Goal: Transaction & Acquisition: Book appointment/travel/reservation

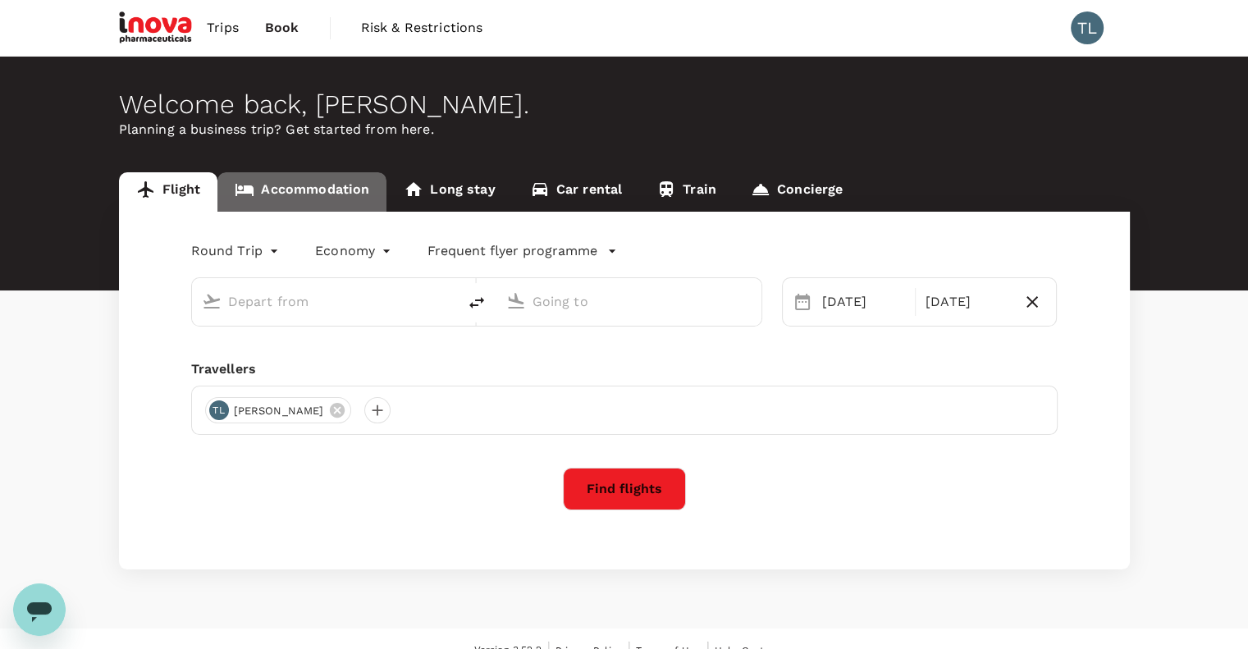
click at [340, 205] on link "Accommodation" at bounding box center [301, 191] width 169 height 39
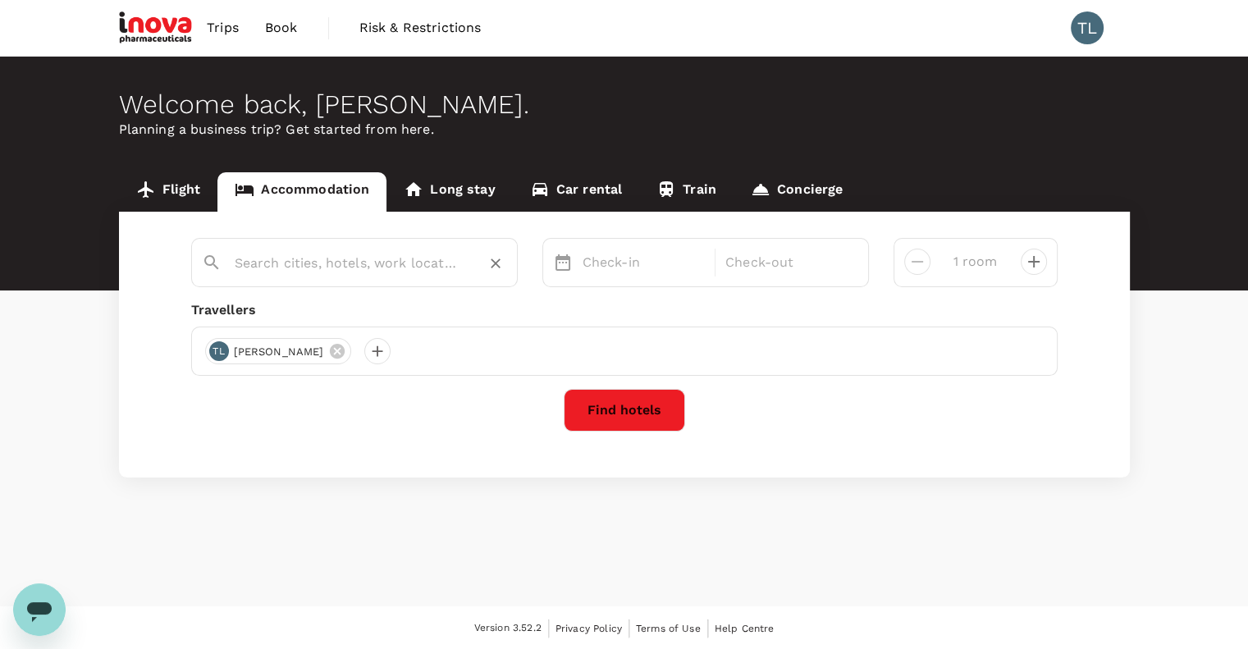
click at [312, 257] on input "text" at bounding box center [348, 262] width 226 height 25
type input "Kuantan"
click at [620, 263] on p "Check-in" at bounding box center [644, 263] width 123 height 20
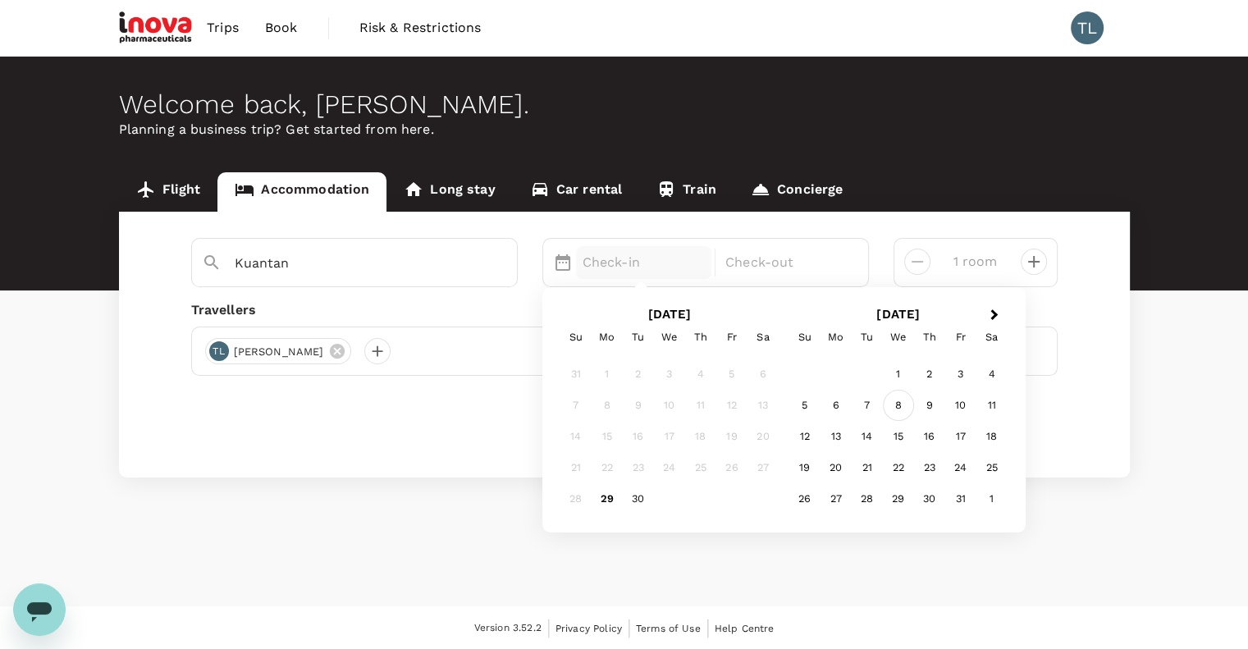
click at [894, 406] on div "8" at bounding box center [898, 405] width 31 height 31
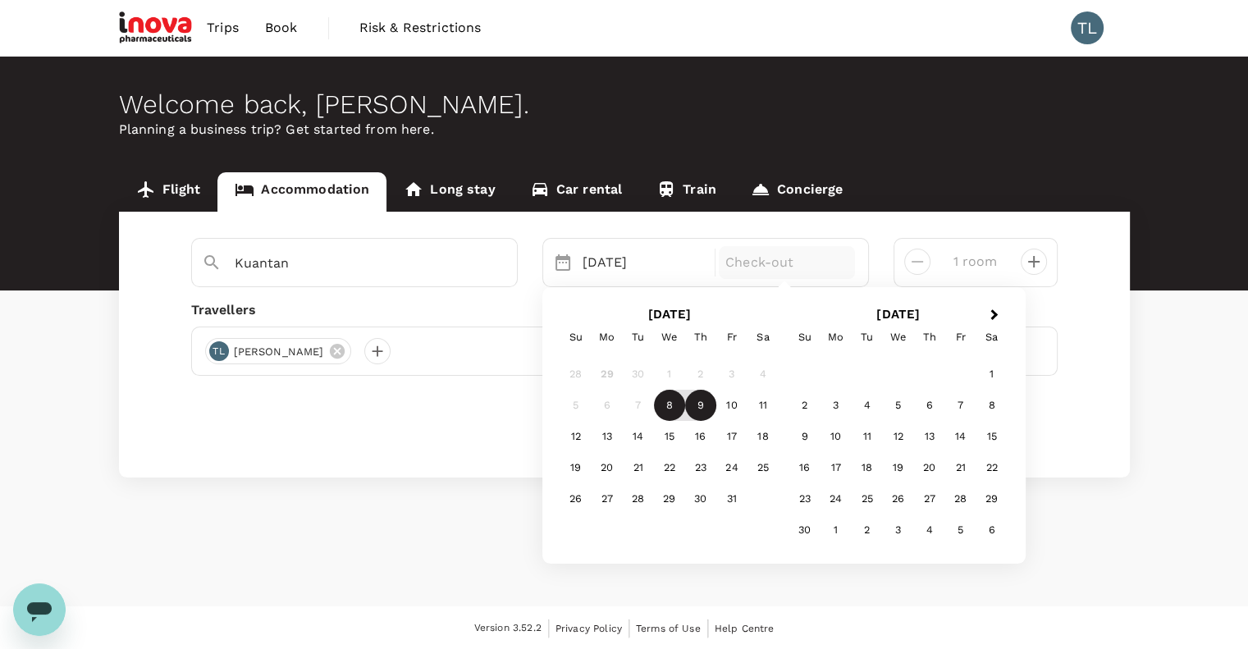
click at [699, 409] on div "9" at bounding box center [700, 405] width 31 height 31
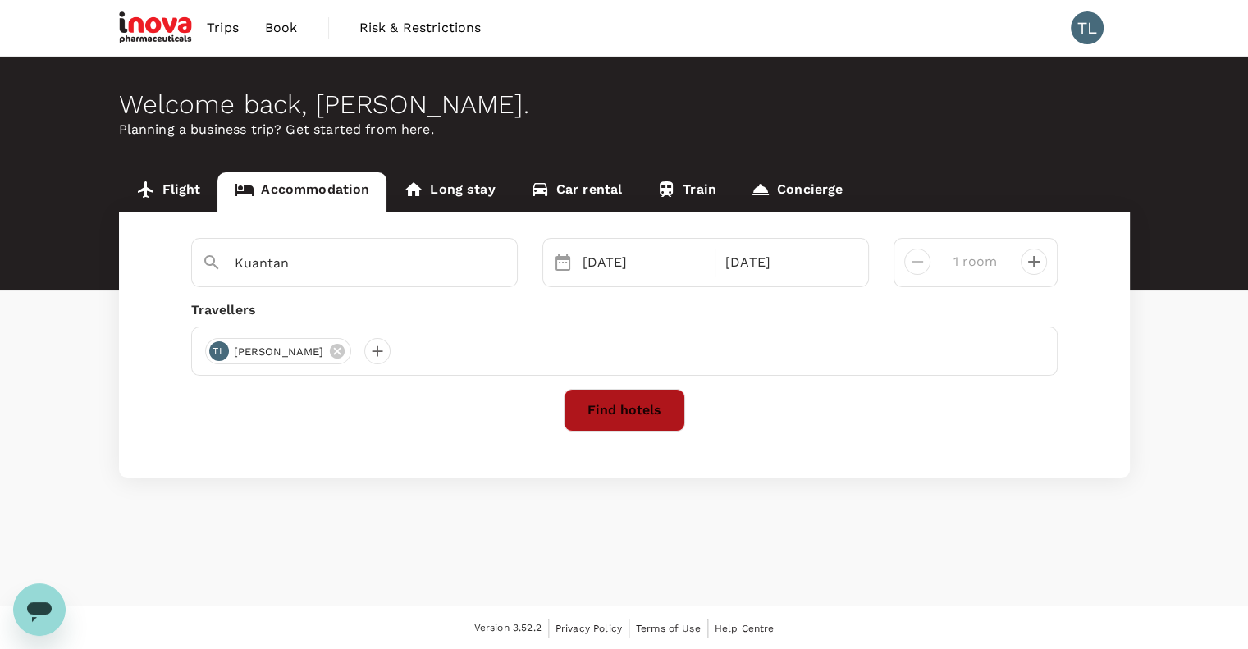
click at [634, 417] on button "Find hotels" at bounding box center [624, 410] width 121 height 43
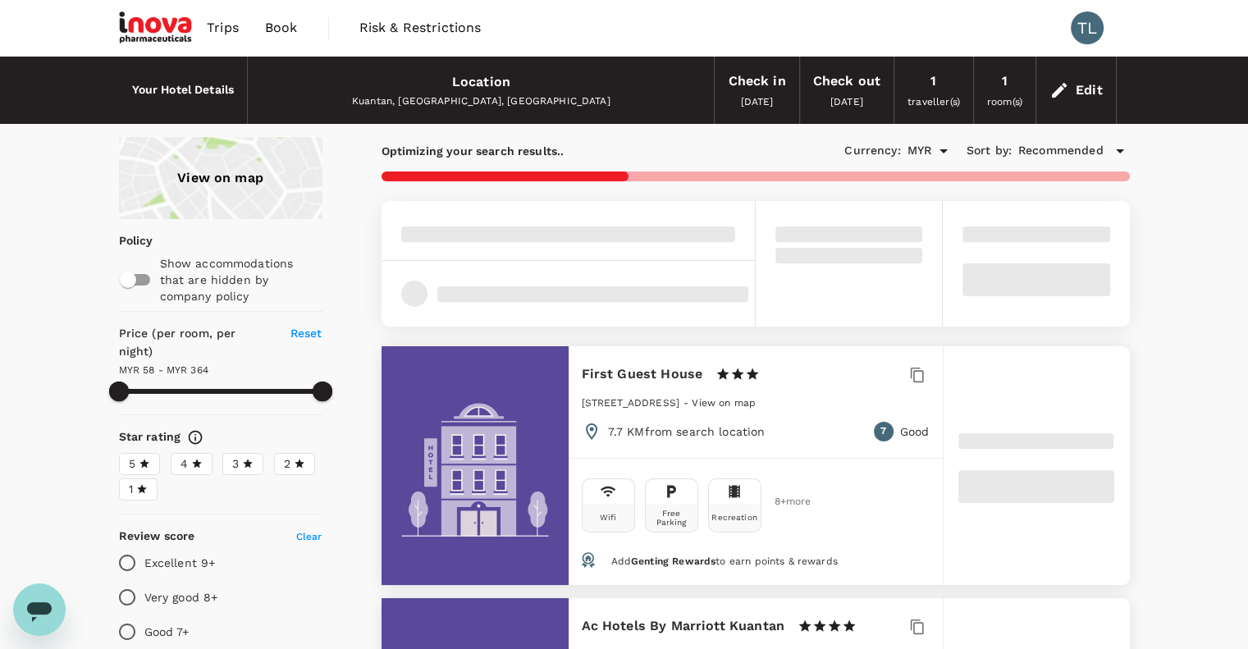
type input "363.44"
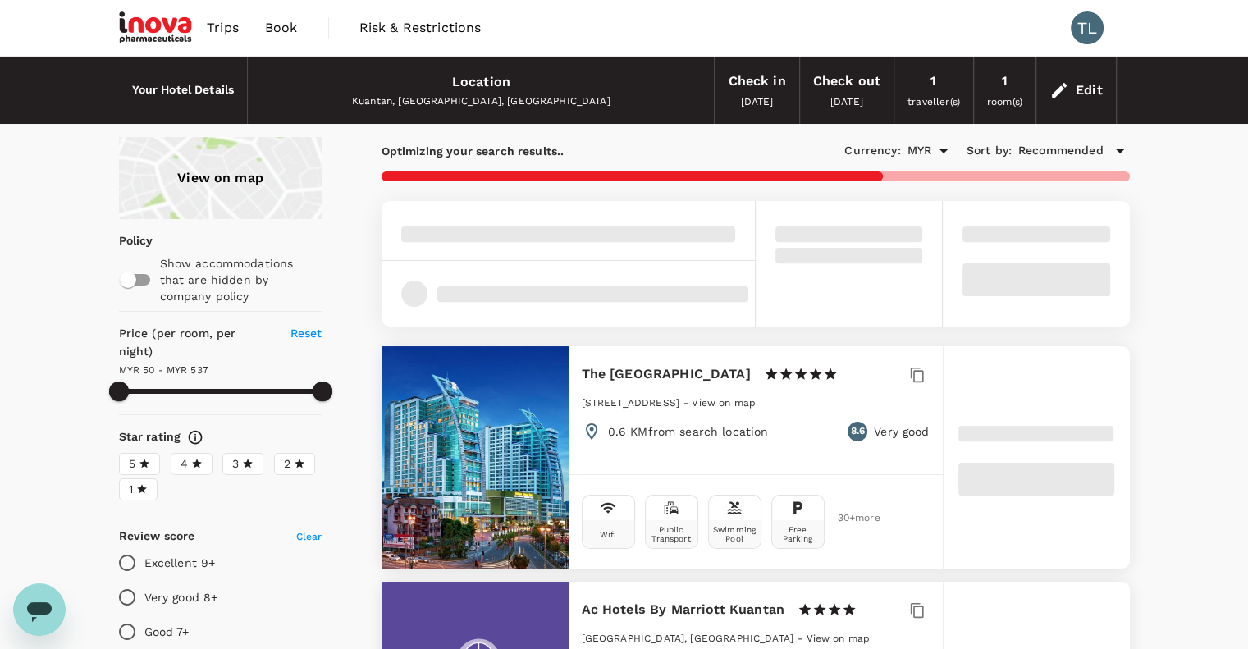
type input "50.44"
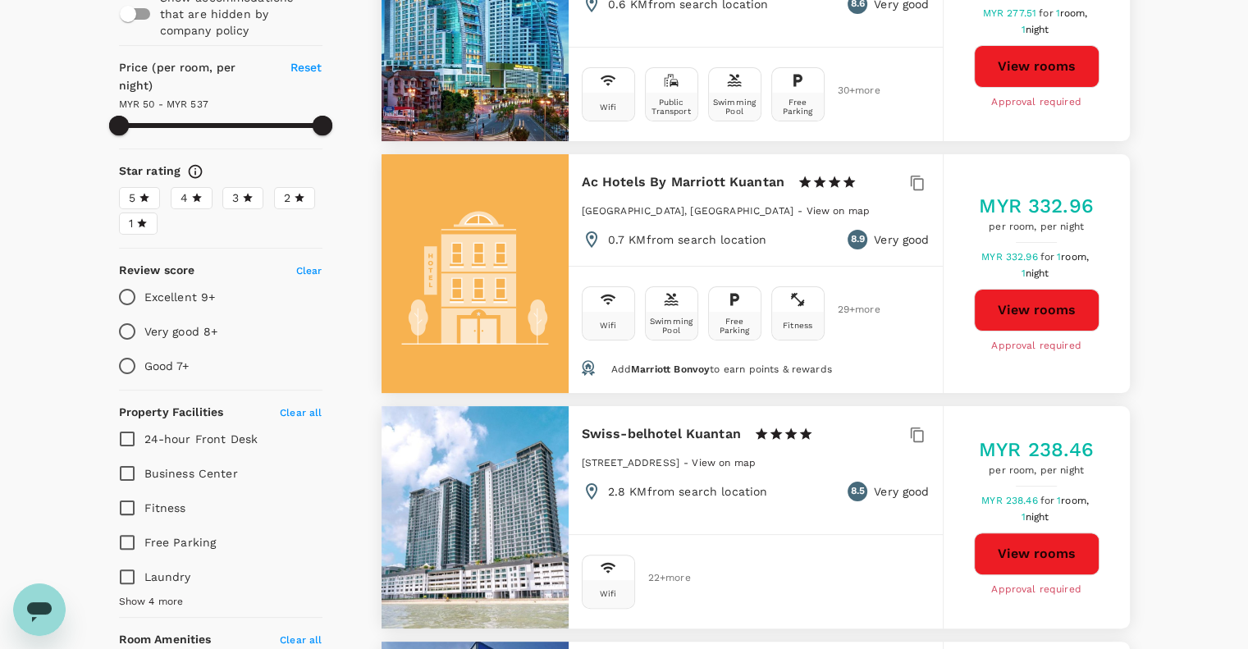
scroll to position [264, 0]
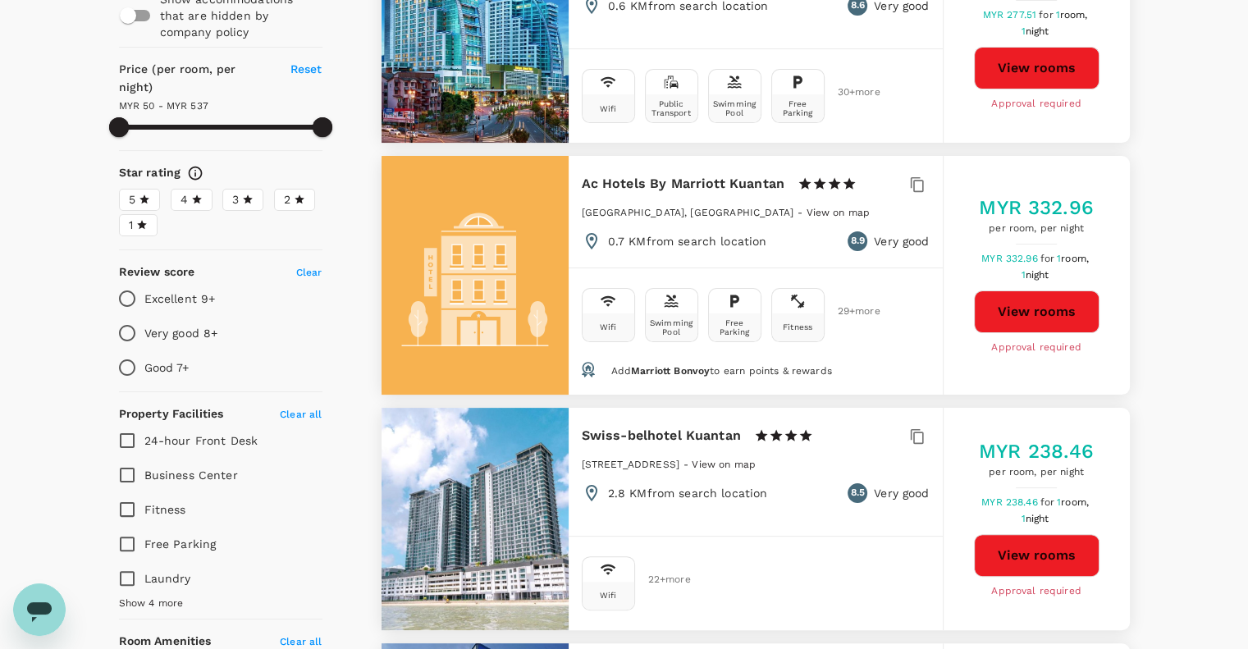
click at [1057, 499] on span "1 room," at bounding box center [1074, 501] width 34 height 11
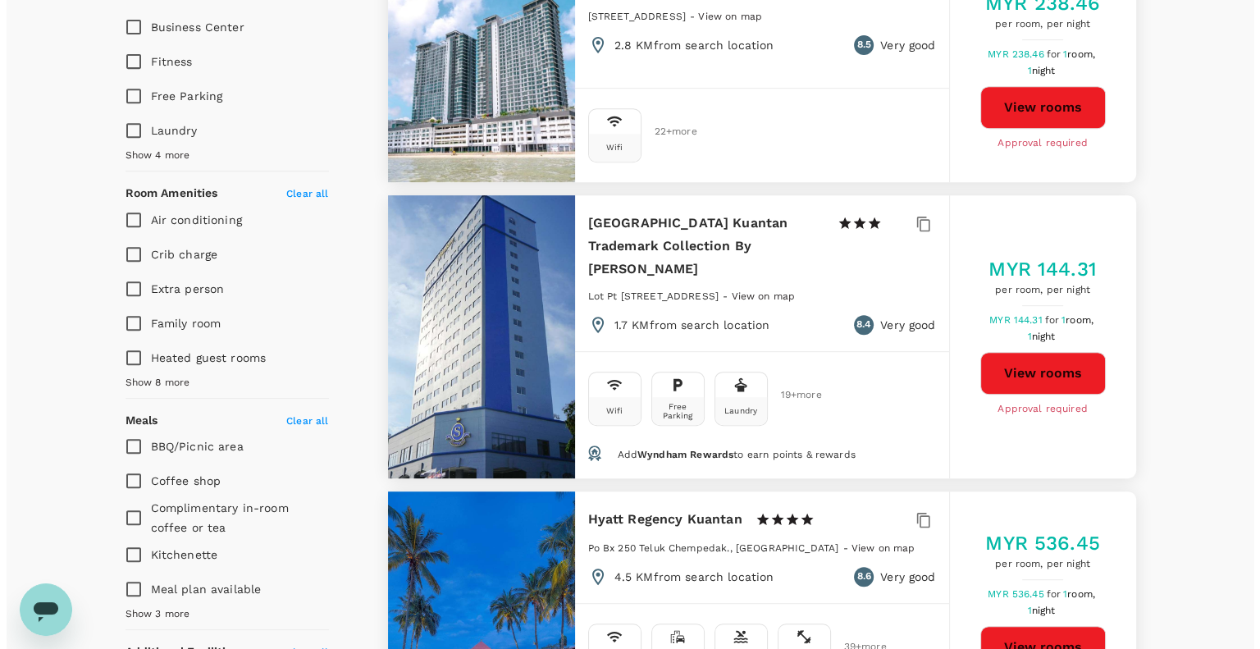
scroll to position [850, 0]
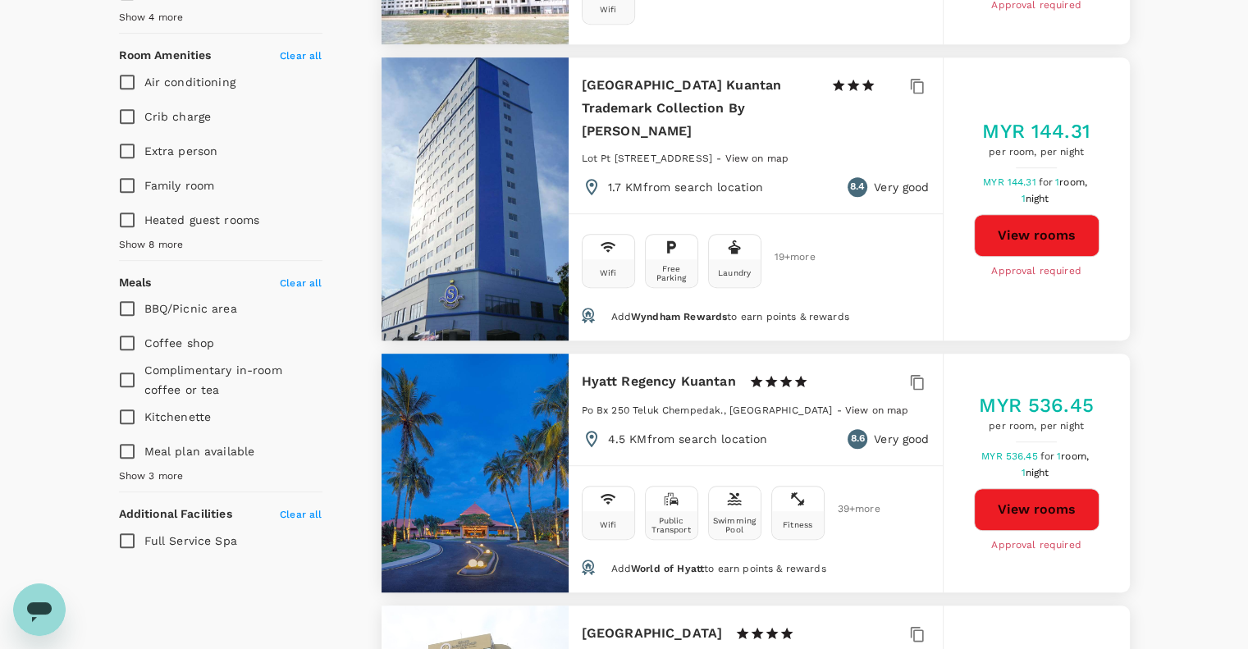
type input "536.44"
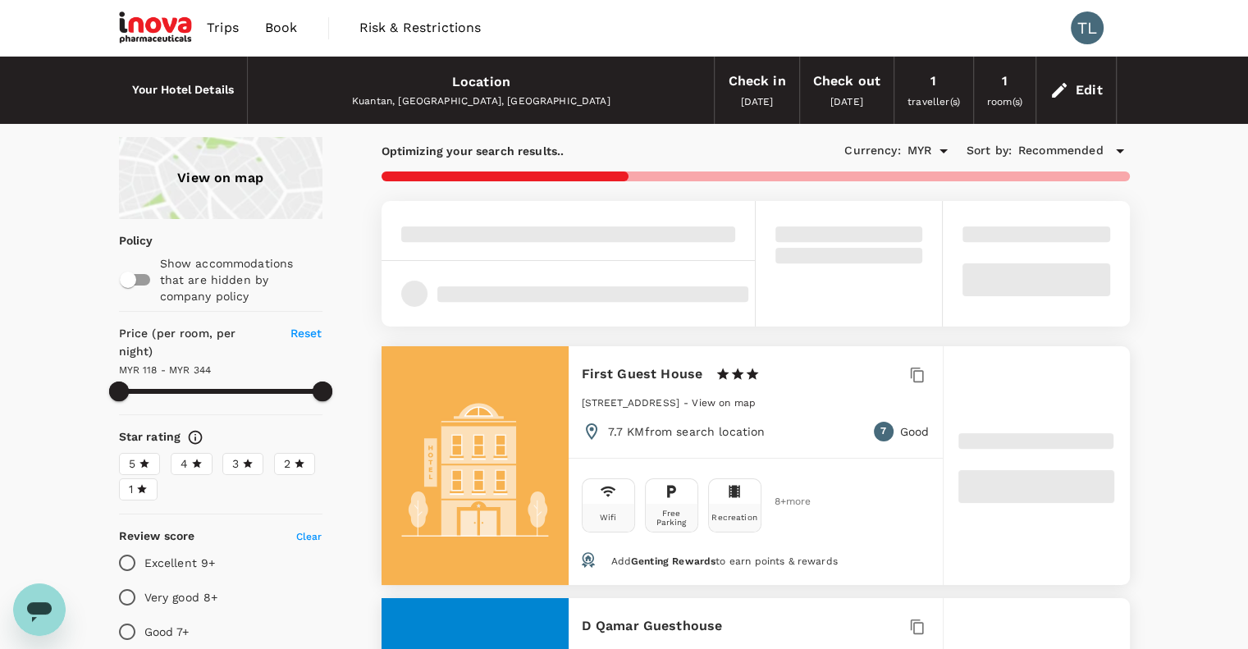
type input "343.13"
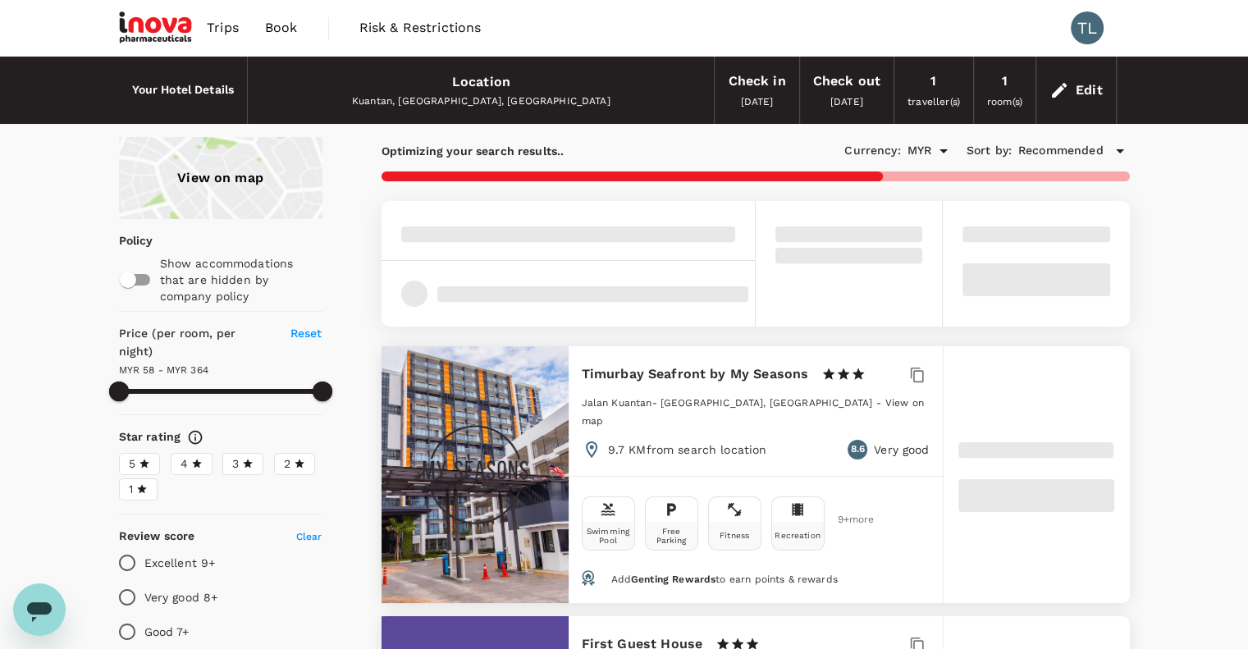
type input "58.13"
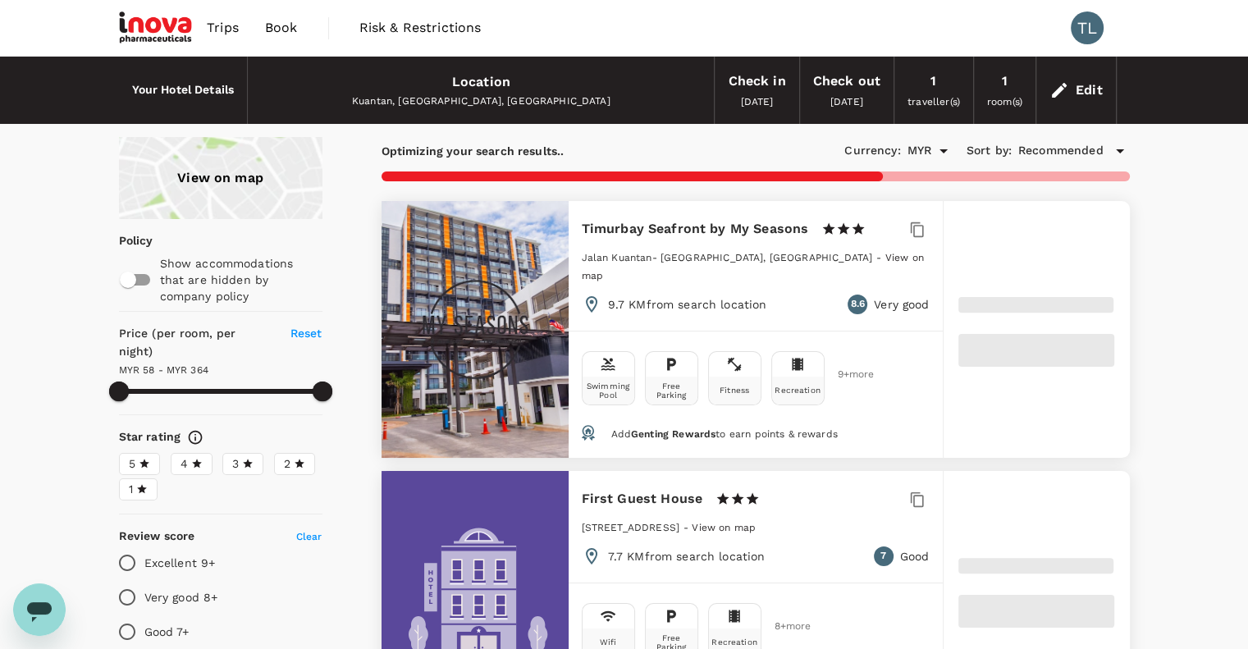
type input "363.44"
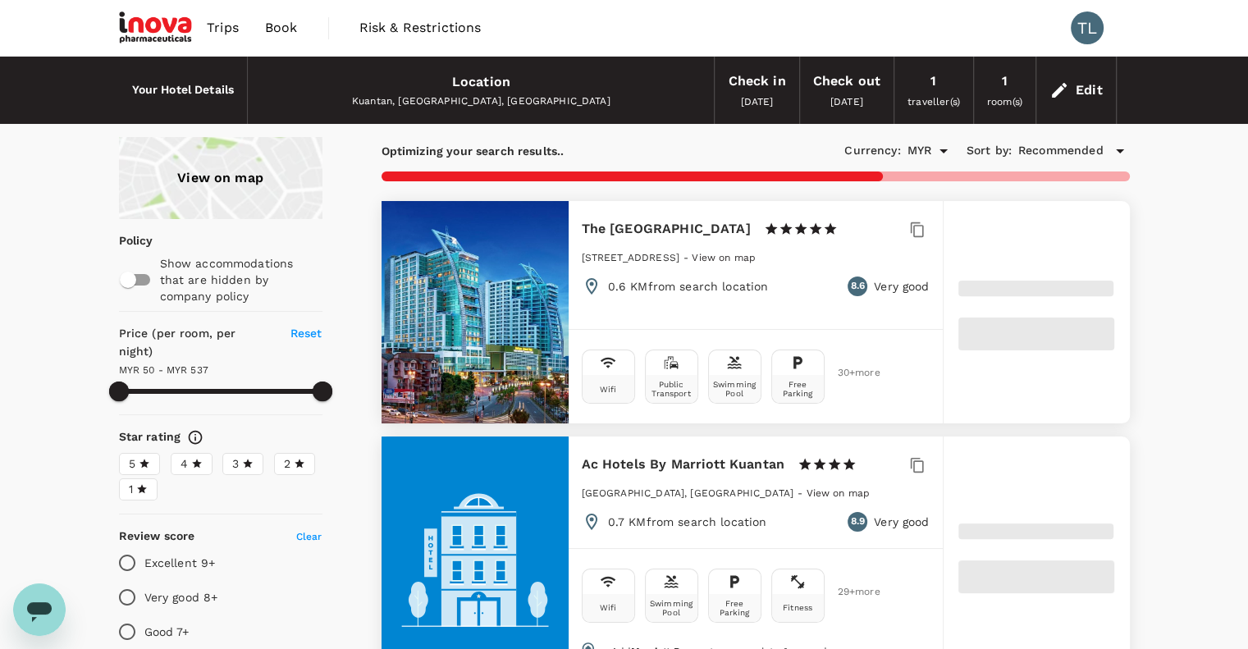
type input "50.44"
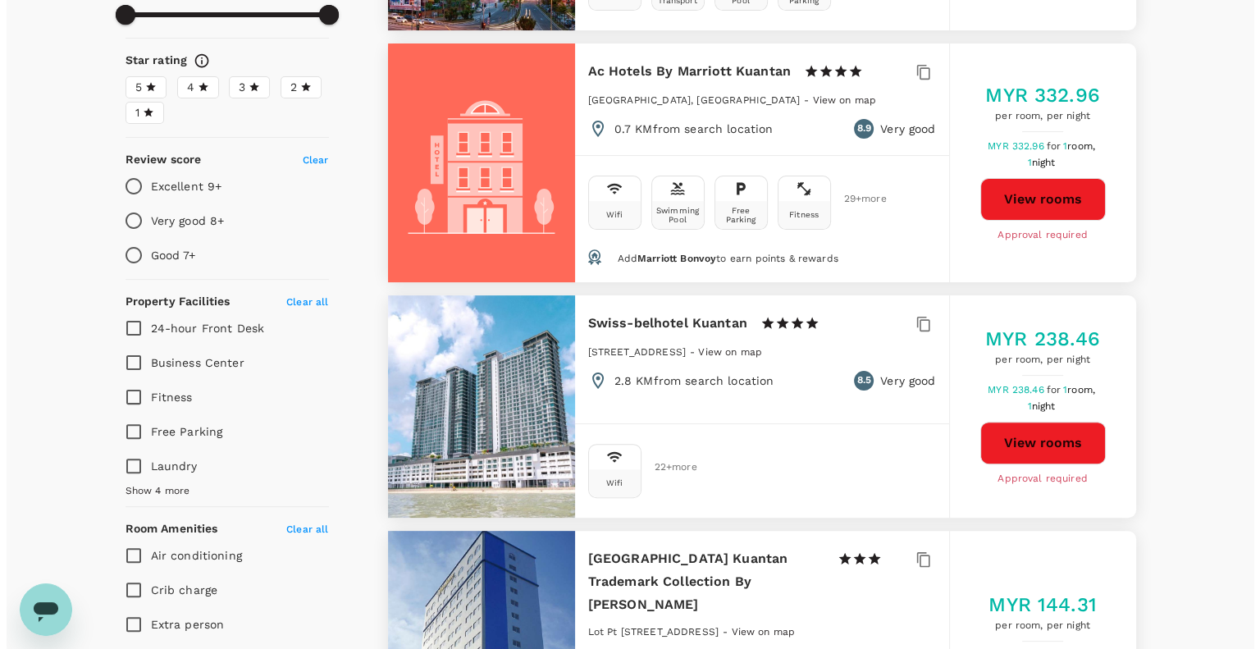
scroll to position [420, 0]
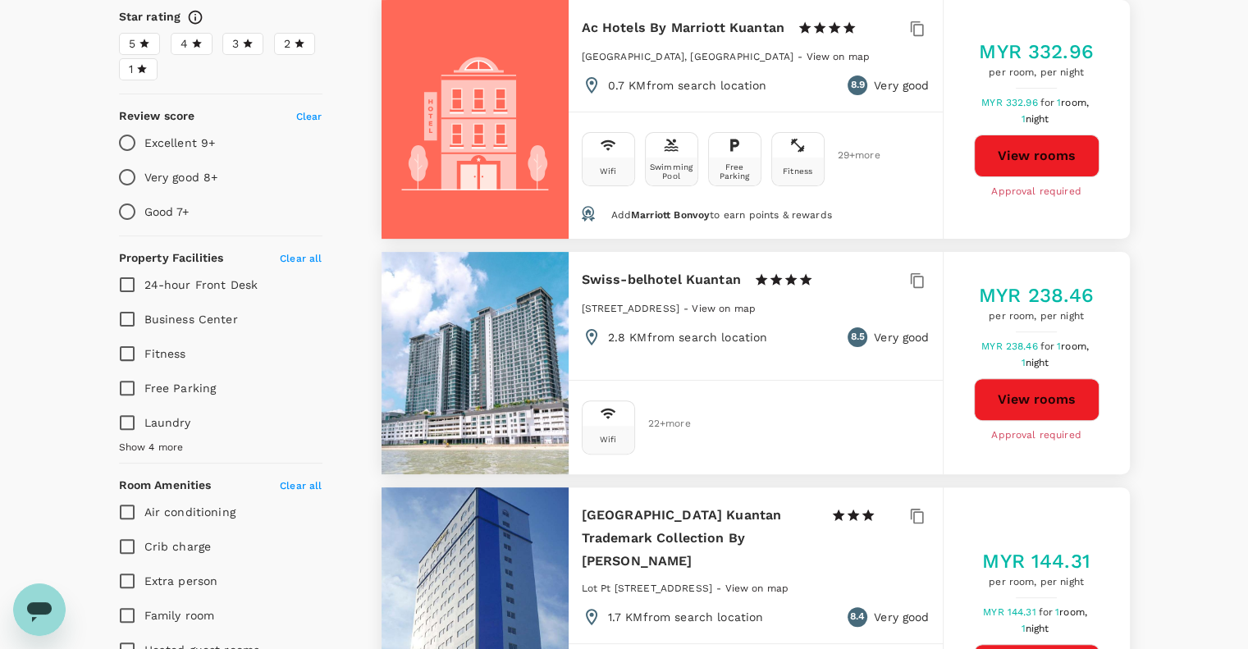
type input "536.44"
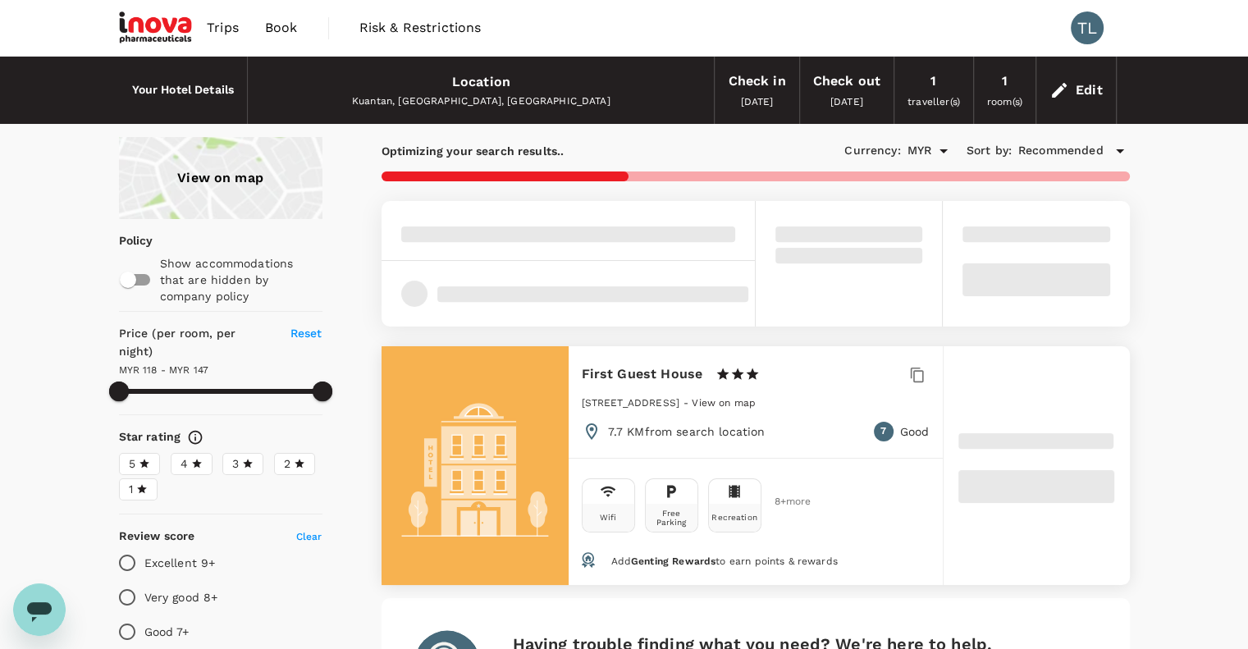
type input "147.44"
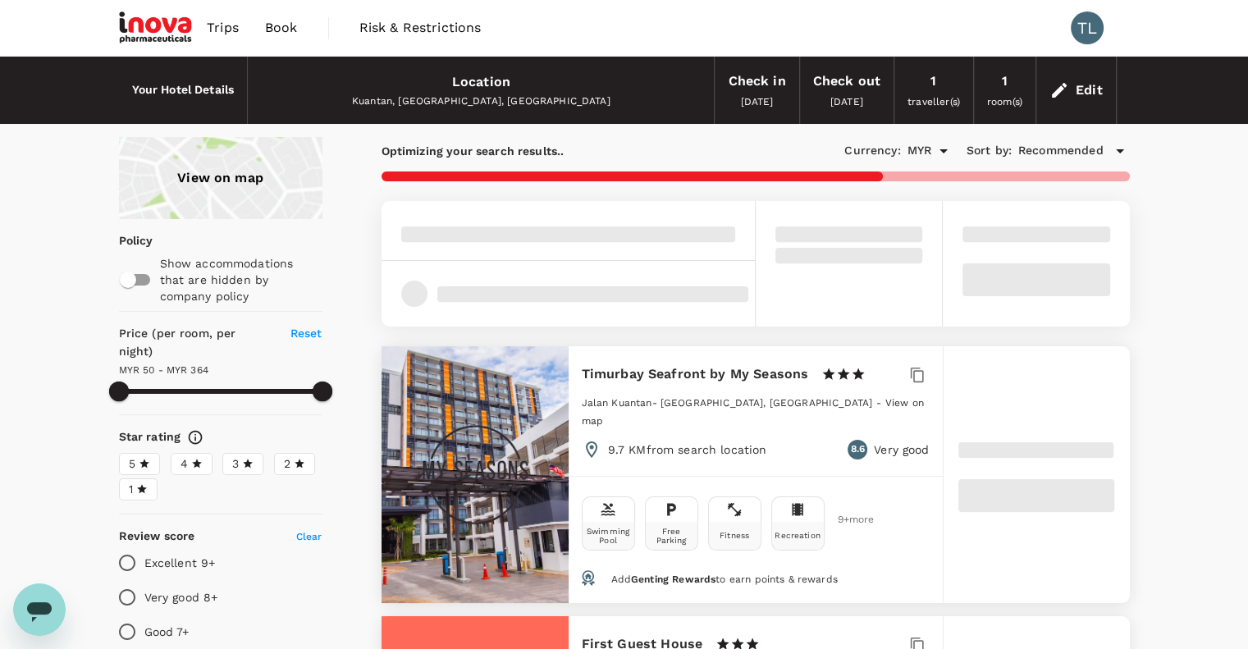
type input "50.44"
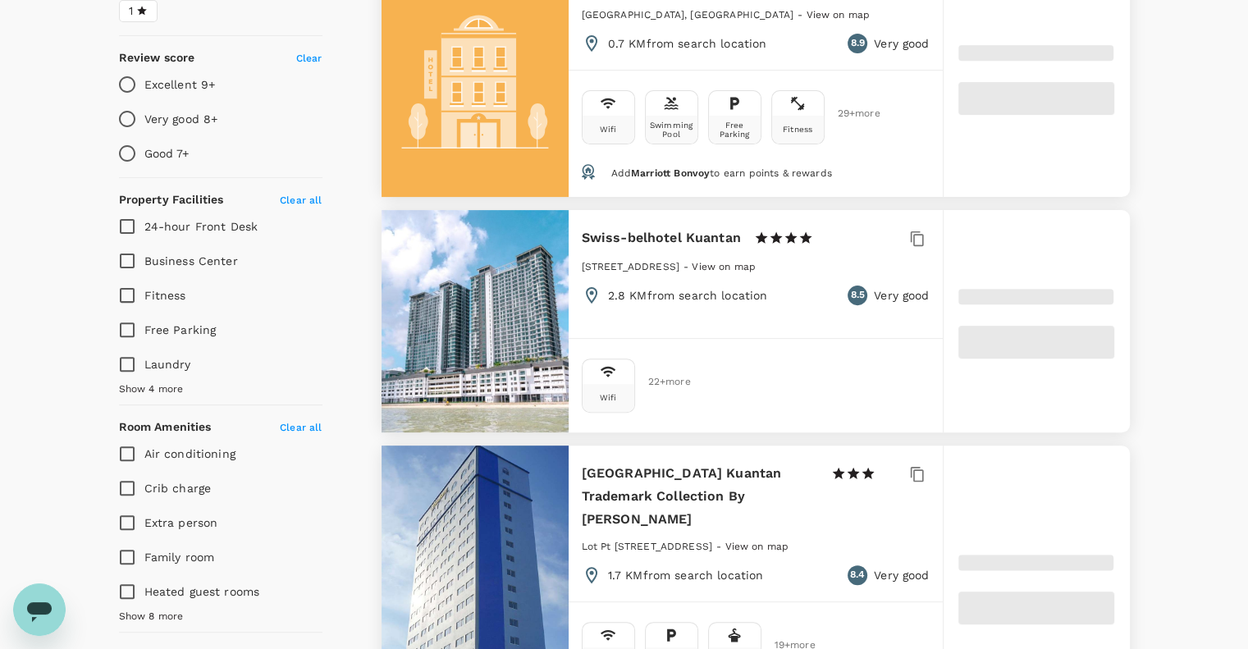
scroll to position [475, 0]
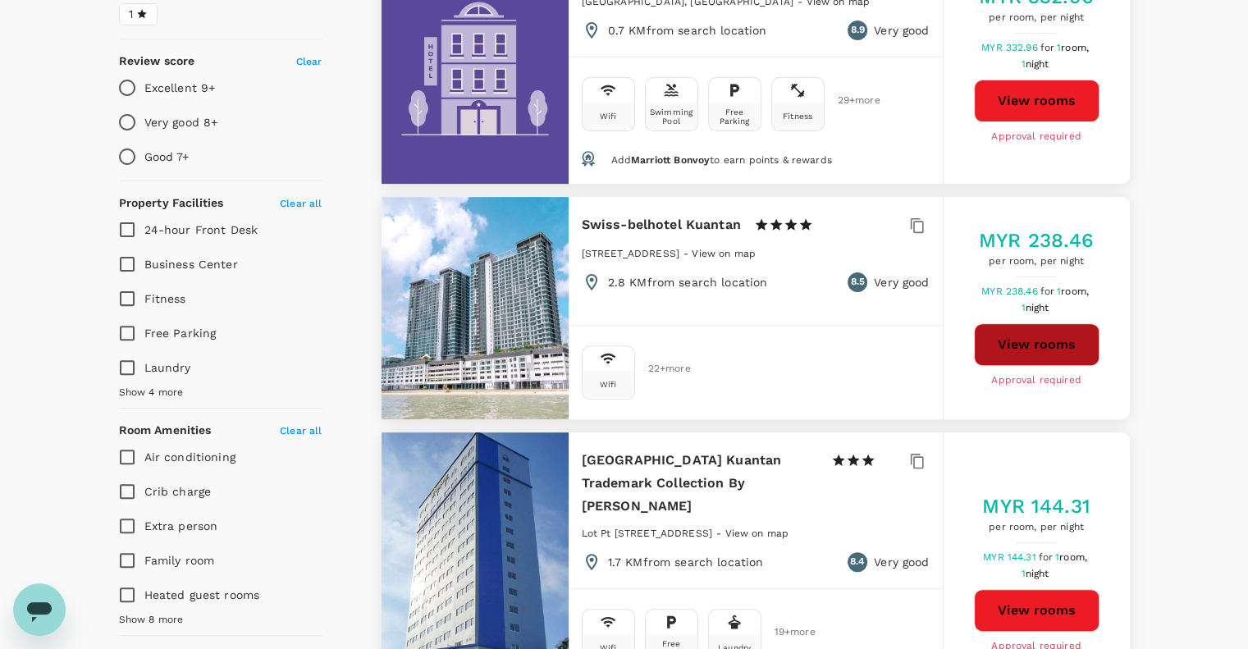
click at [1080, 345] on button "View rooms" at bounding box center [1037, 344] width 126 height 43
type input "536.44"
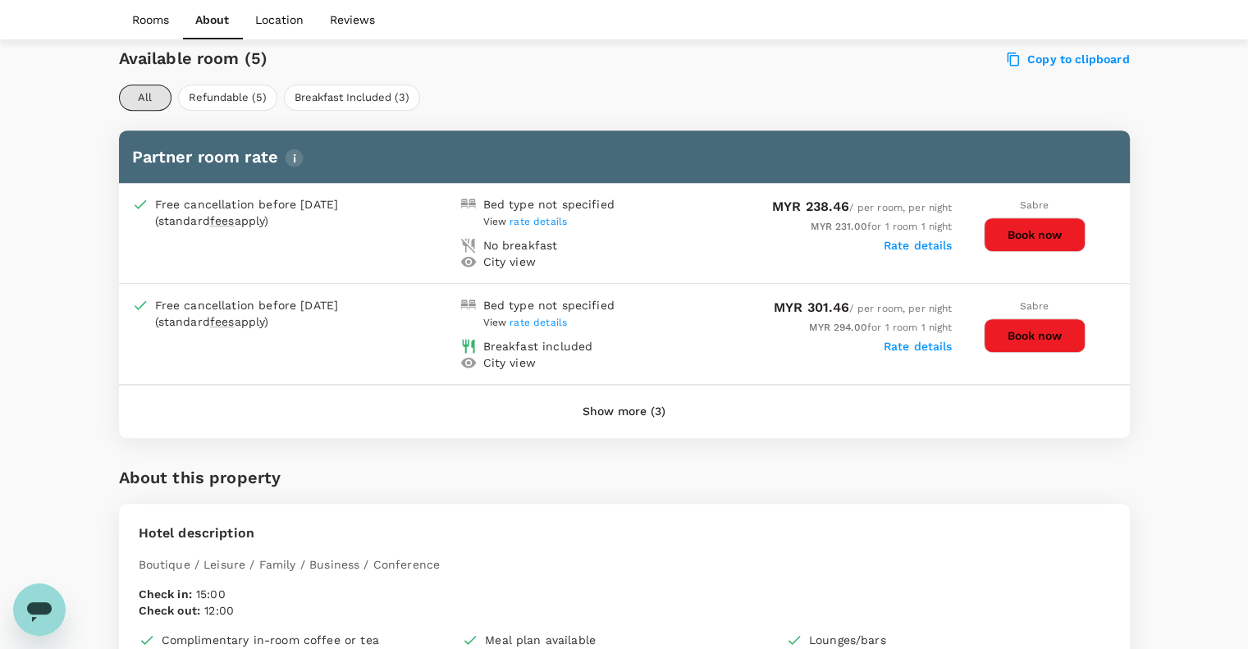
scroll to position [768, 0]
click at [553, 219] on span "rate details" at bounding box center [538, 221] width 57 height 11
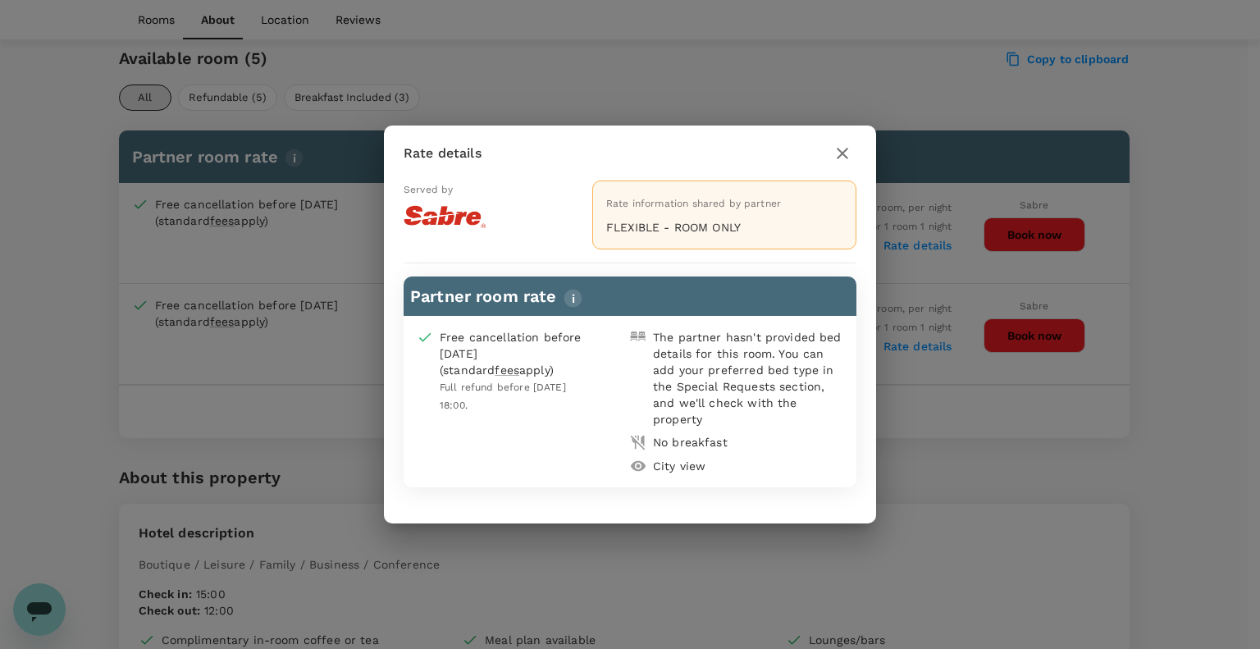
click at [850, 153] on icon "button" at bounding box center [843, 154] width 20 height 20
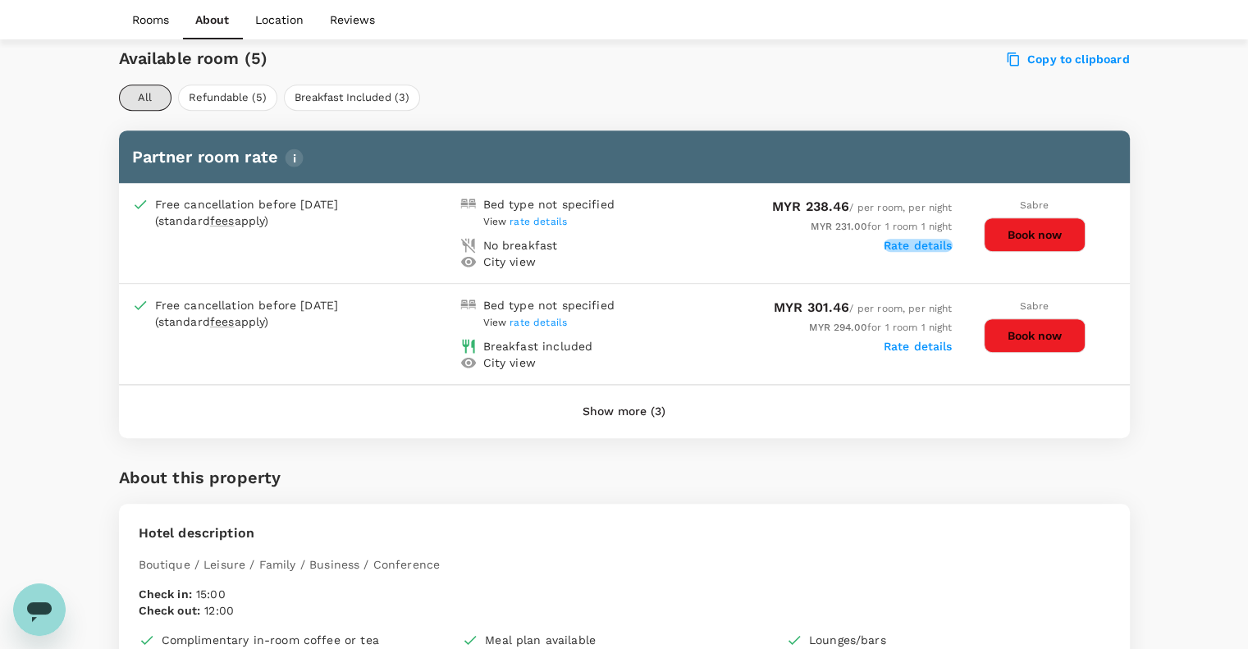
click at [919, 246] on label "Rate details" at bounding box center [918, 245] width 69 height 13
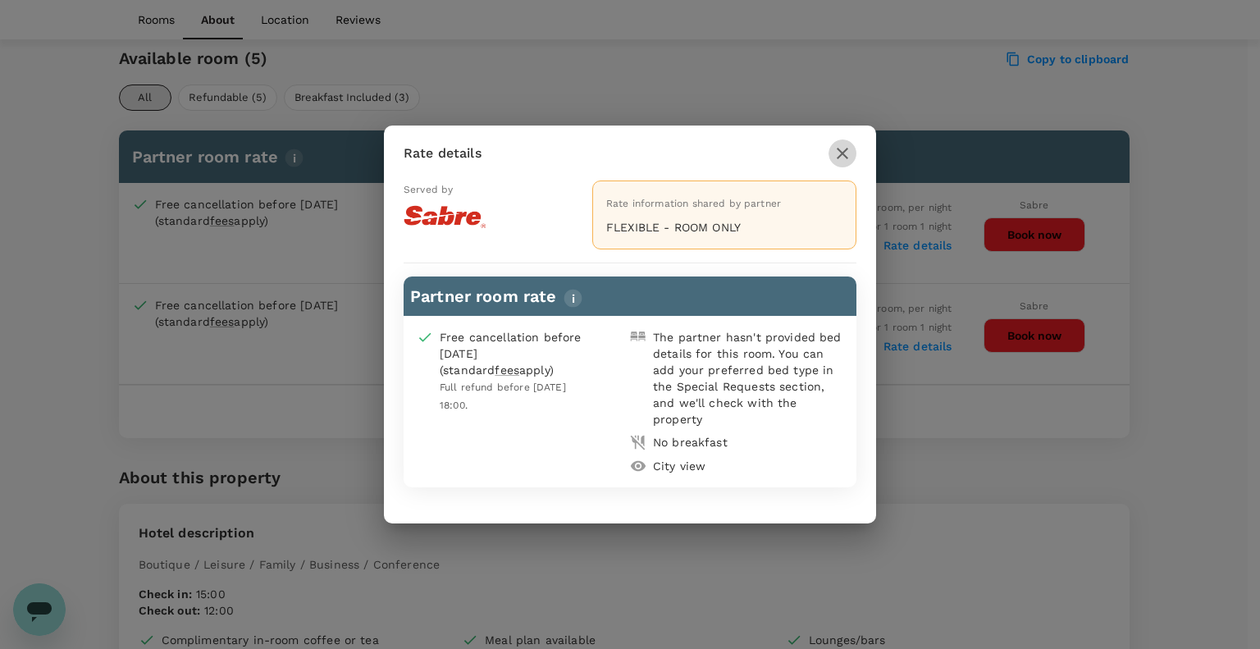
click at [844, 157] on icon "button" at bounding box center [842, 153] width 11 height 11
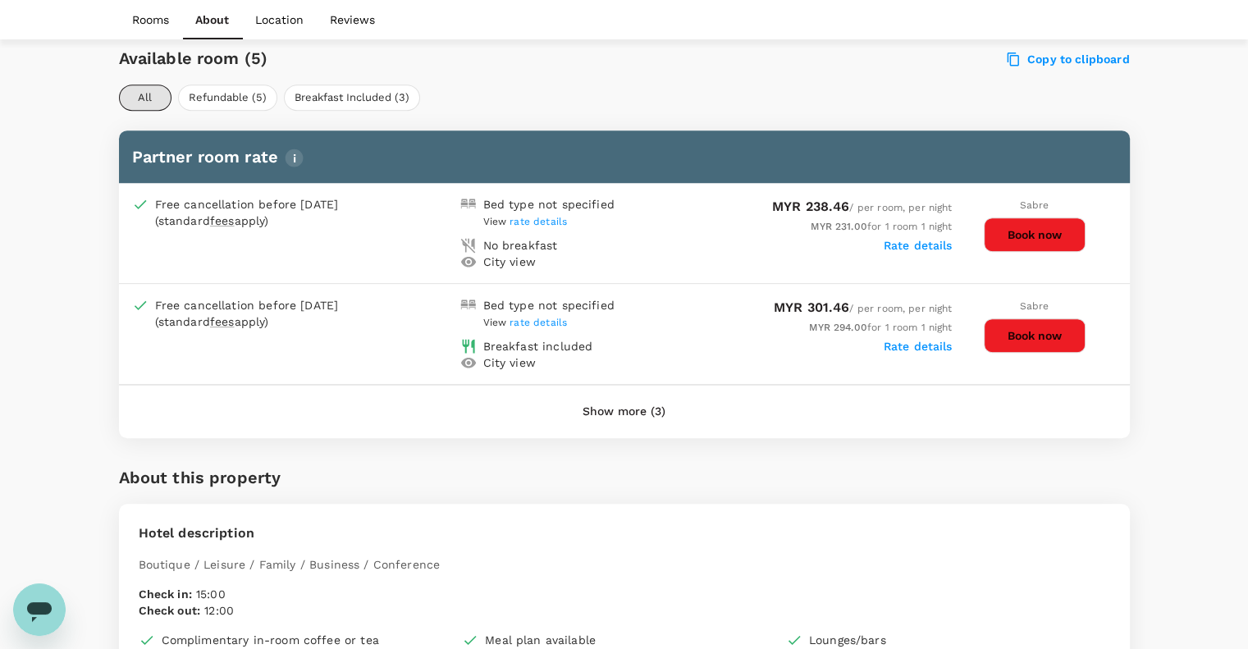
click at [1054, 217] on button "Book now" at bounding box center [1035, 234] width 102 height 34
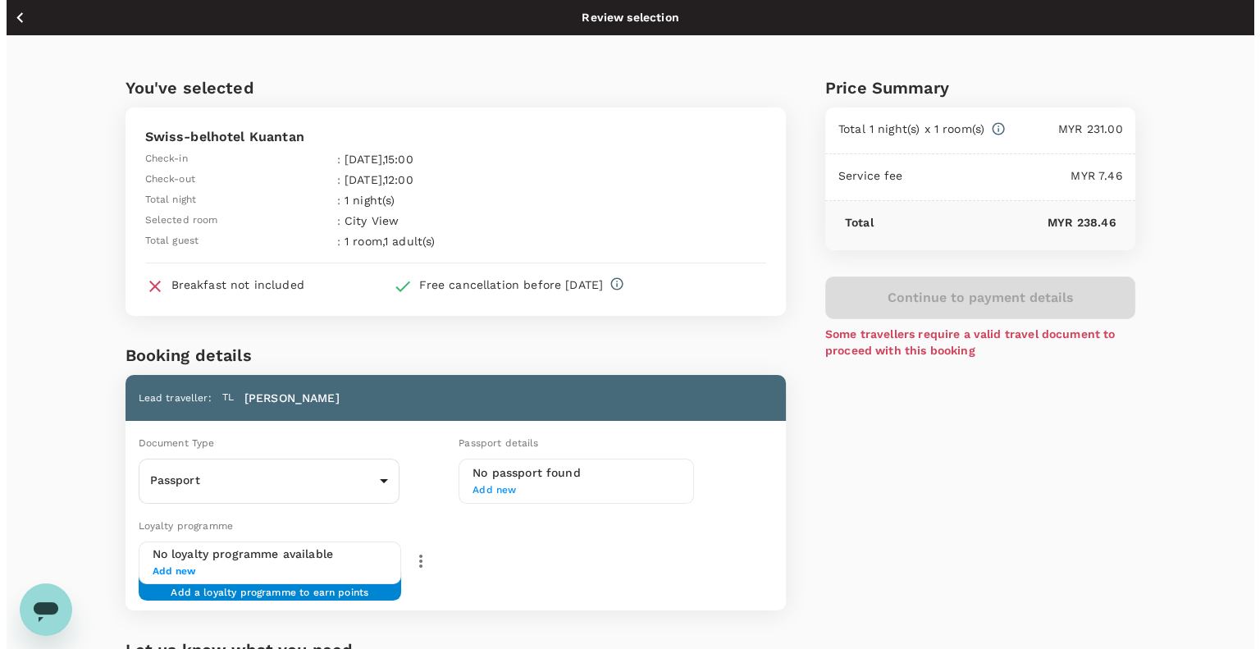
scroll to position [216, 0]
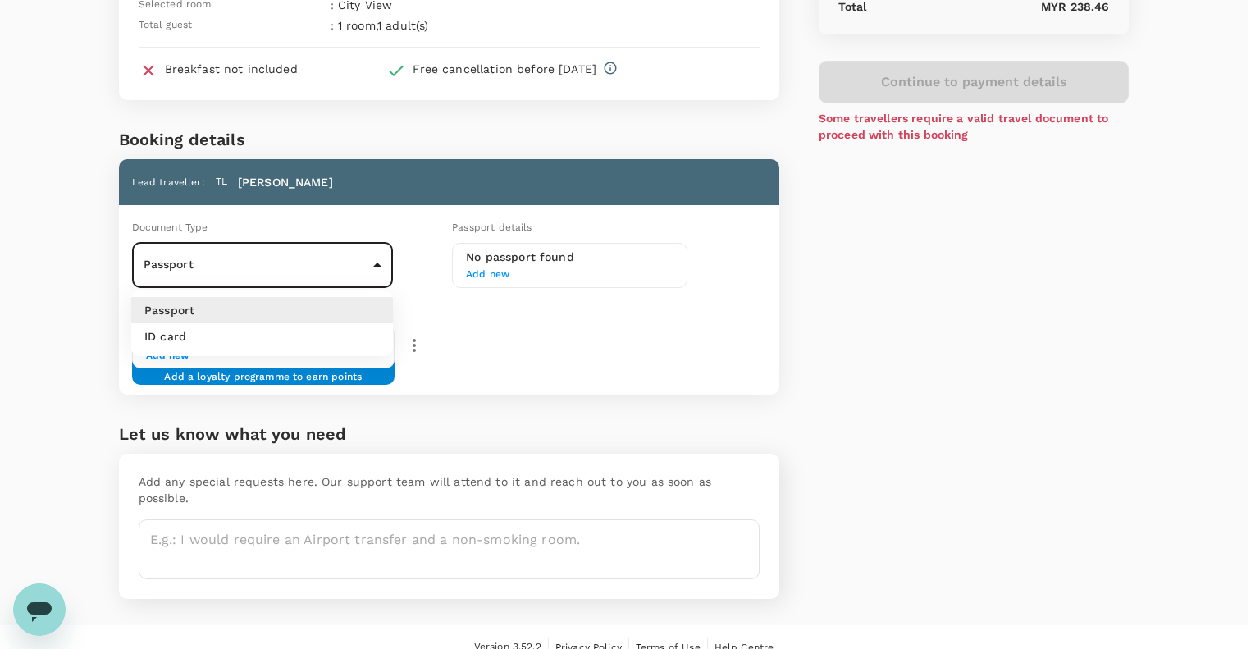
click at [385, 265] on body "Back to hotel details Review selection You've selected Swiss-belhotel Kuantan C…" at bounding box center [630, 226] width 1260 height 885
click at [298, 334] on li "ID card" at bounding box center [262, 336] width 262 height 26
type input "Id card"
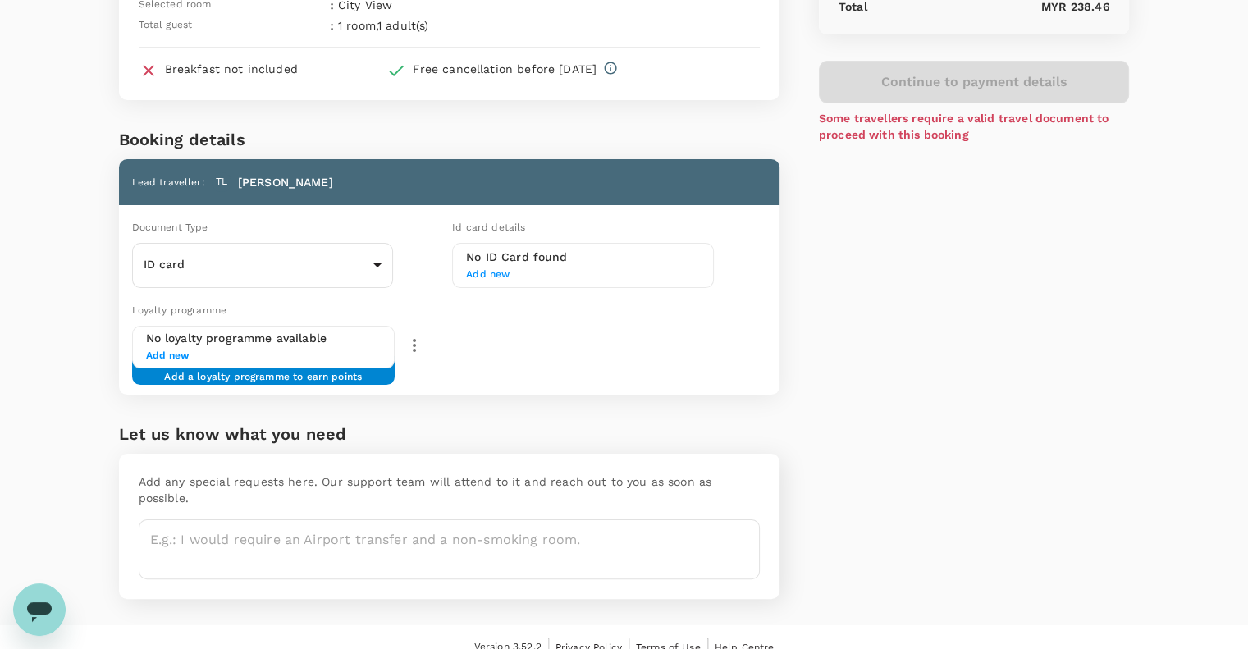
click at [535, 267] on span "Add new" at bounding box center [583, 275] width 234 height 16
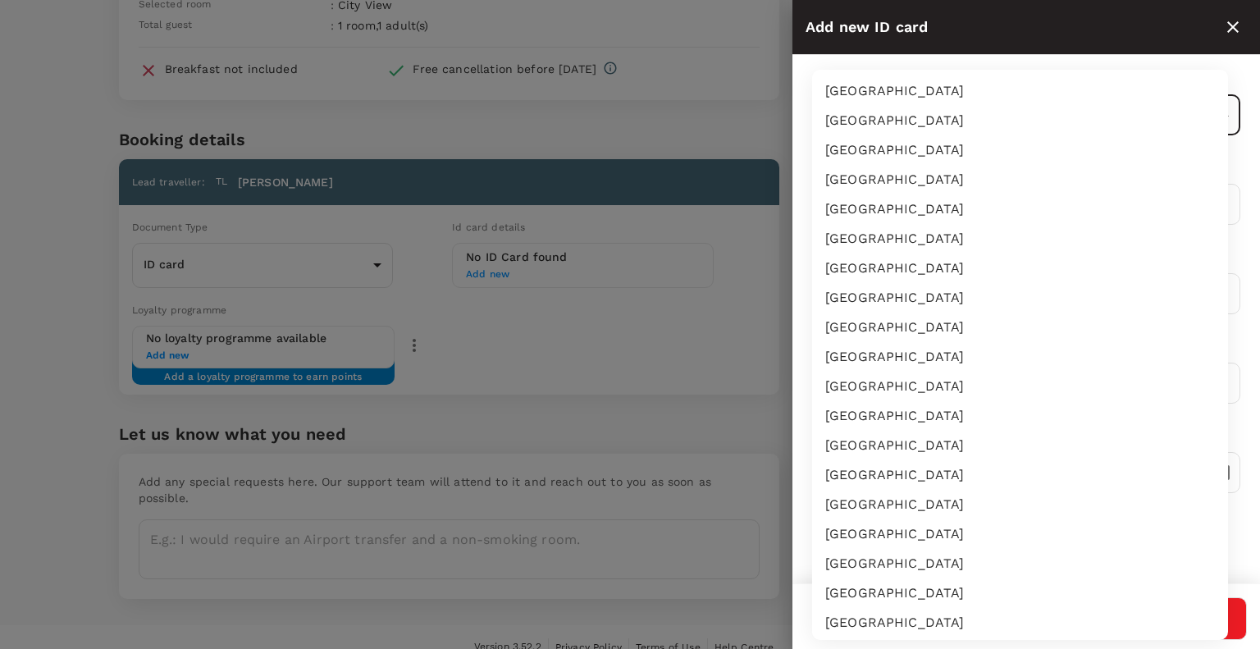
click at [959, 100] on body "Back to hotel details Review selection You've selected Swiss-belhotel Kuantan C…" at bounding box center [630, 226] width 1260 height 885
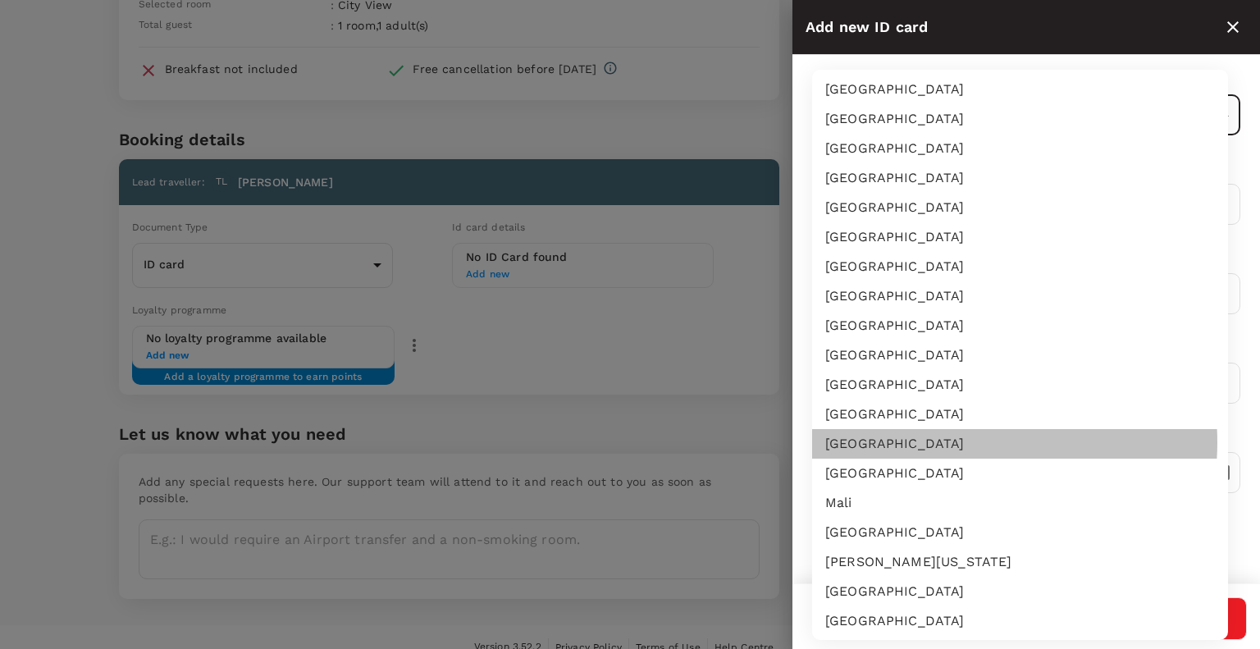
click at [958, 442] on li "[GEOGRAPHIC_DATA]" at bounding box center [1020, 444] width 416 height 30
type input "MY"
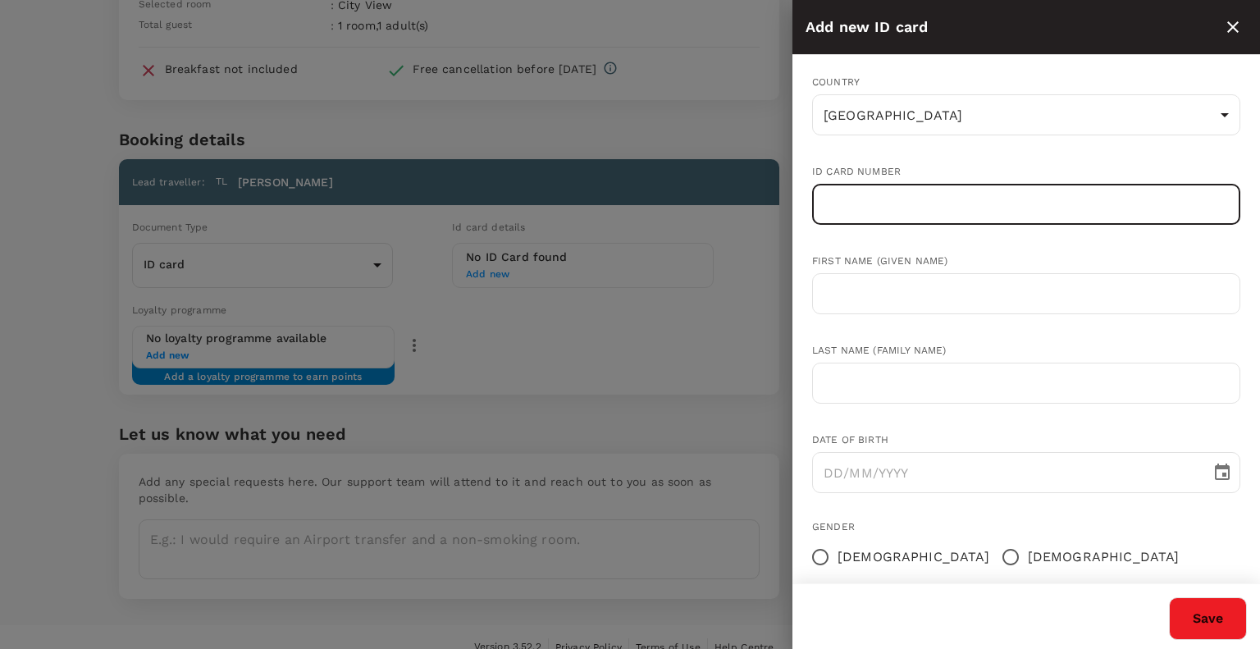
click at [1001, 215] on input "text" at bounding box center [1026, 204] width 428 height 41
type input "9"
type input "970917565079"
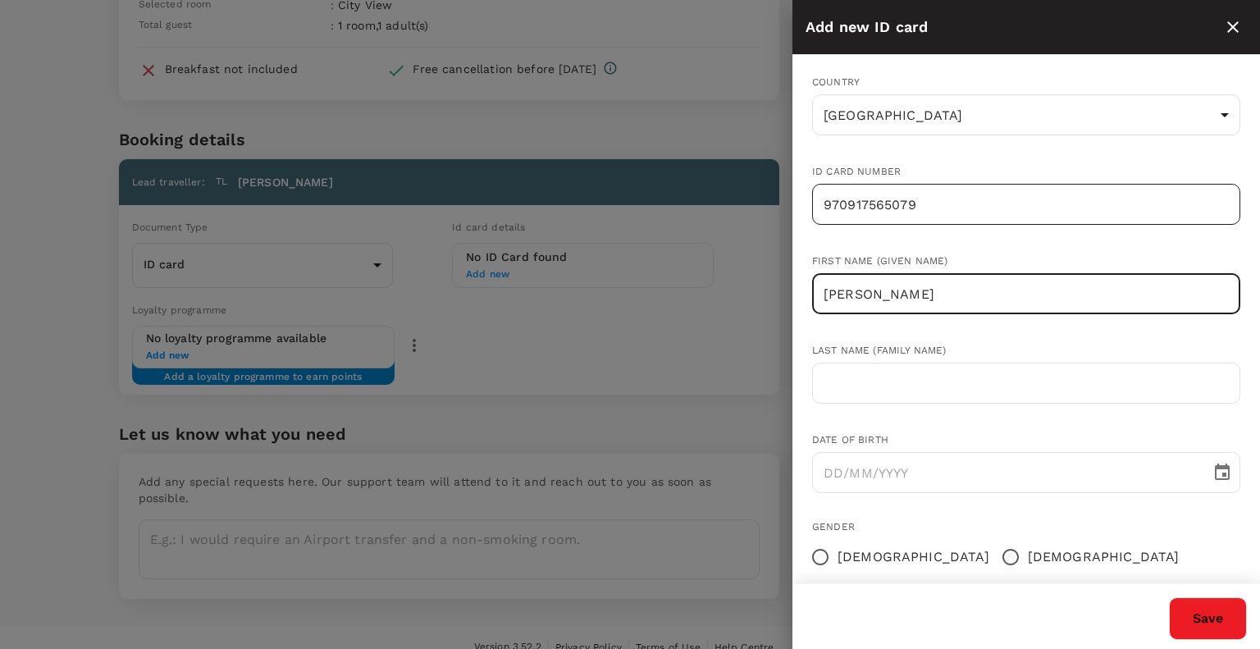
type input "[PERSON_NAME]"
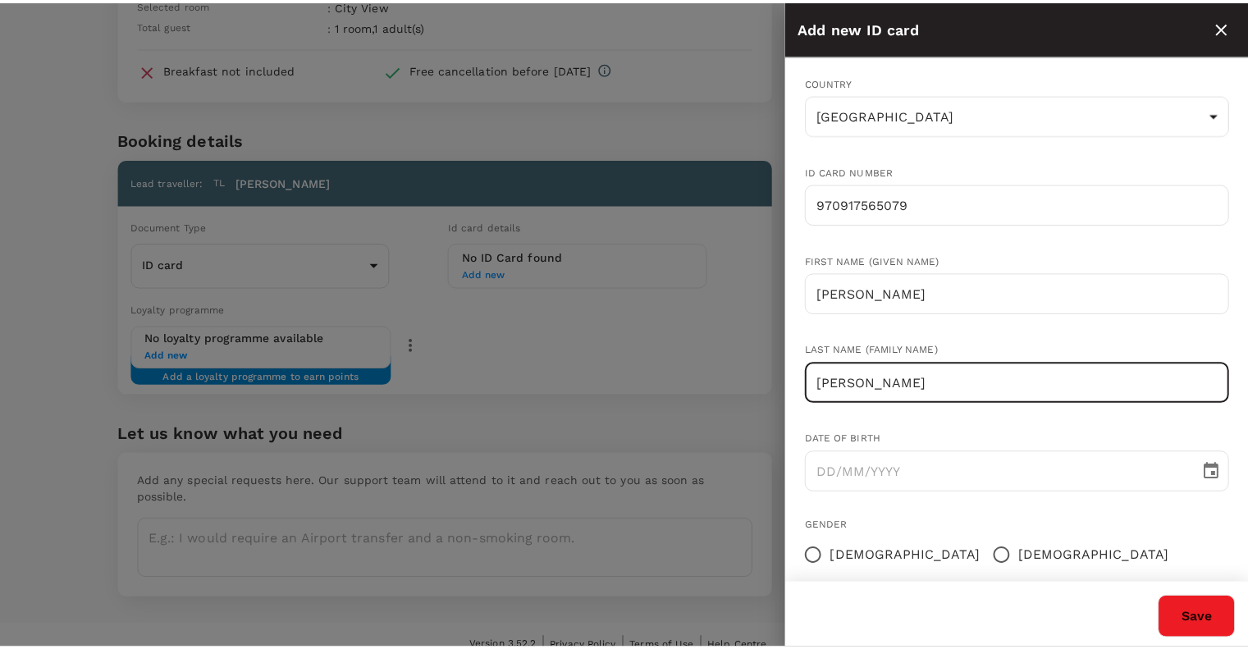
scroll to position [109, 0]
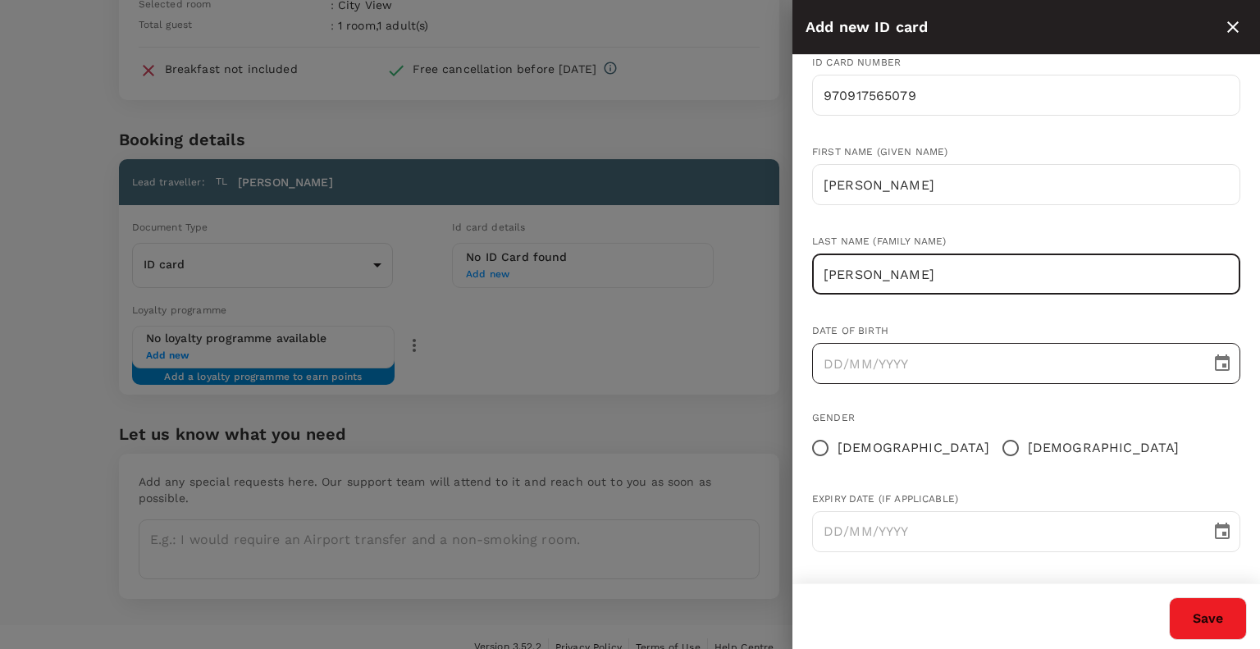
type input "[PERSON_NAME]"
click at [971, 369] on input "DD/MM/YYYY" at bounding box center [1005, 363] width 387 height 41
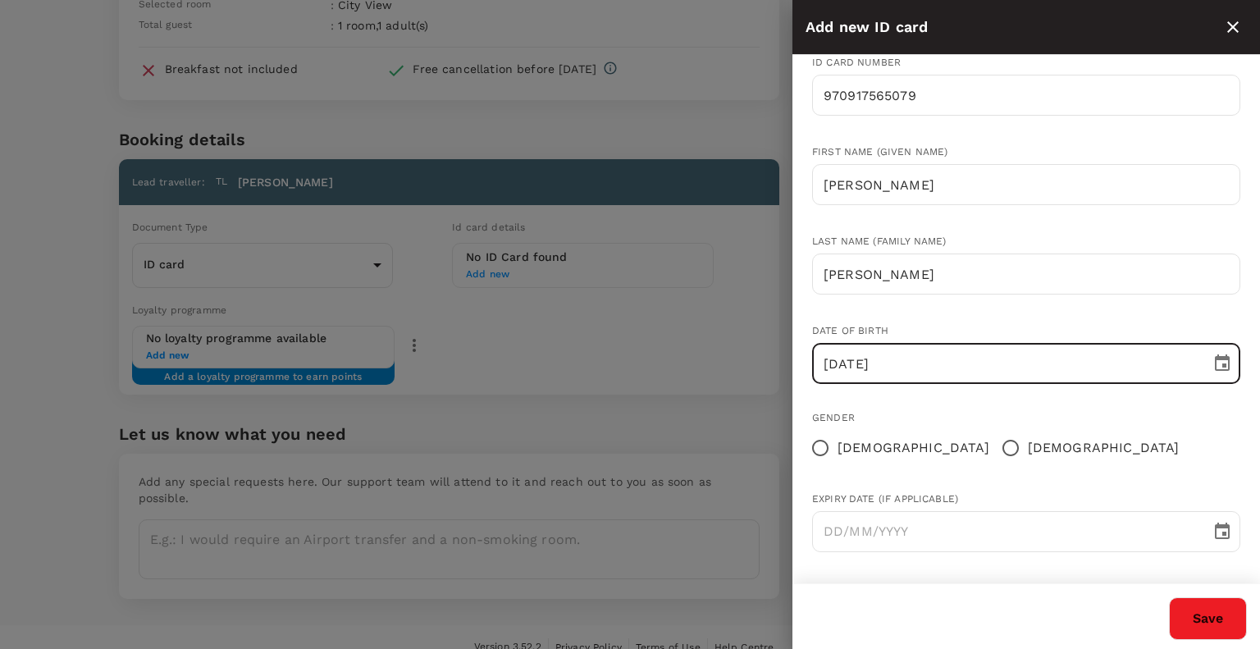
type input "[DATE]"
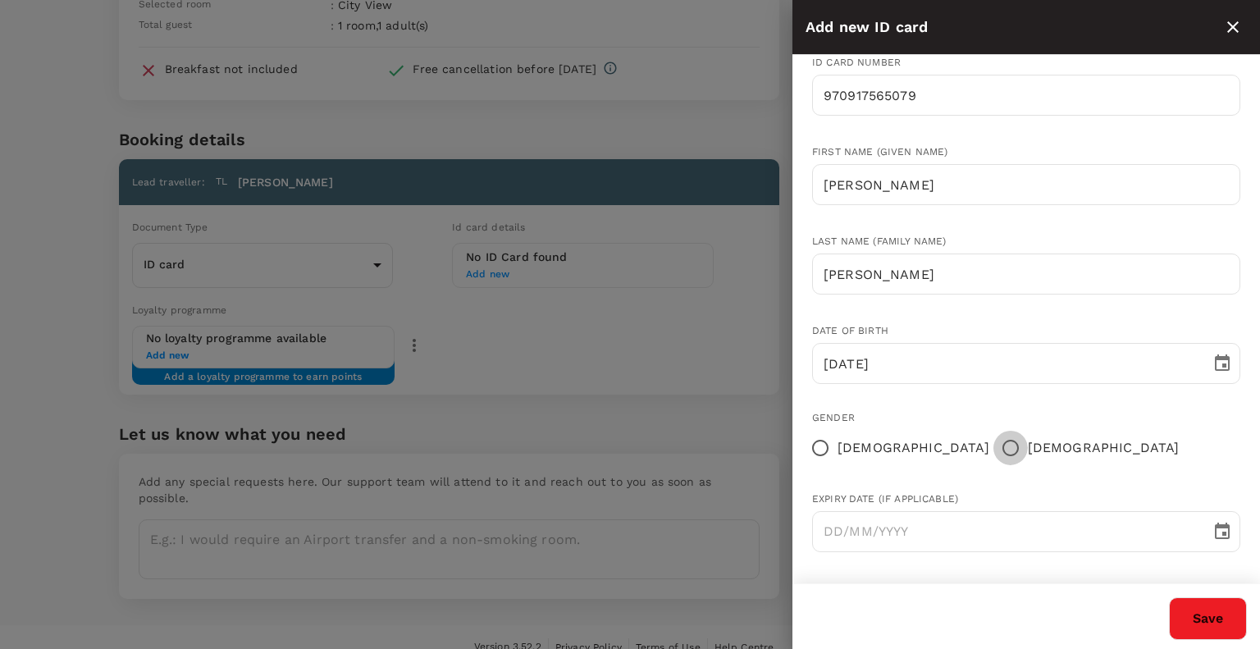
click at [994, 444] on input "[DEMOGRAPHIC_DATA]" at bounding box center [1011, 448] width 34 height 34
radio input "true"
type input "DD/MM/YYYY"
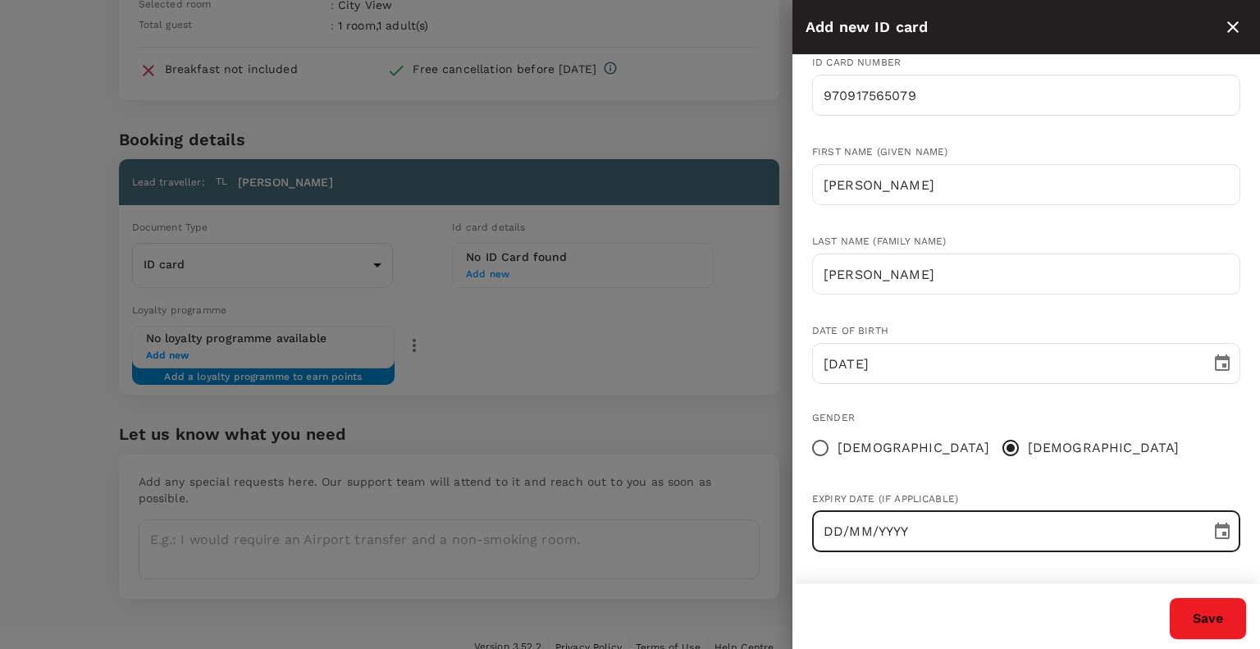
click at [930, 537] on input "DD/MM/YYYY" at bounding box center [1005, 531] width 387 height 41
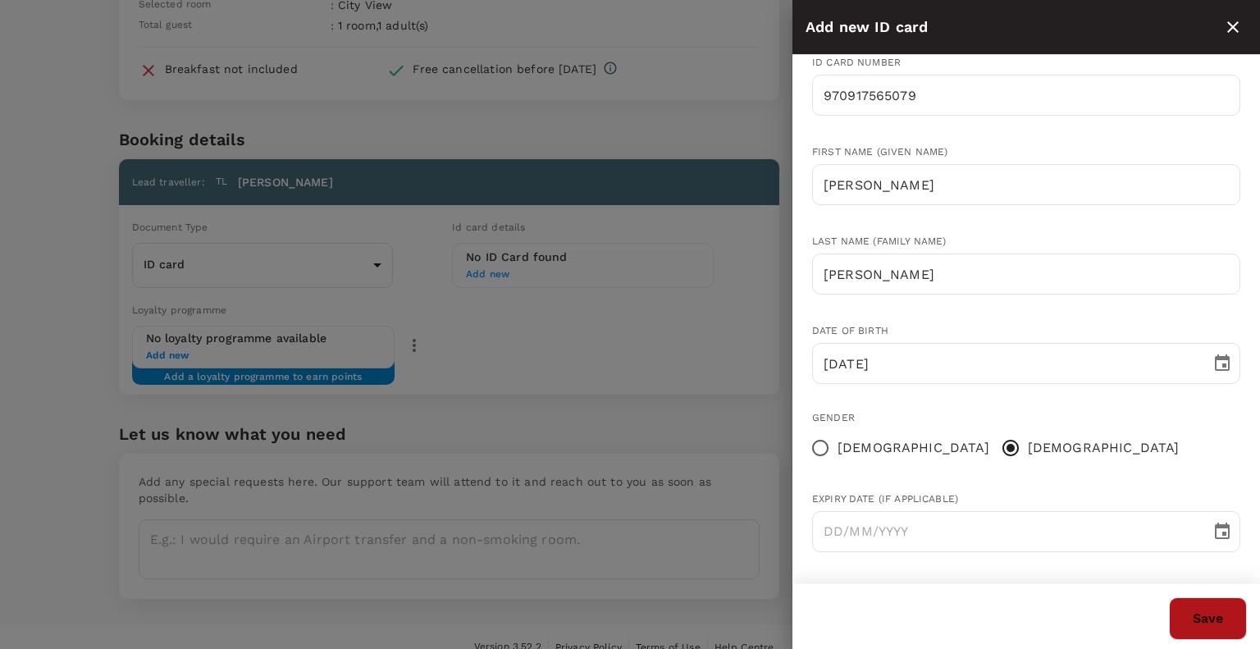
click at [1211, 630] on button "Save" at bounding box center [1208, 618] width 78 height 43
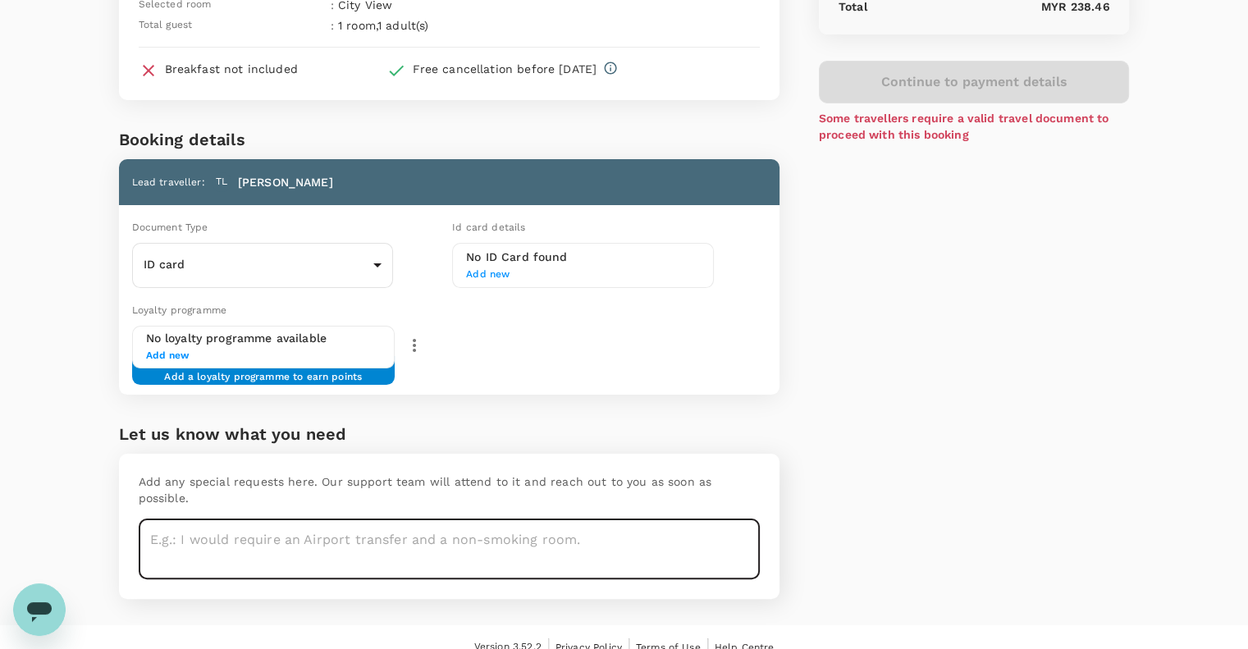
click at [430, 519] on textarea at bounding box center [449, 549] width 621 height 60
type textarea "H"
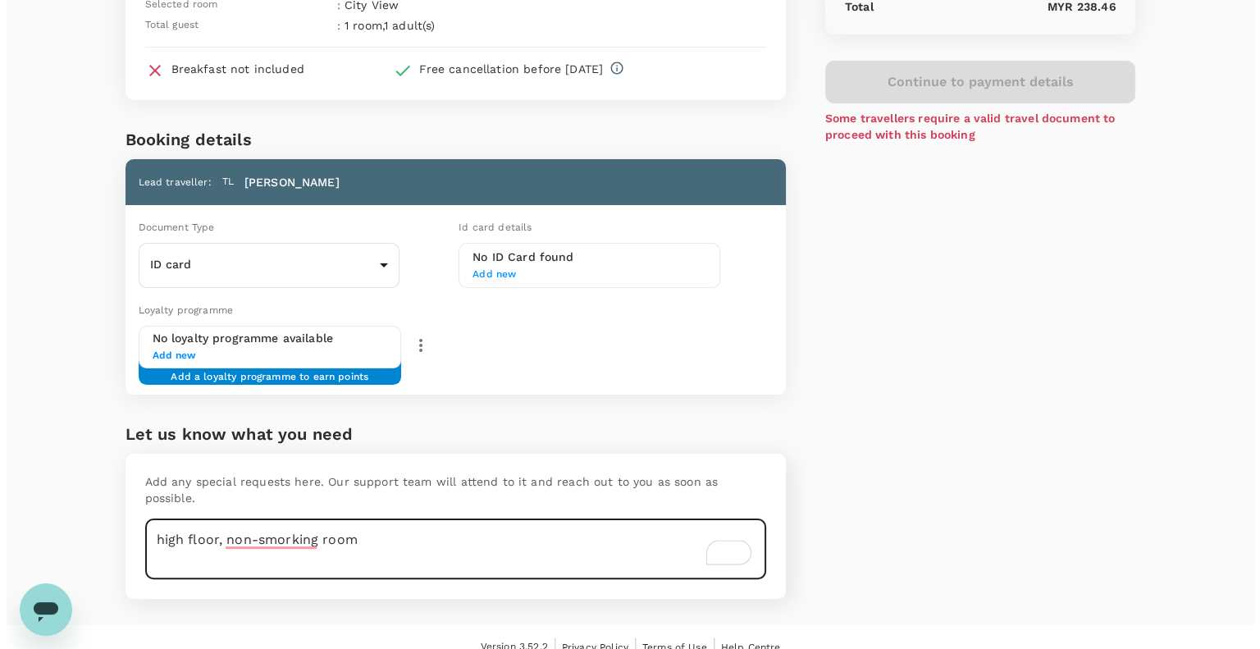
scroll to position [0, 0]
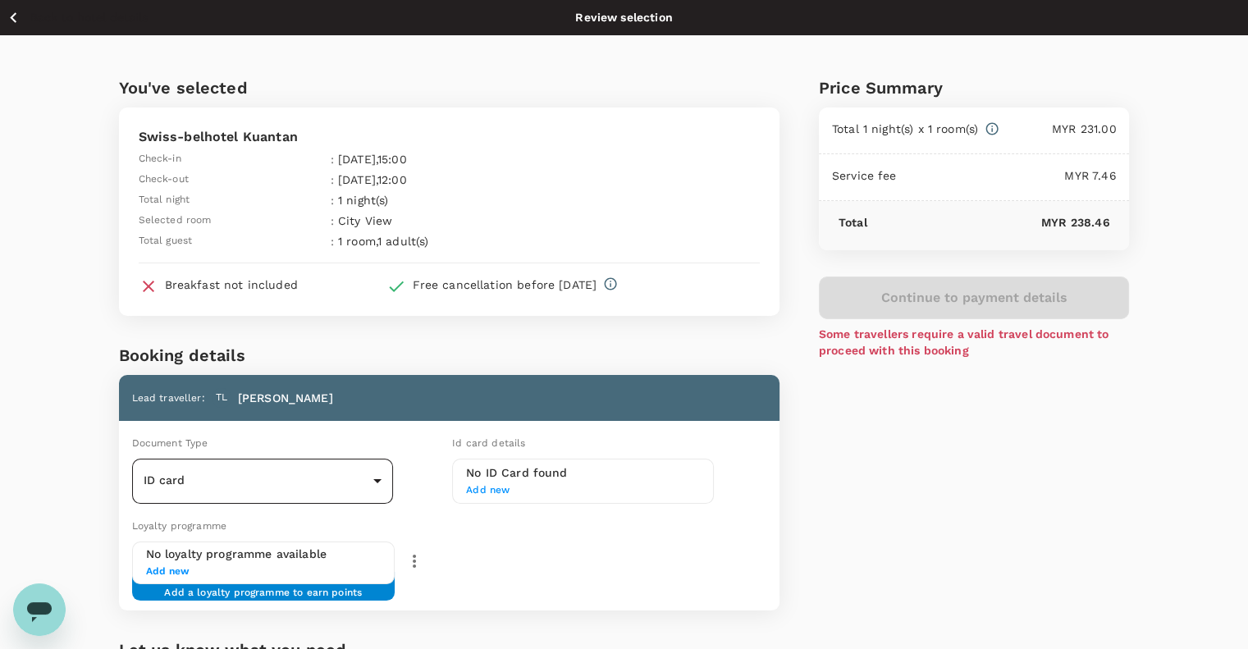
type textarea "high floor, non-smorking room"
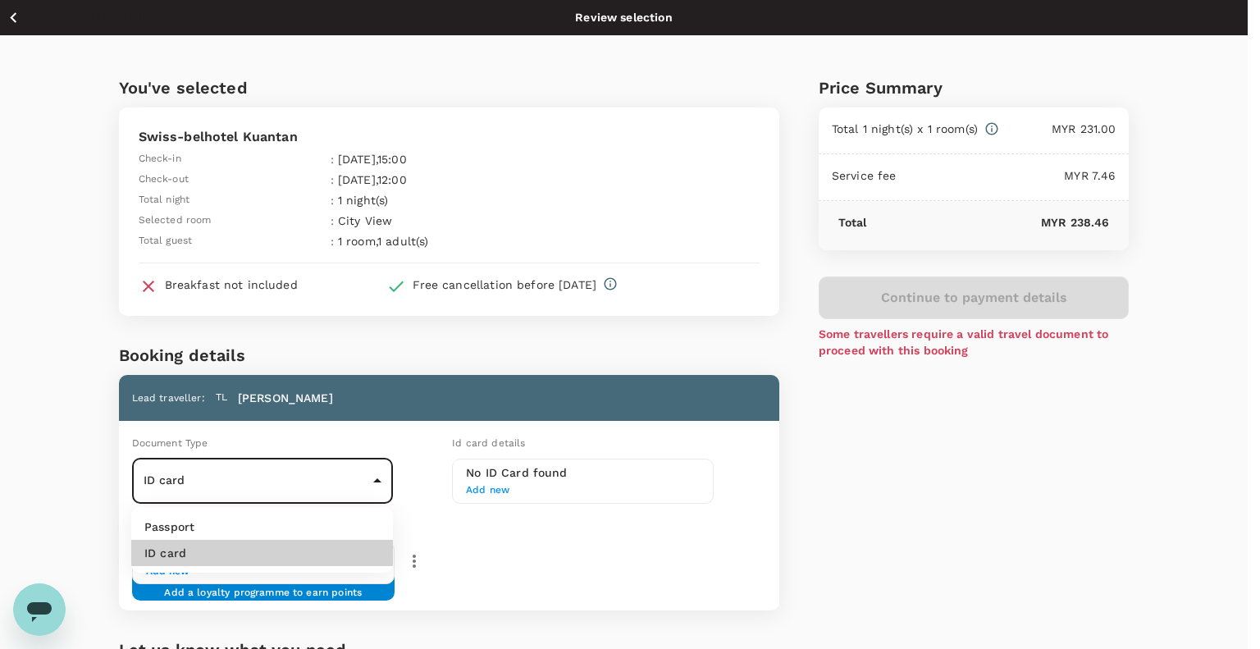
click at [324, 488] on body "Back to hotel details Review selection You've selected Swiss-belhotel Kuantan C…" at bounding box center [630, 442] width 1260 height 885
click at [288, 553] on li "ID card" at bounding box center [262, 553] width 262 height 26
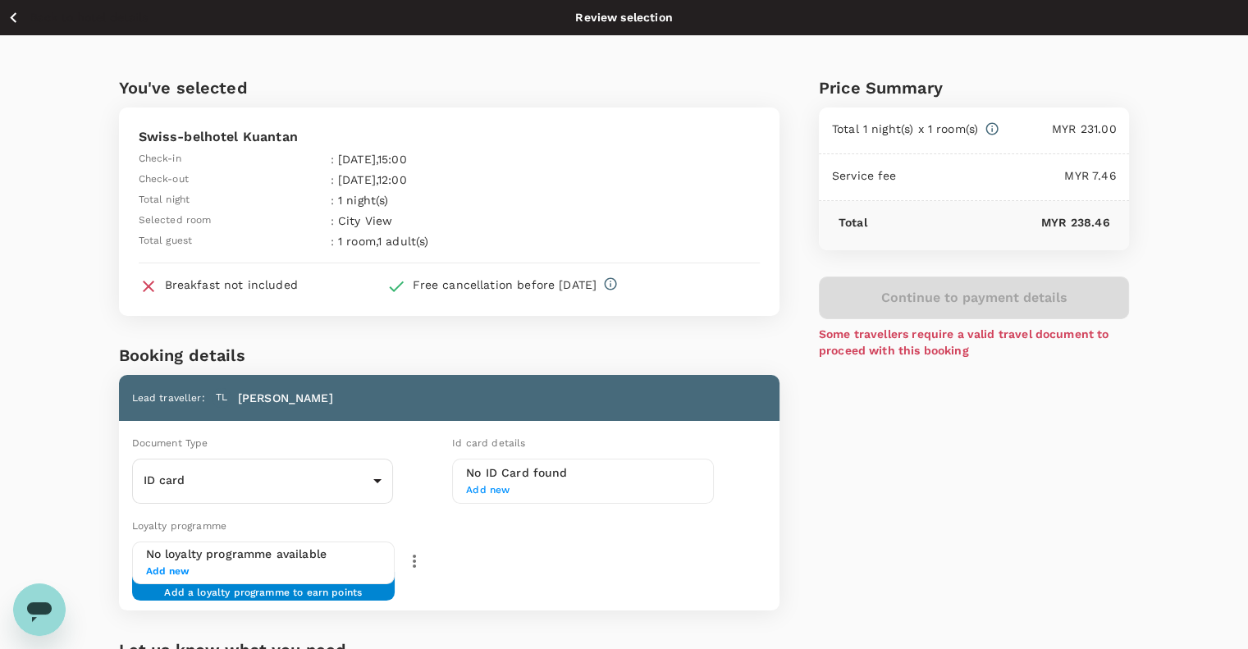
click at [493, 473] on h6 "No ID Card found" at bounding box center [583, 473] width 234 height 18
click at [496, 488] on span "Add new" at bounding box center [583, 490] width 234 height 16
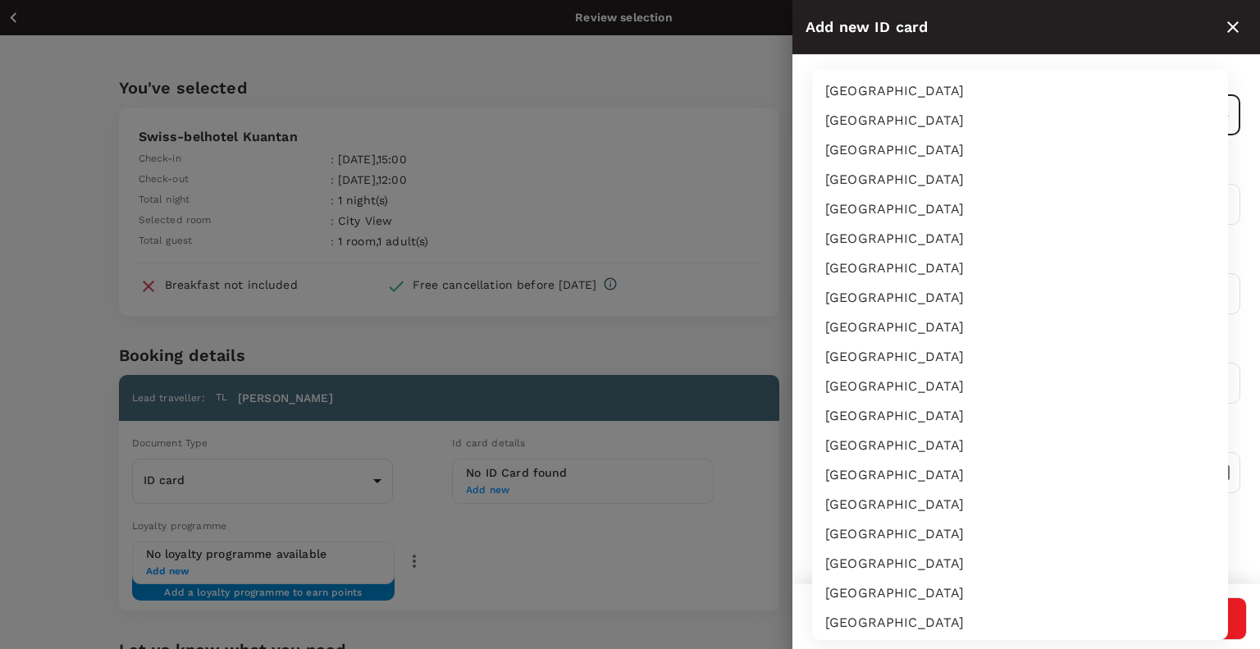
click at [1037, 98] on body "Back to hotel details Review selection You've selected Swiss-belhotel Kuantan C…" at bounding box center [630, 442] width 1260 height 885
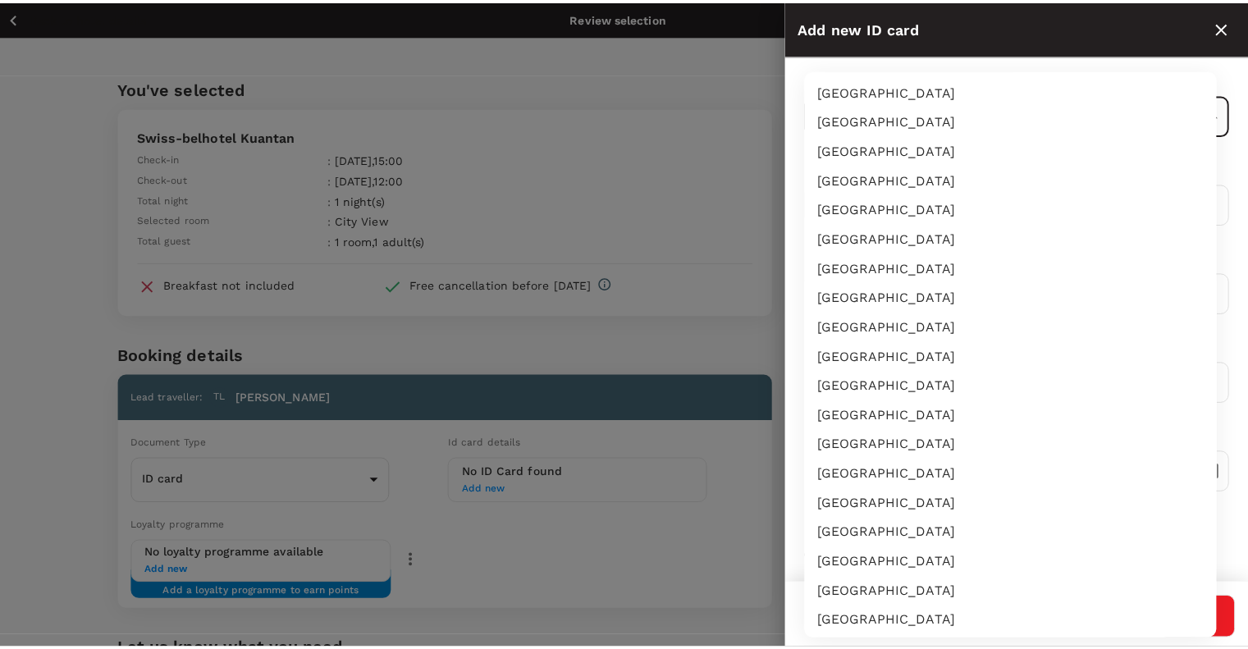
scroll to position [2837, 0]
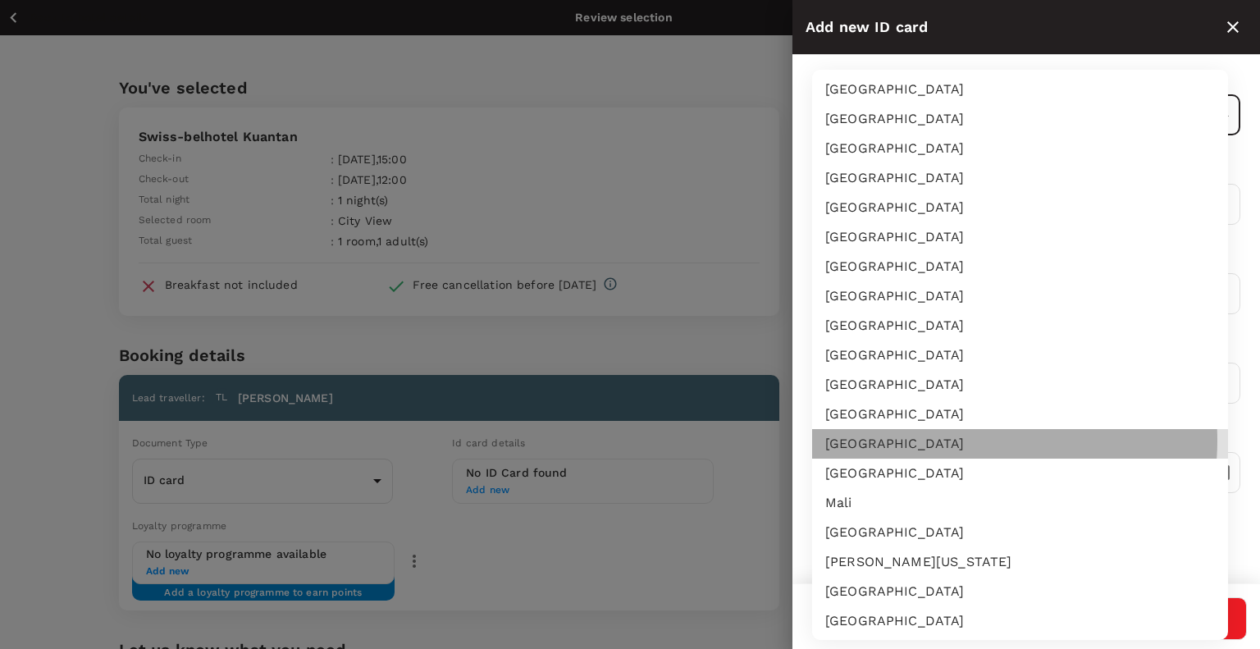
click at [965, 441] on li "[GEOGRAPHIC_DATA]" at bounding box center [1020, 444] width 416 height 30
type input "MY"
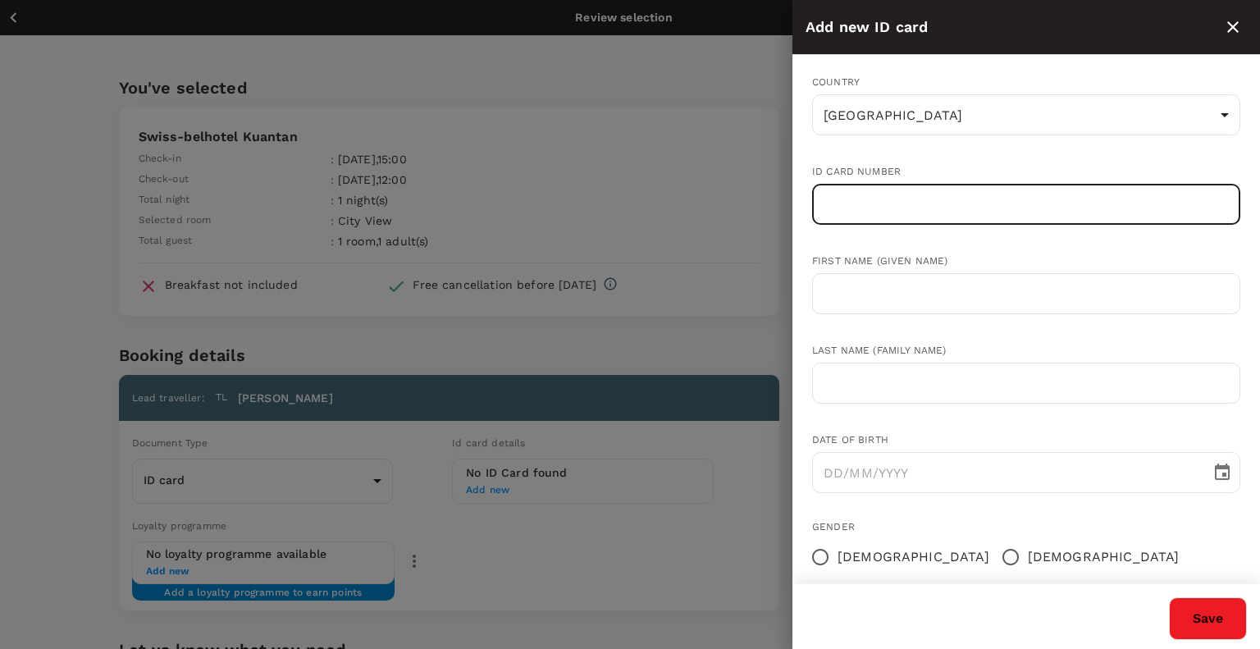
click at [972, 209] on input "text" at bounding box center [1026, 204] width 428 height 41
type input "970917565079"
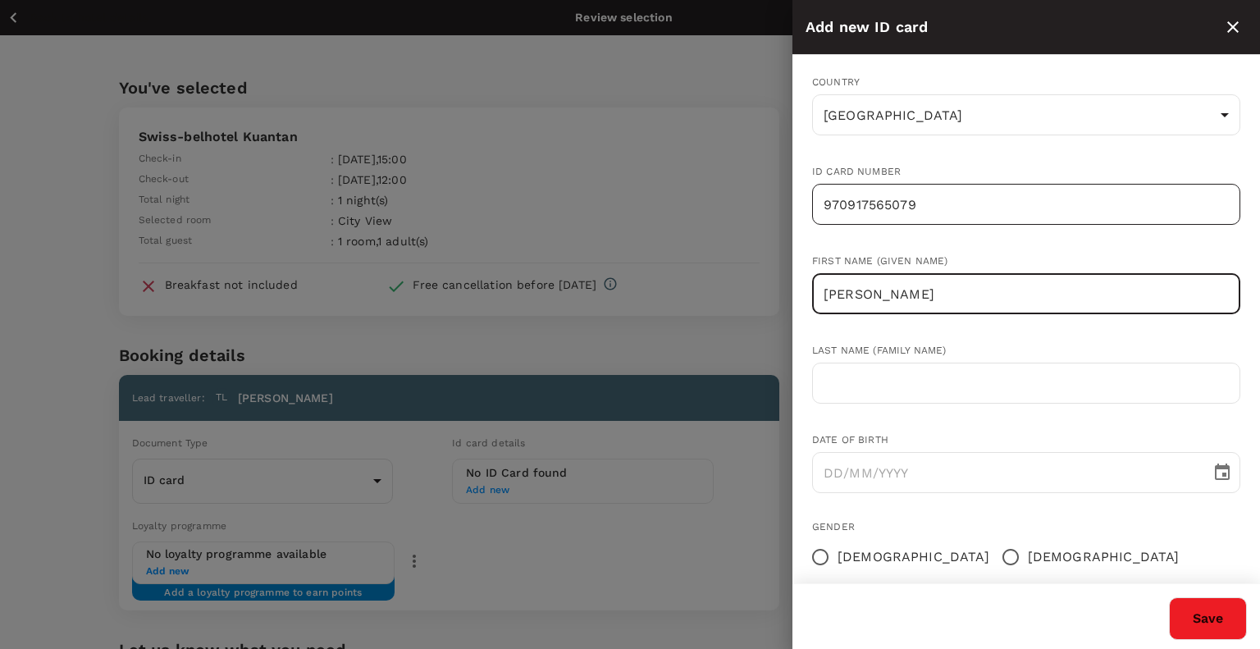
type input "[PERSON_NAME]"
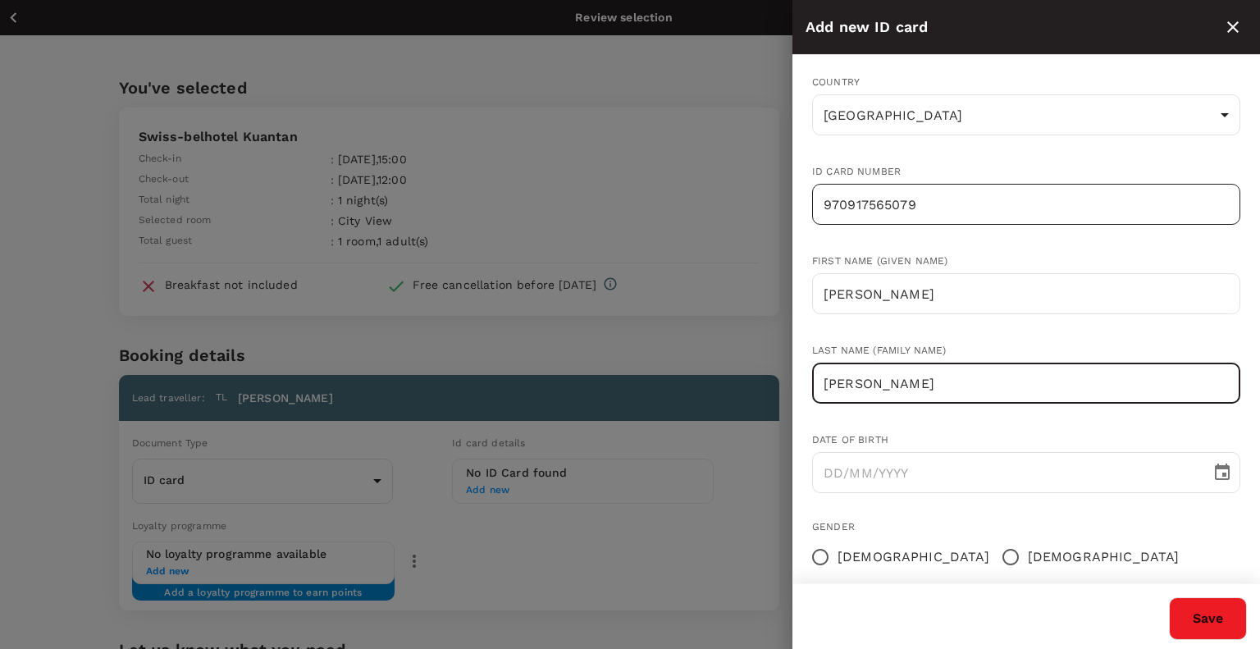
type input "[PERSON_NAME]"
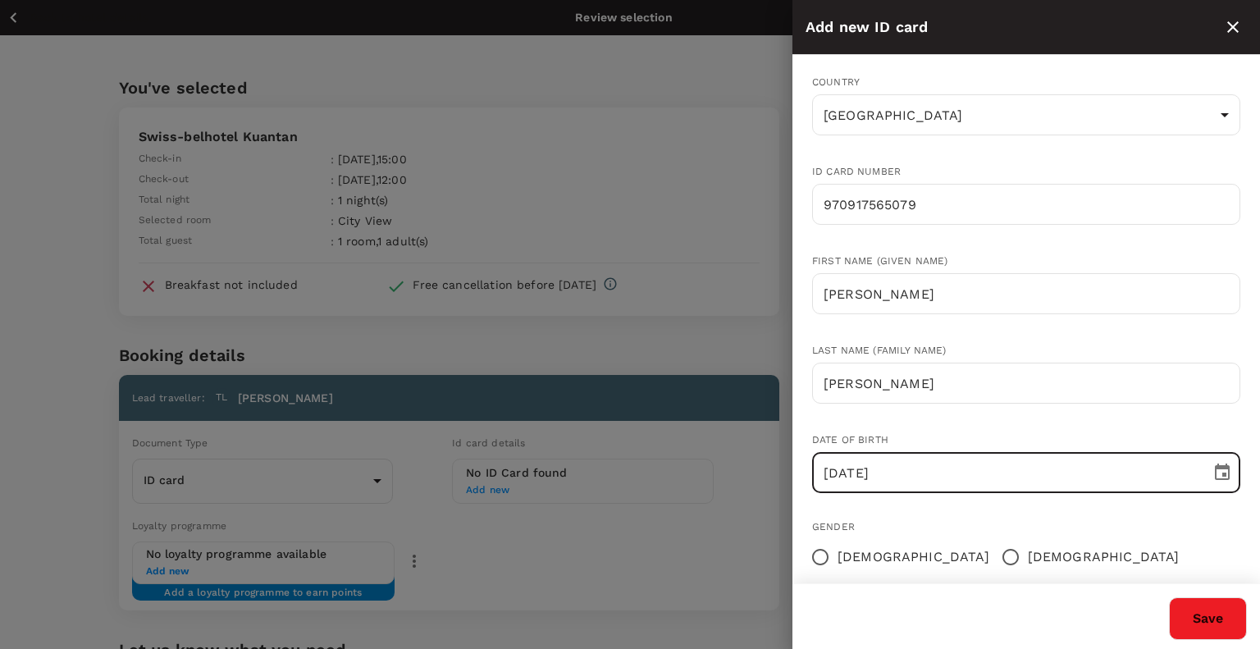
type input "[DATE]"
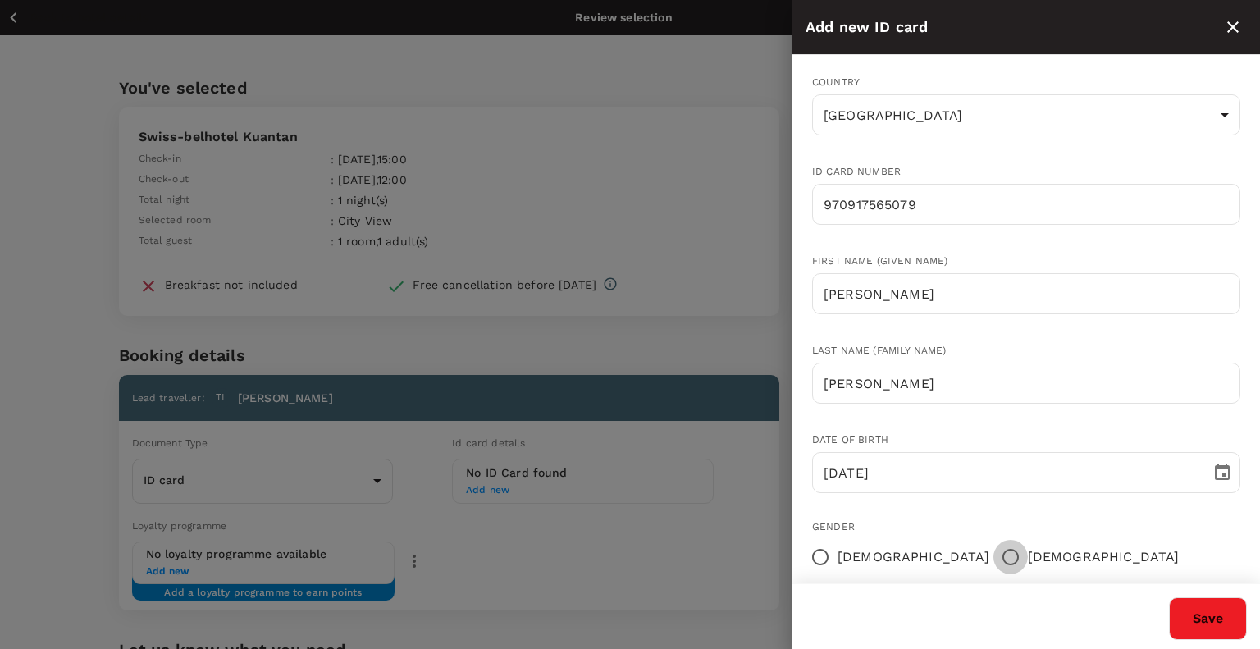
click at [994, 563] on input "[DEMOGRAPHIC_DATA]" at bounding box center [1011, 557] width 34 height 34
radio input "true"
click at [1240, 627] on button "Save" at bounding box center [1208, 618] width 78 height 43
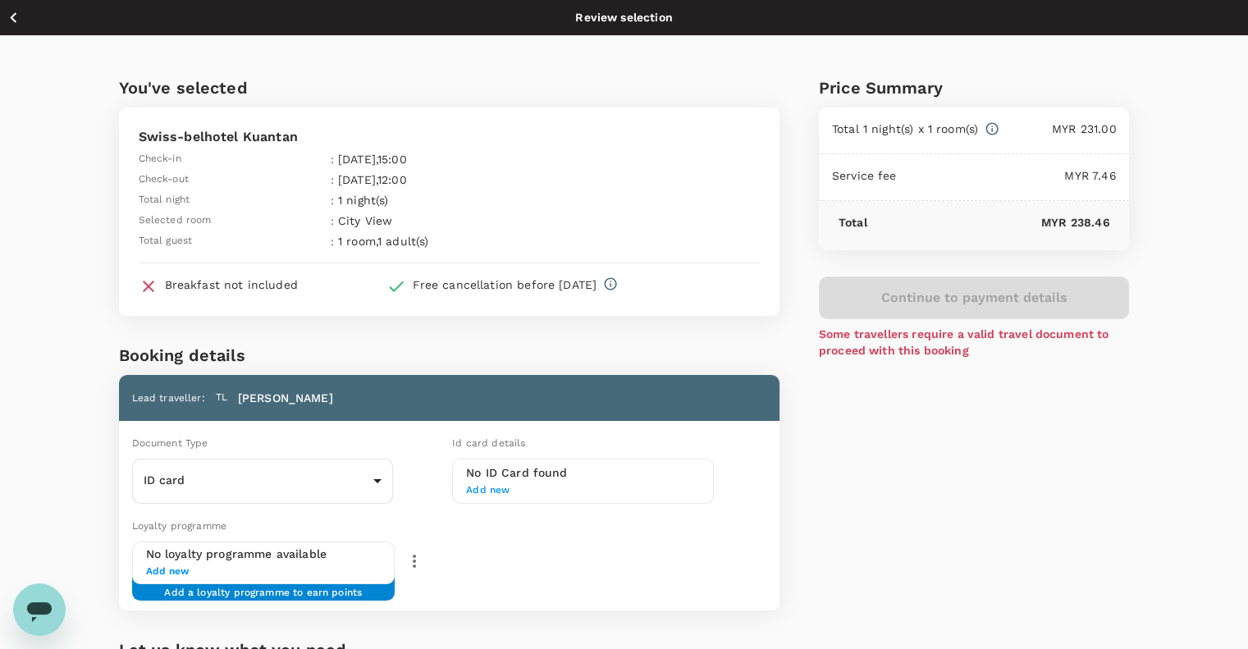
scroll to position [216, 0]
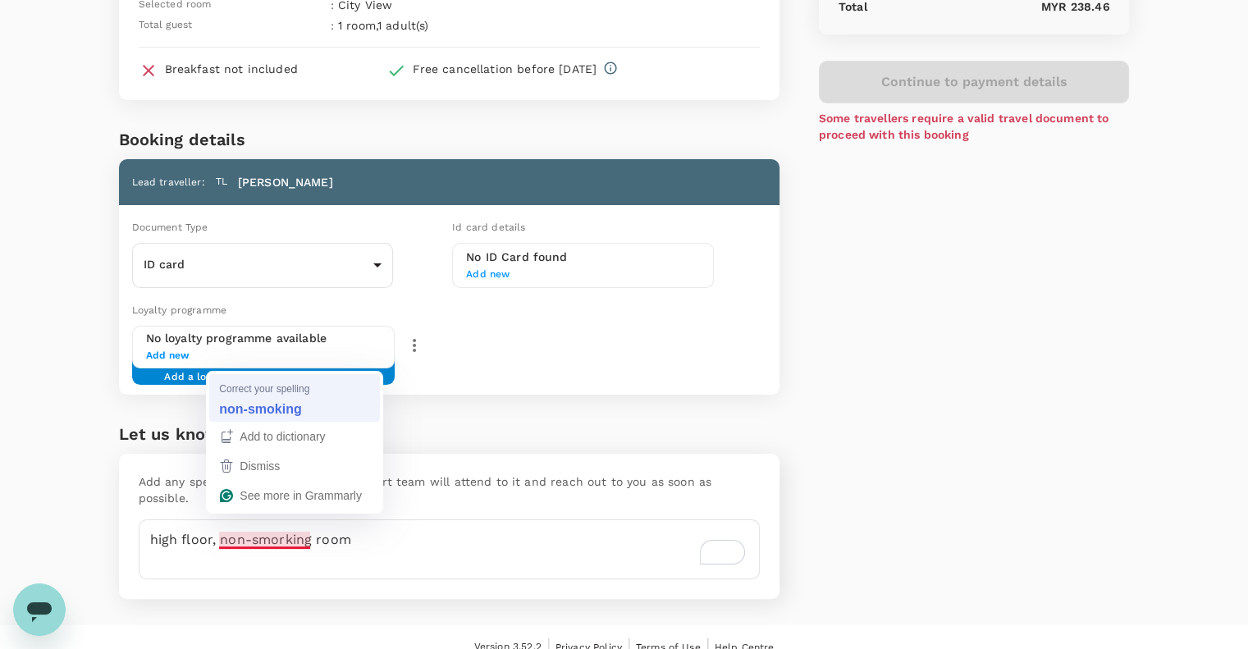
type textarea "high floor, non-smoking room"
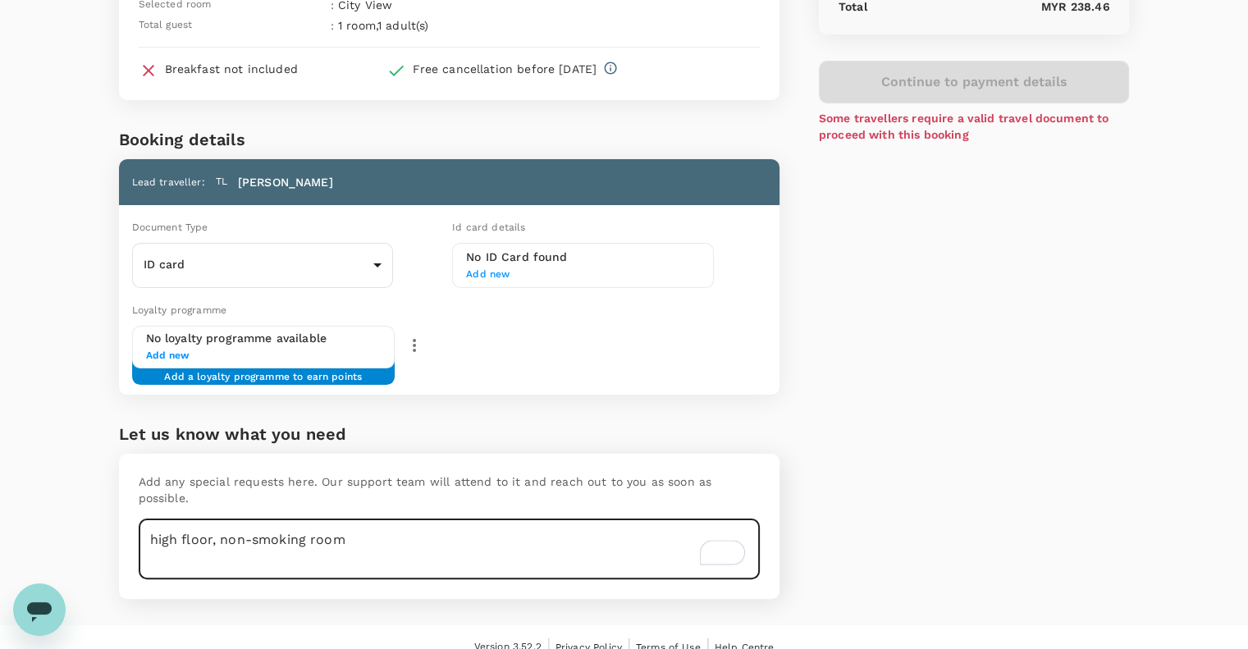
click at [341, 533] on textarea "high floor, non-smoking room" at bounding box center [449, 549] width 621 height 60
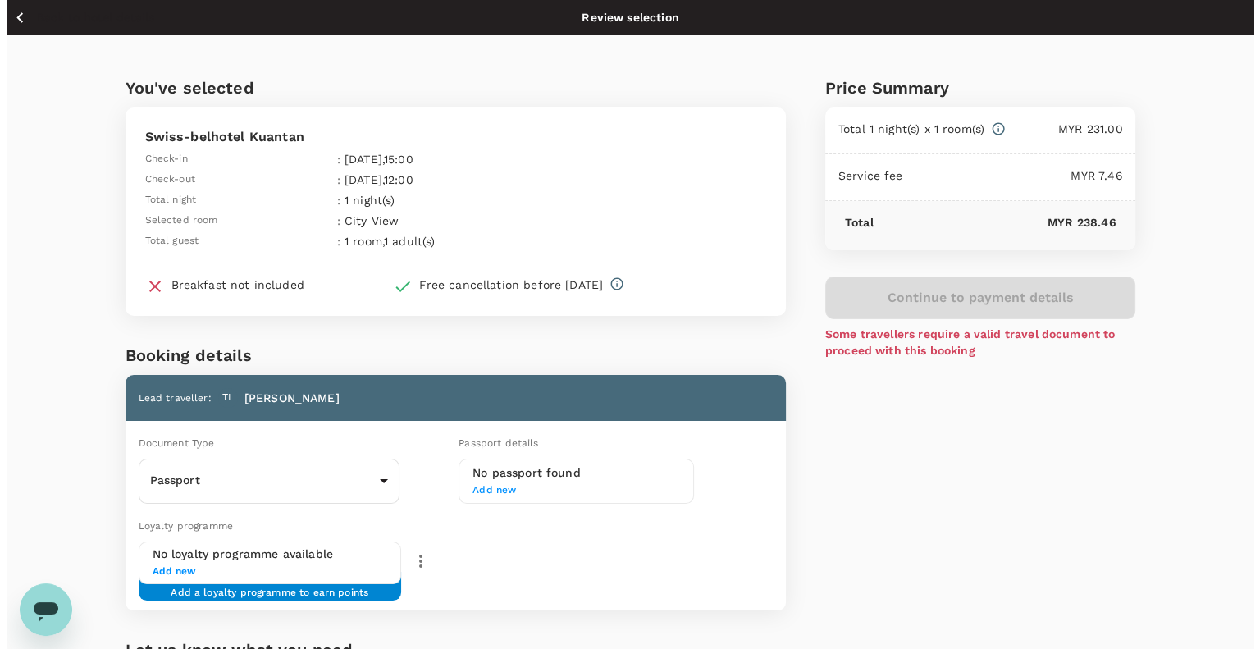
scroll to position [216, 0]
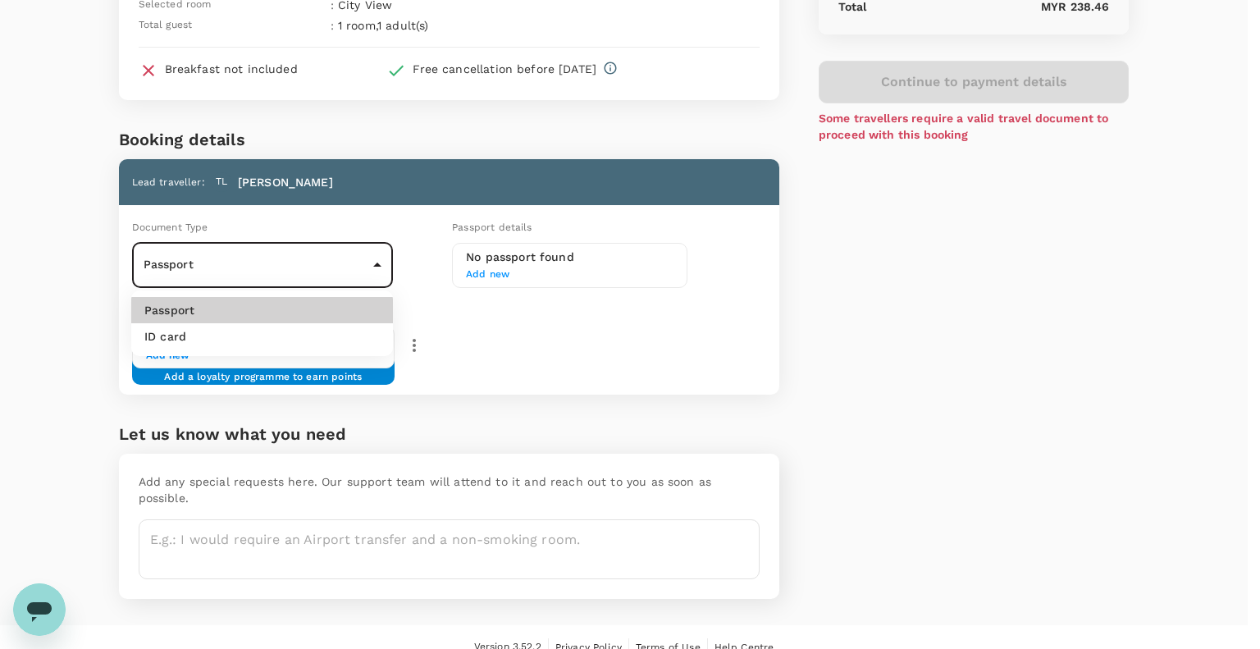
click at [291, 272] on body "Back to hotel details Review selection You've selected Swiss-belhotel Kuantan C…" at bounding box center [630, 226] width 1260 height 885
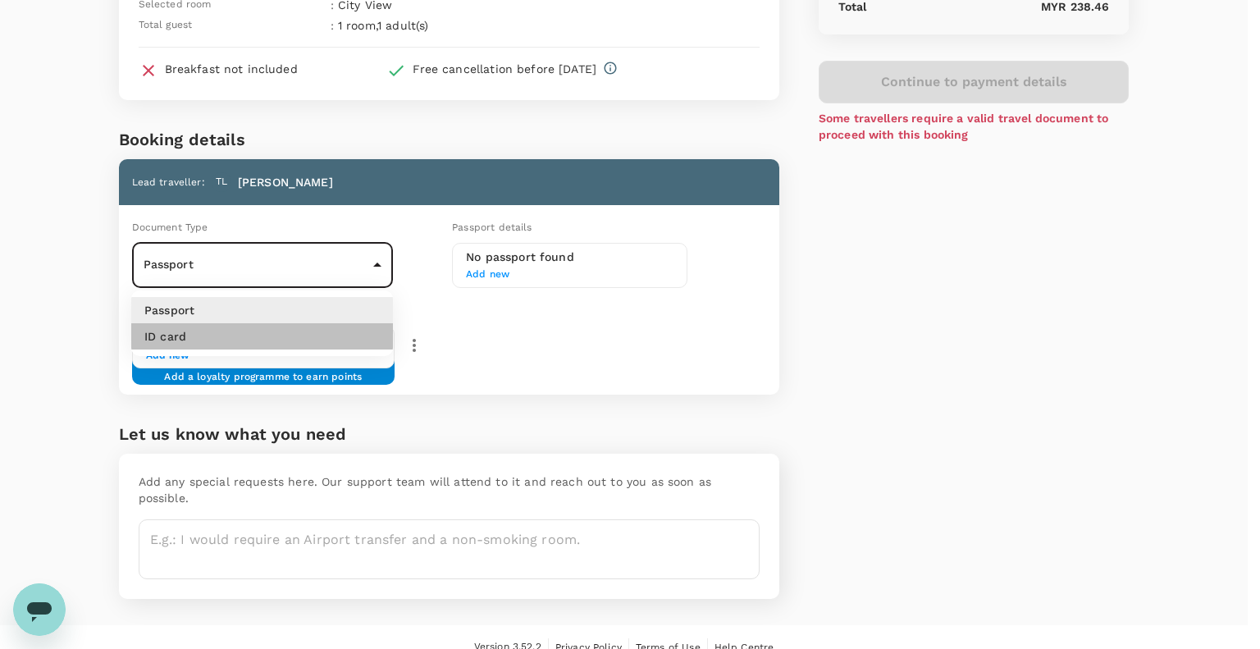
click at [266, 341] on li "ID card" at bounding box center [262, 336] width 262 height 26
type input "Id card"
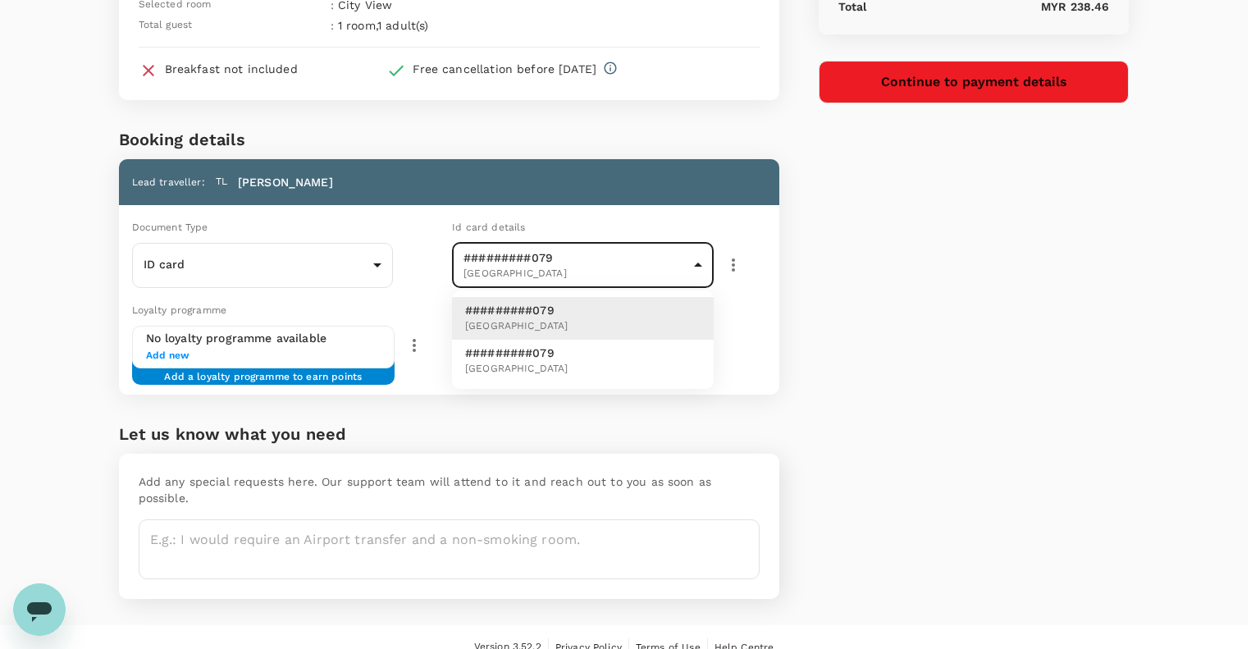
click at [561, 274] on body "Back to hotel details Review selection You've selected Swiss-belhotel Kuantan C…" at bounding box center [630, 226] width 1260 height 885
click at [732, 268] on div at bounding box center [630, 324] width 1260 height 649
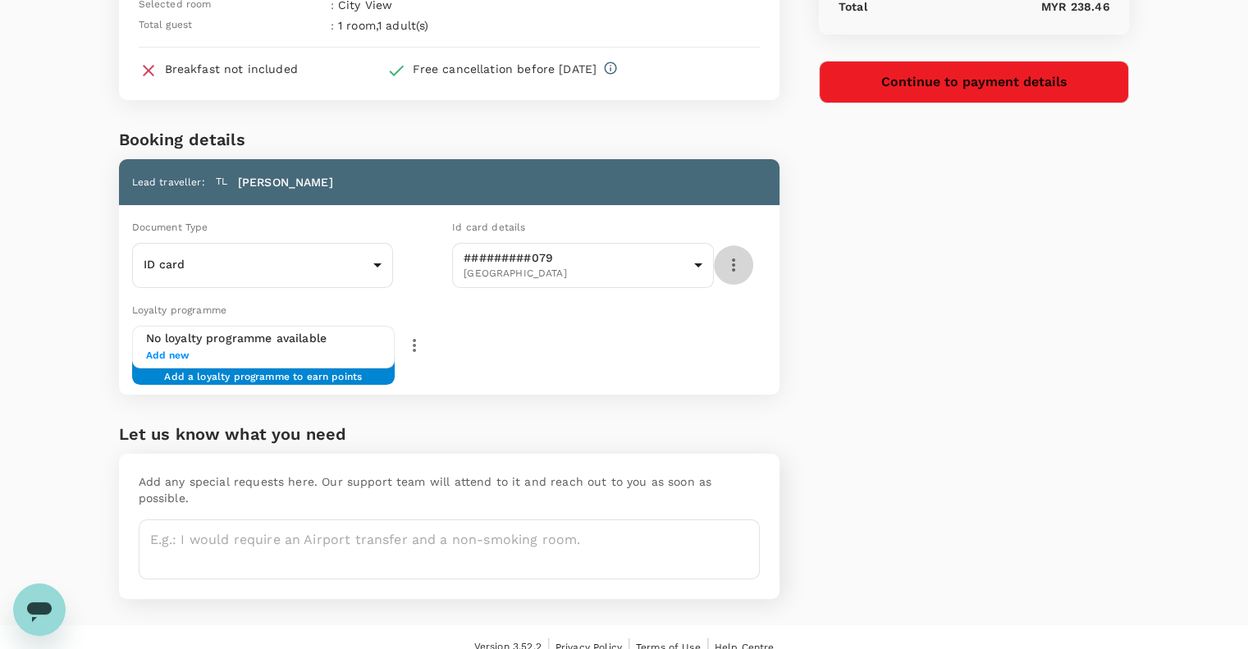
click at [732, 268] on icon "button" at bounding box center [734, 265] width 20 height 20
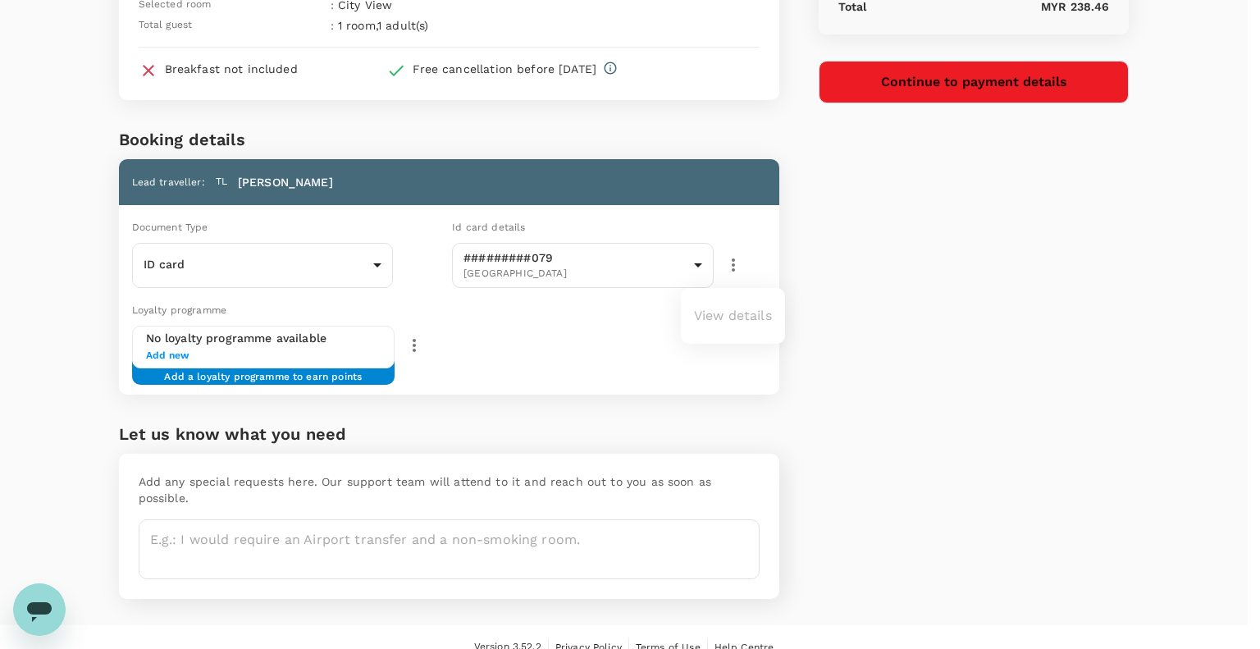
click at [732, 268] on div at bounding box center [630, 324] width 1260 height 649
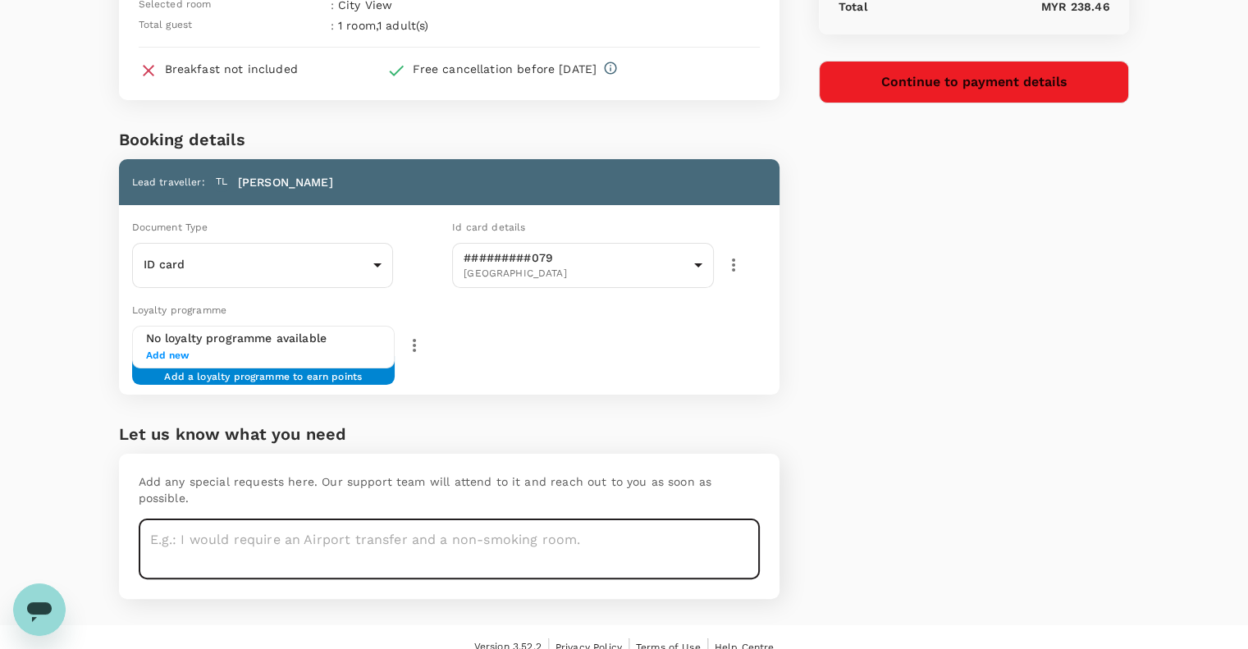
click at [321, 536] on textarea at bounding box center [449, 549] width 621 height 60
paste textarea "high floor, non-smoking room"
type textarea "high floor, non-smoking room"
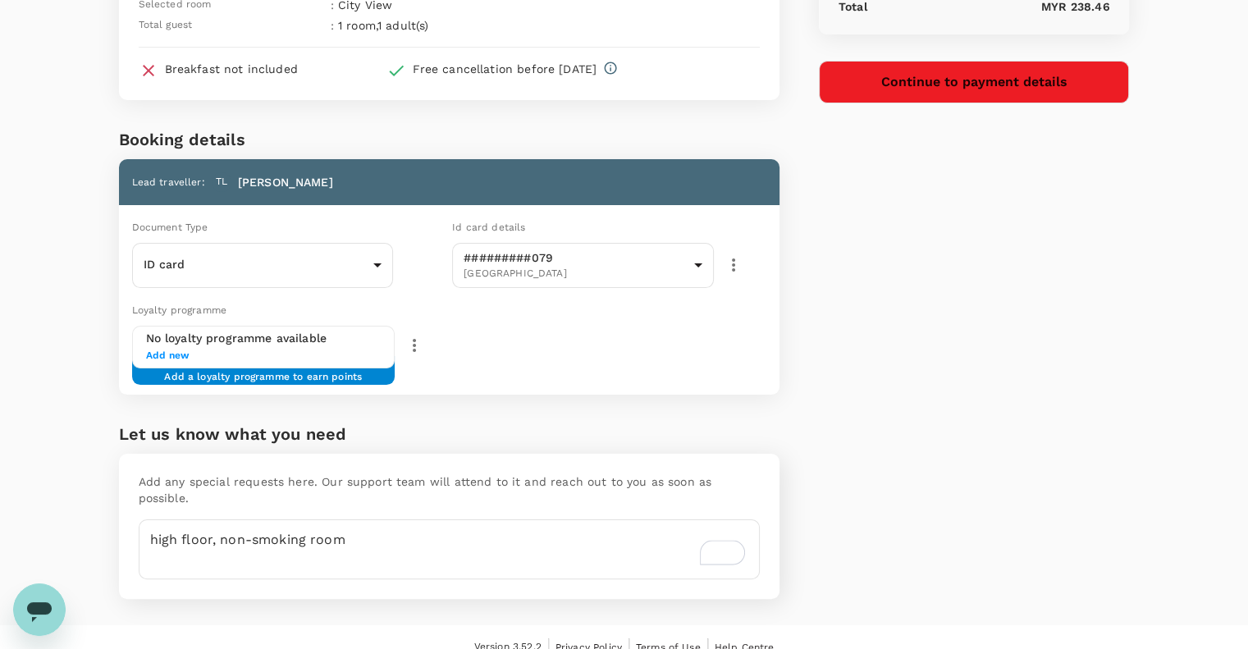
click at [954, 104] on div "Price Summary Total 1 night(s) x 1 room(s) MYR 231.00 Service fee MYR 7.46 Tota…" at bounding box center [955, 222] width 350 height 806
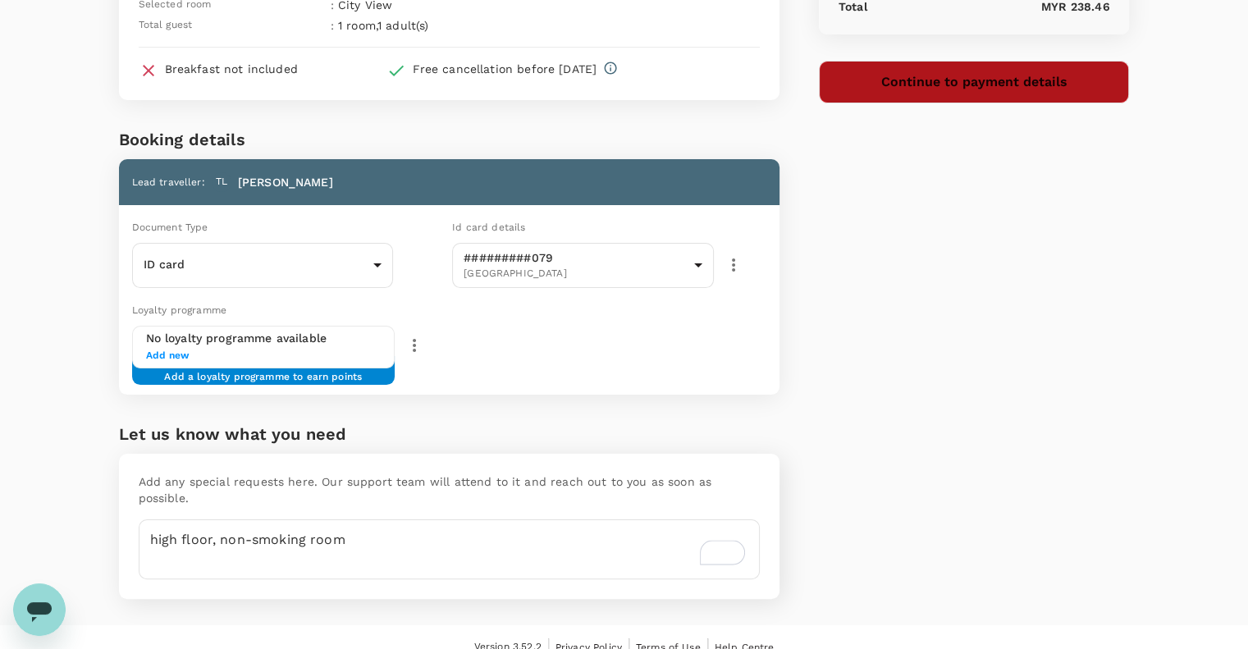
click at [1011, 77] on button "Continue to payment details" at bounding box center [974, 82] width 311 height 43
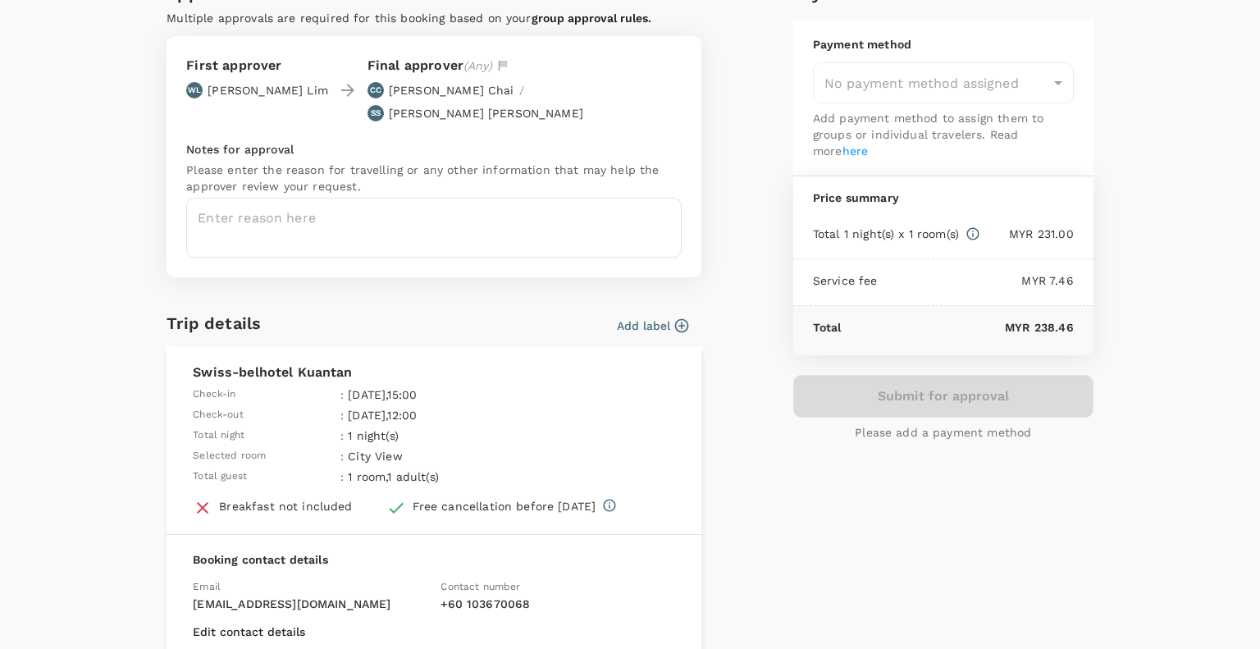
scroll to position [97, 0]
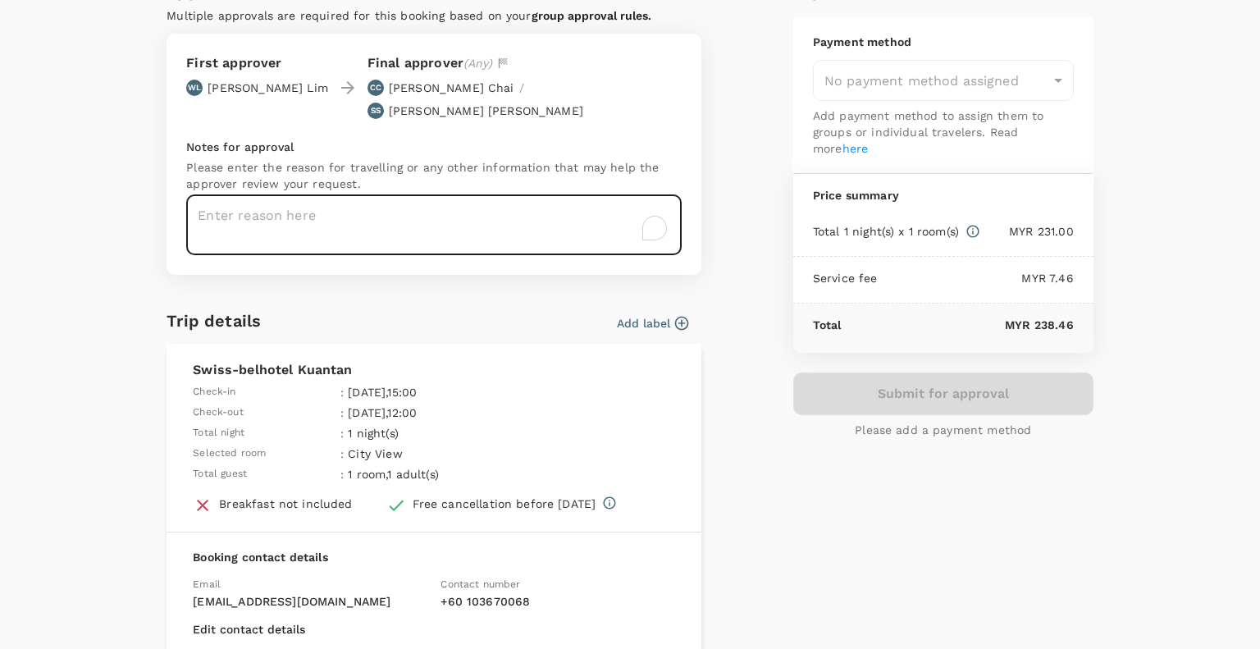
click at [398, 195] on textarea "To enrich screen reader interactions, please activate Accessibility in Grammarl…" at bounding box center [434, 225] width 496 height 60
type textarea "t"
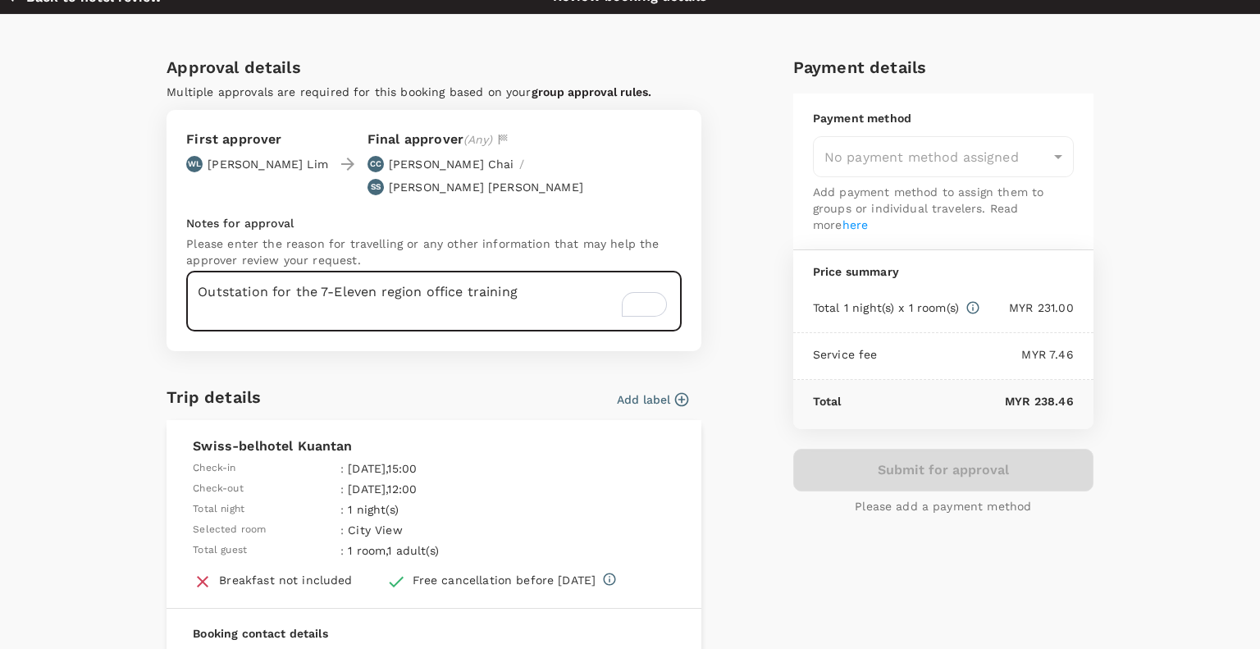
scroll to position [20, 0]
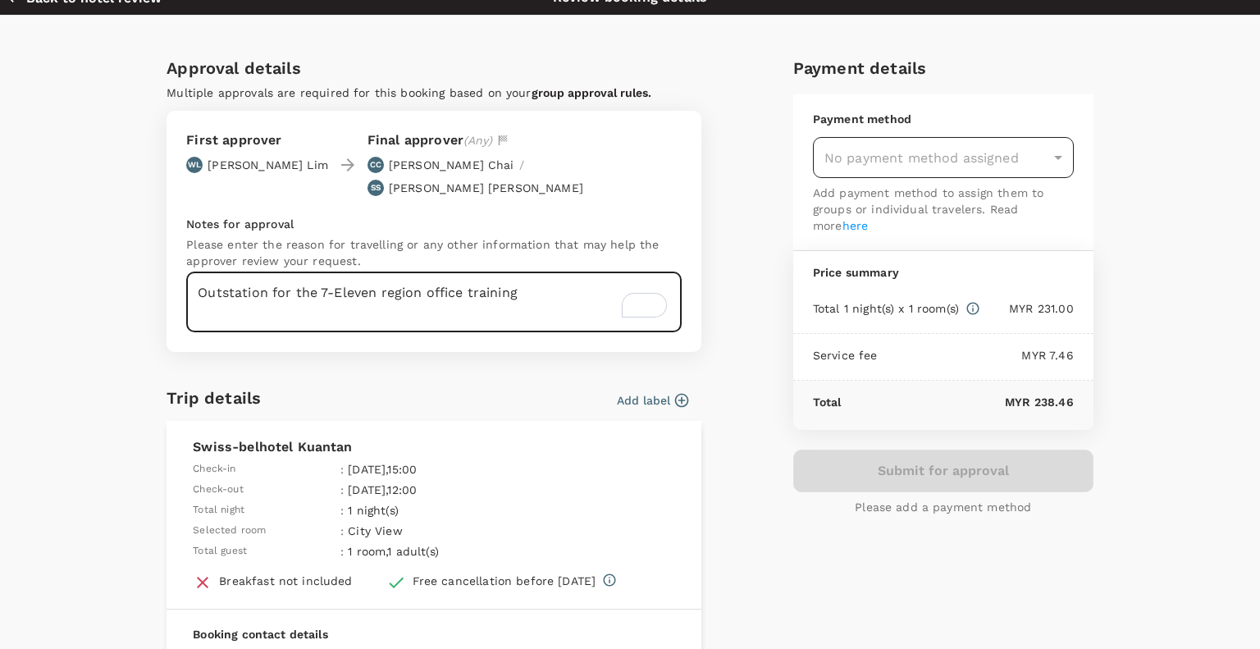
type textarea "Outstation for the 7-Eleven region office training"
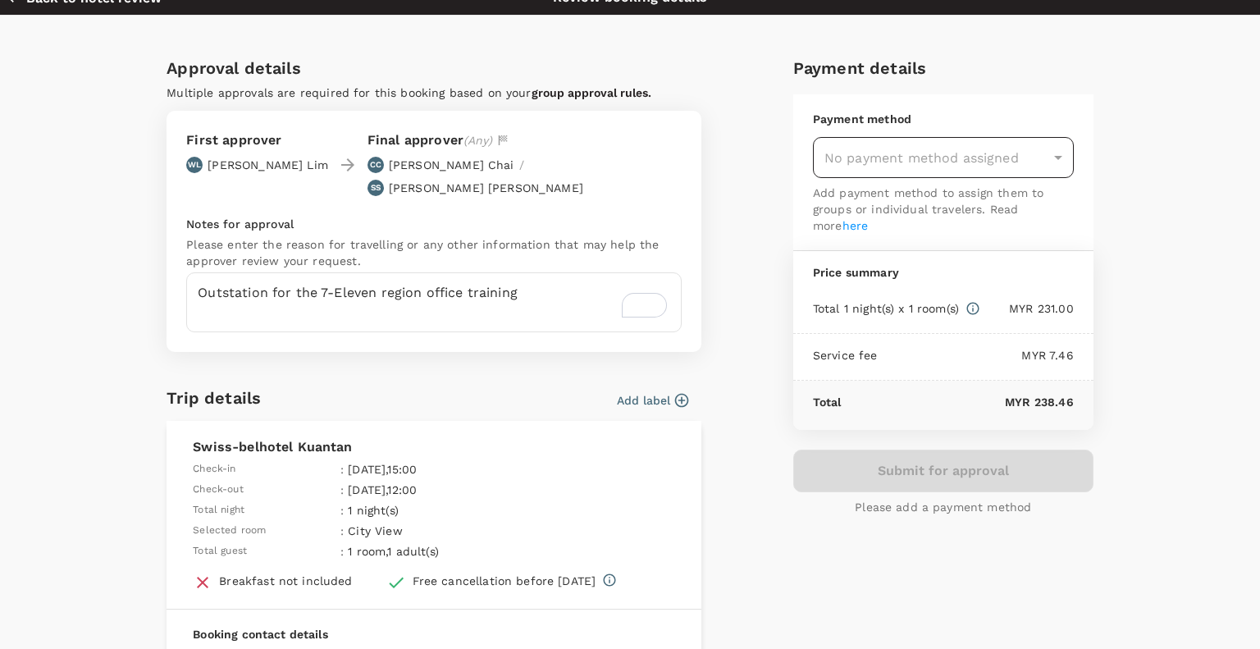
click at [1024, 161] on div "No payment method assigned" at bounding box center [943, 157] width 261 height 41
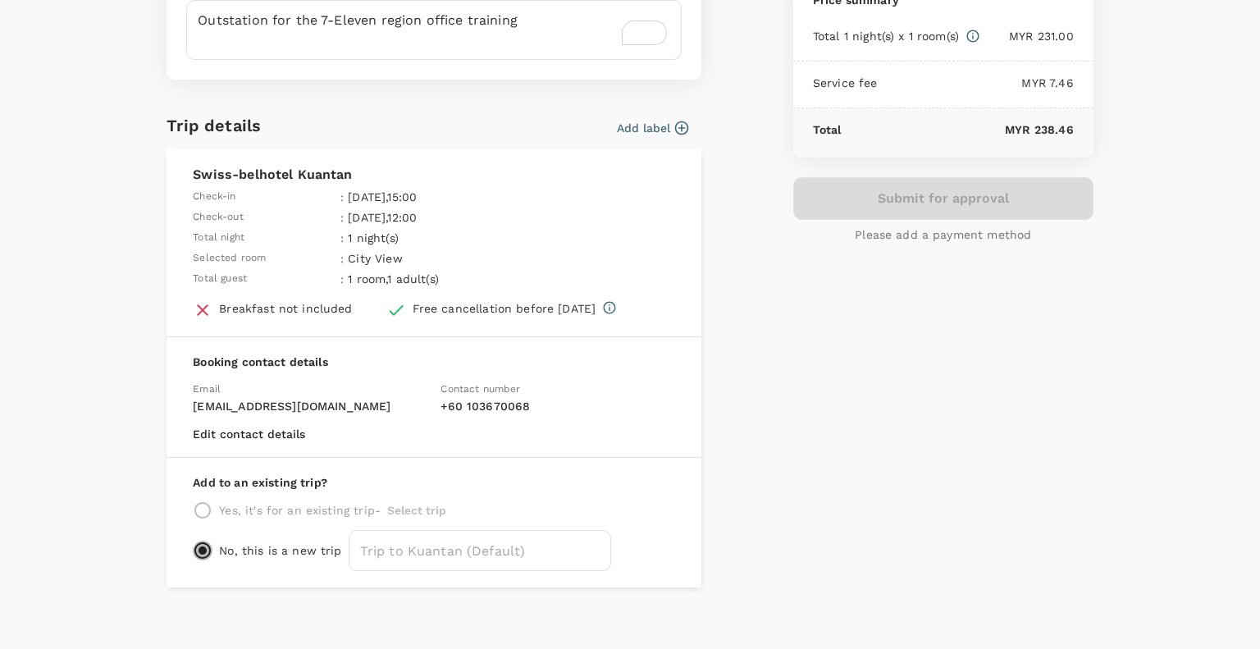
click at [203, 541] on input "radio" at bounding box center [203, 551] width 20 height 20
click at [199, 501] on div "Yes, it's for an existing trip - Select trip" at bounding box center [434, 511] width 482 height 20
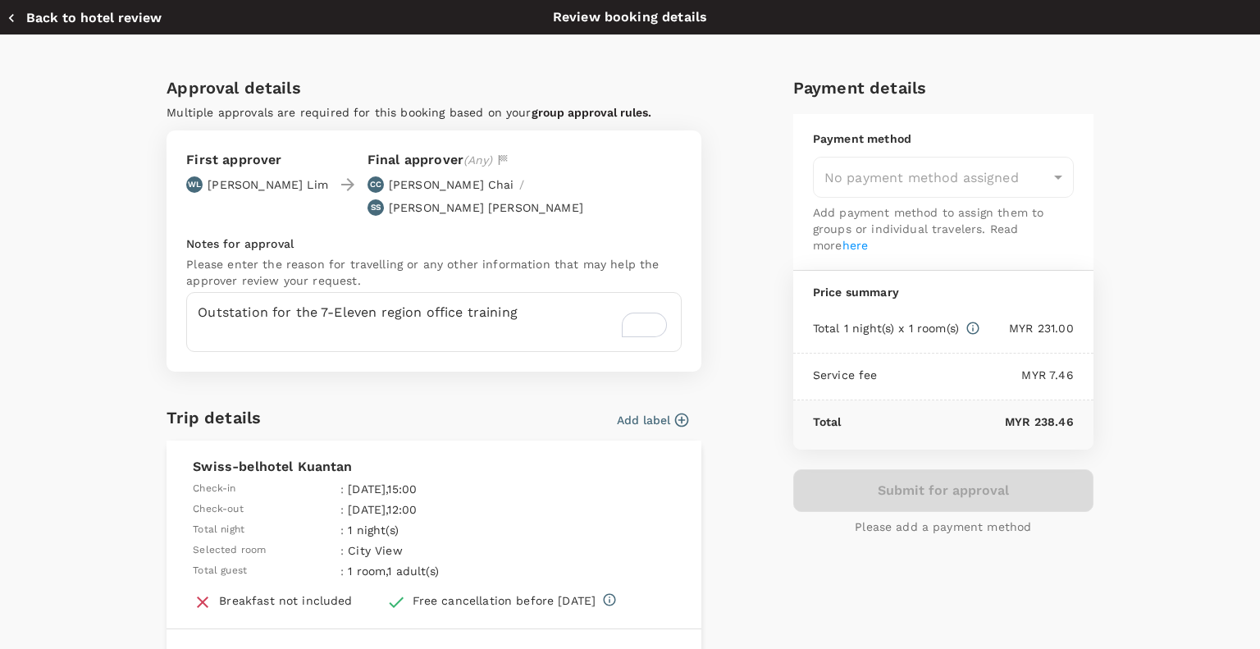
click at [240, 176] on p "Wayne Lim" at bounding box center [268, 184] width 121 height 16
click at [936, 167] on div "No payment method assigned" at bounding box center [943, 177] width 261 height 41
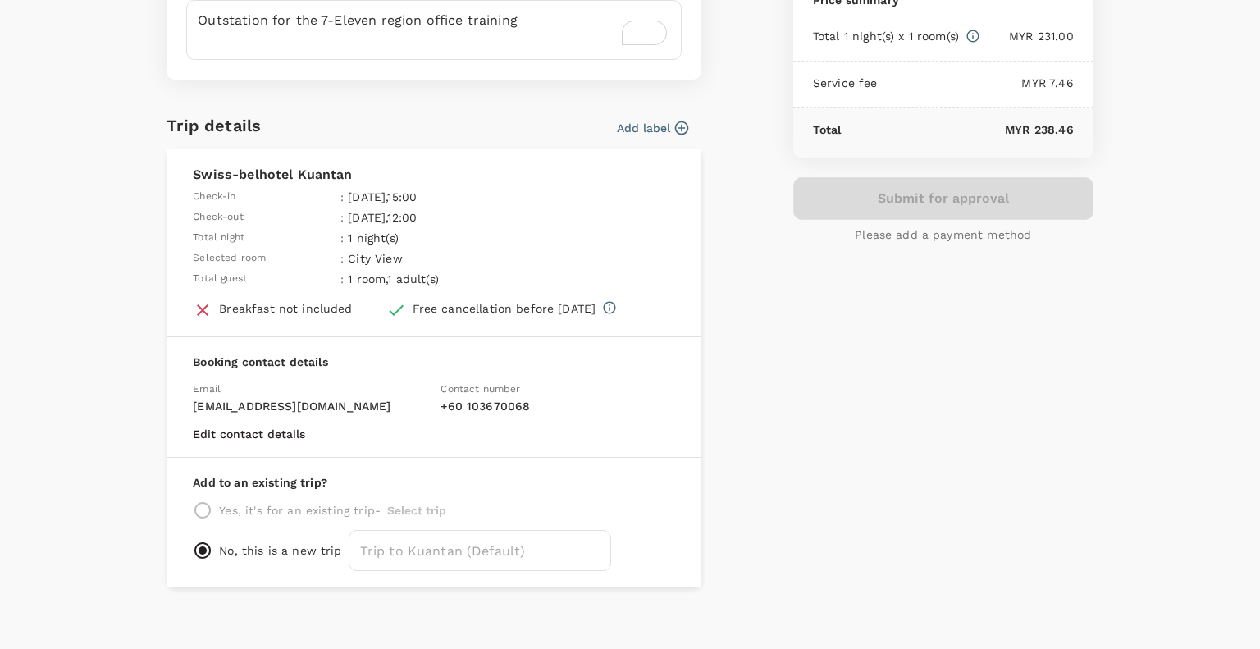
click at [958, 235] on p "Please add a payment method" at bounding box center [943, 234] width 176 height 16
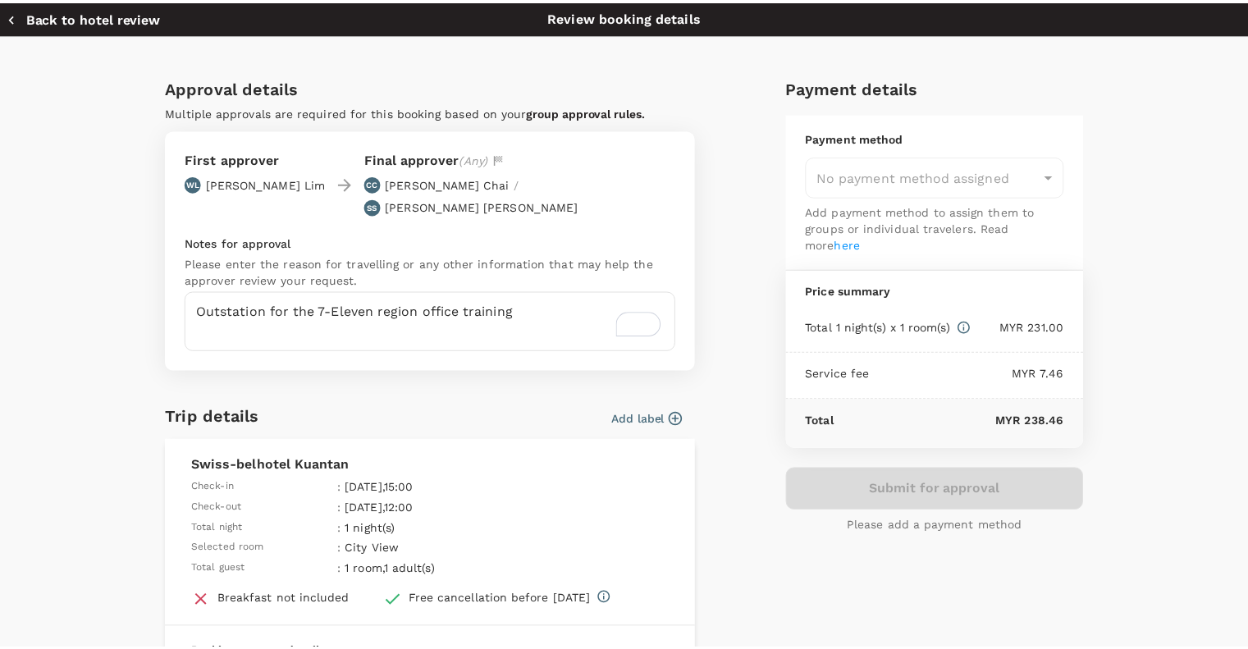
scroll to position [0, 0]
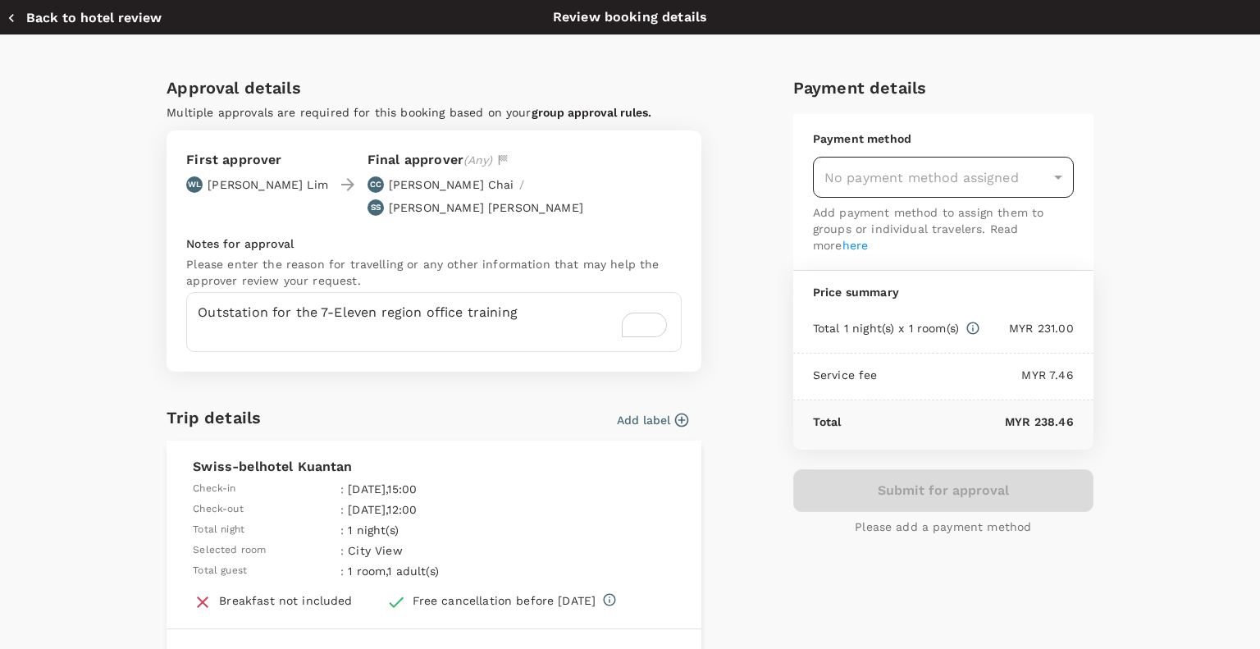
click at [931, 160] on div "No payment method assigned" at bounding box center [943, 177] width 261 height 41
click at [843, 245] on link "here" at bounding box center [856, 245] width 26 height 13
click at [114, 29] on div "Back to hotel review Review booking details" at bounding box center [630, 17] width 1260 height 34
click at [72, 19] on button "Back to hotel review" at bounding box center [84, 18] width 155 height 16
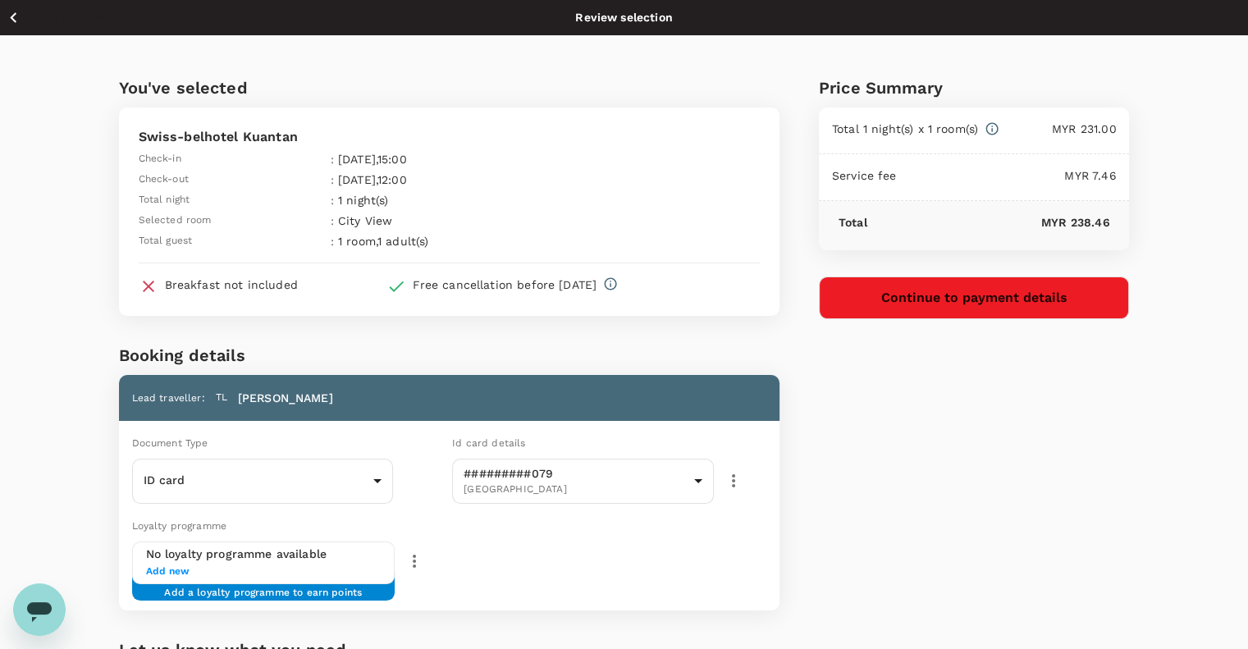
click at [12, 16] on icon "button" at bounding box center [13, 17] width 7 height 11
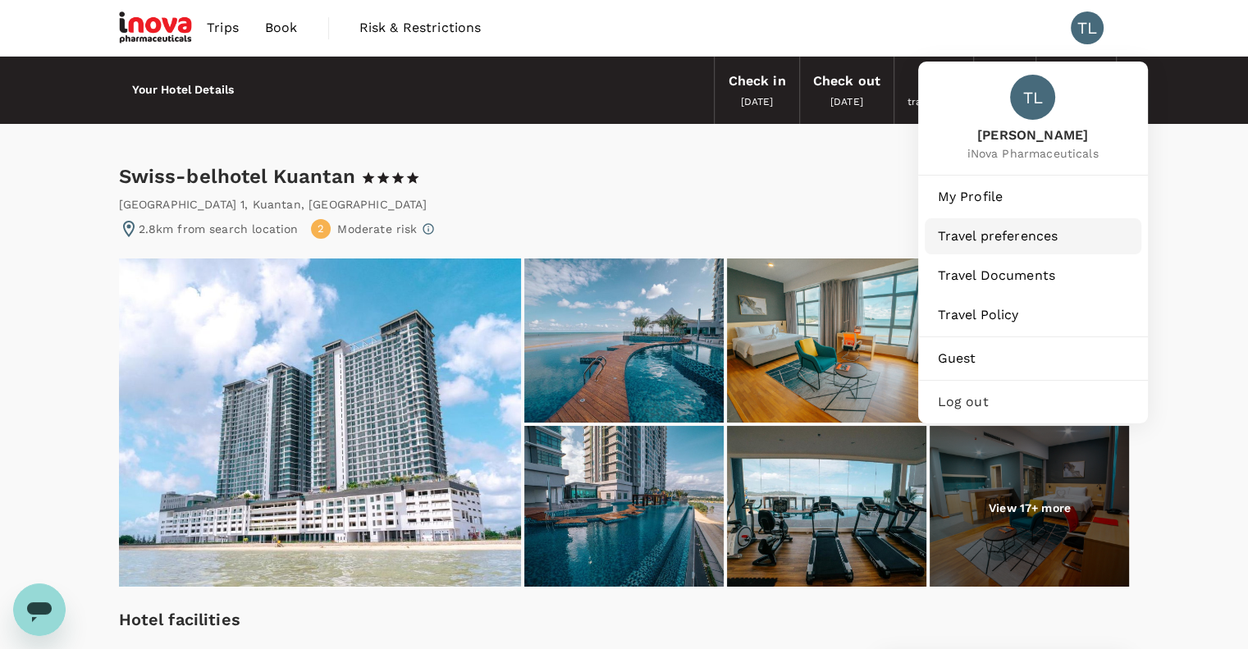
click at [988, 235] on span "Travel preferences" at bounding box center [1033, 236] width 190 height 20
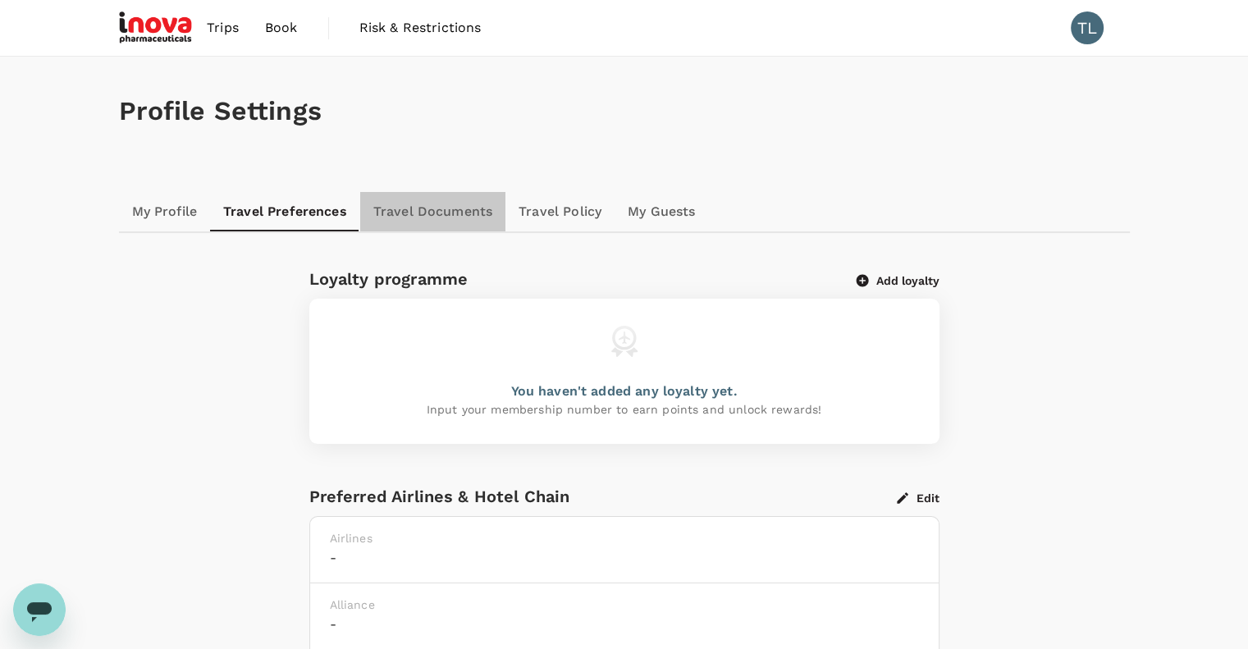
click at [437, 211] on link "Travel Documents" at bounding box center [432, 211] width 145 height 39
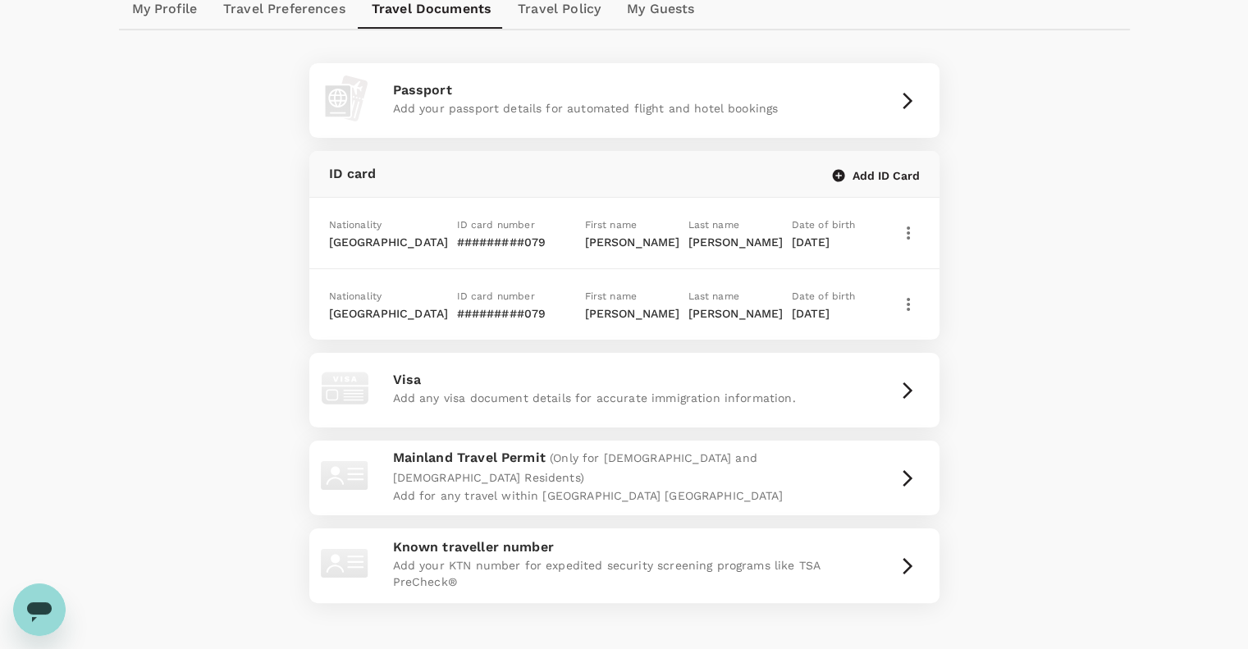
scroll to position [220, 0]
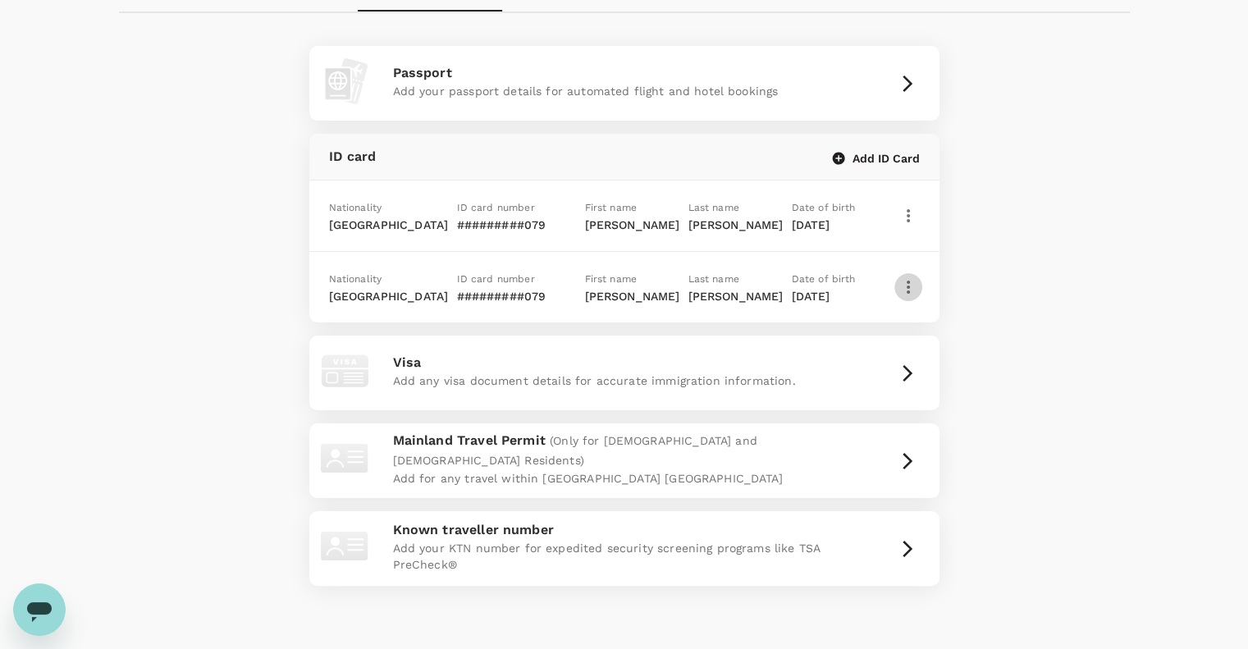
click at [905, 291] on icon "button" at bounding box center [909, 287] width 20 height 20
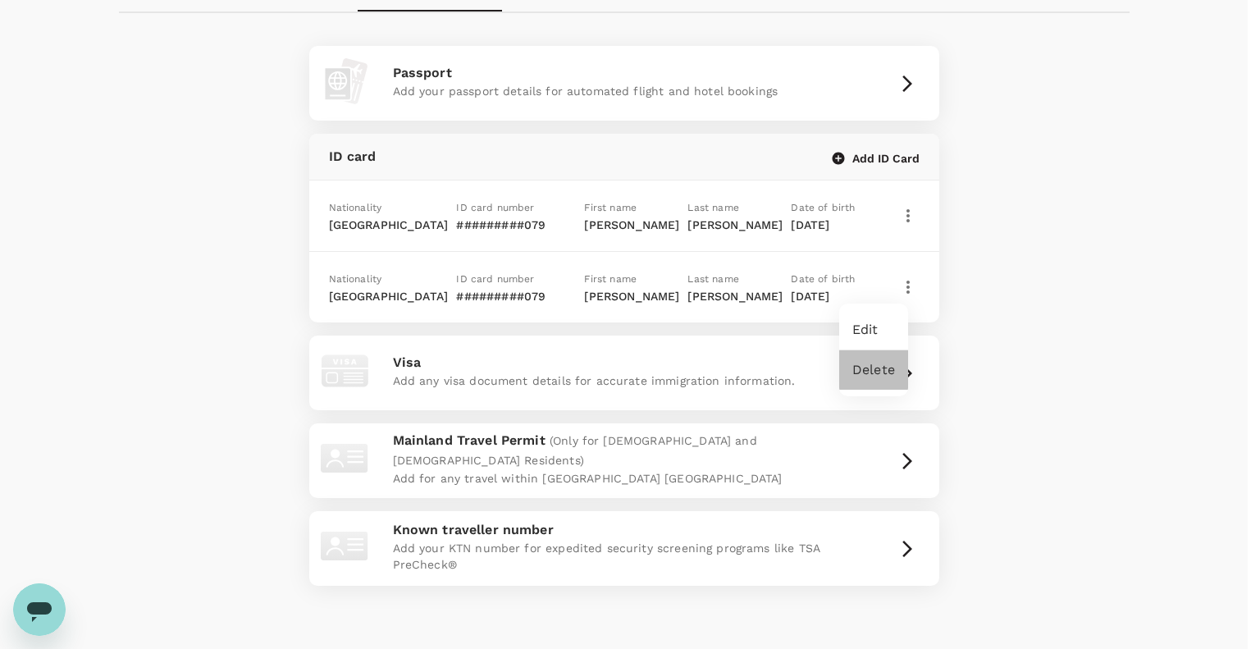
click at [895, 369] on div "Delete" at bounding box center [873, 369] width 69 height 39
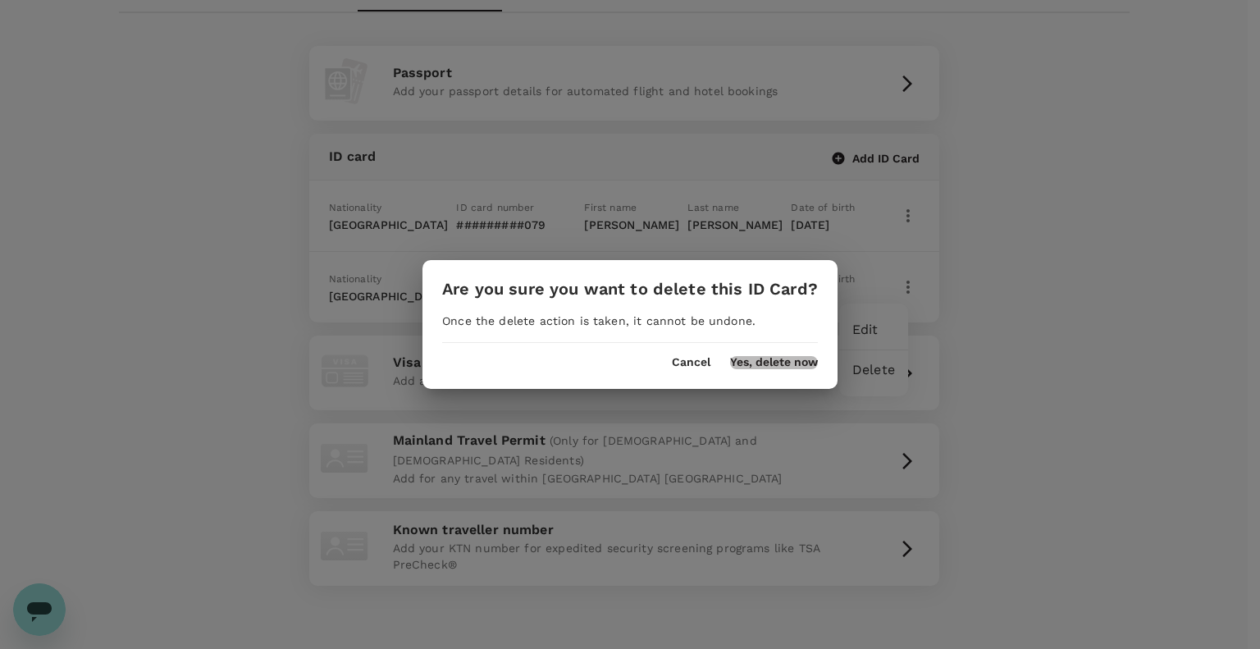
click at [775, 356] on button "Yes, delete now" at bounding box center [774, 362] width 88 height 13
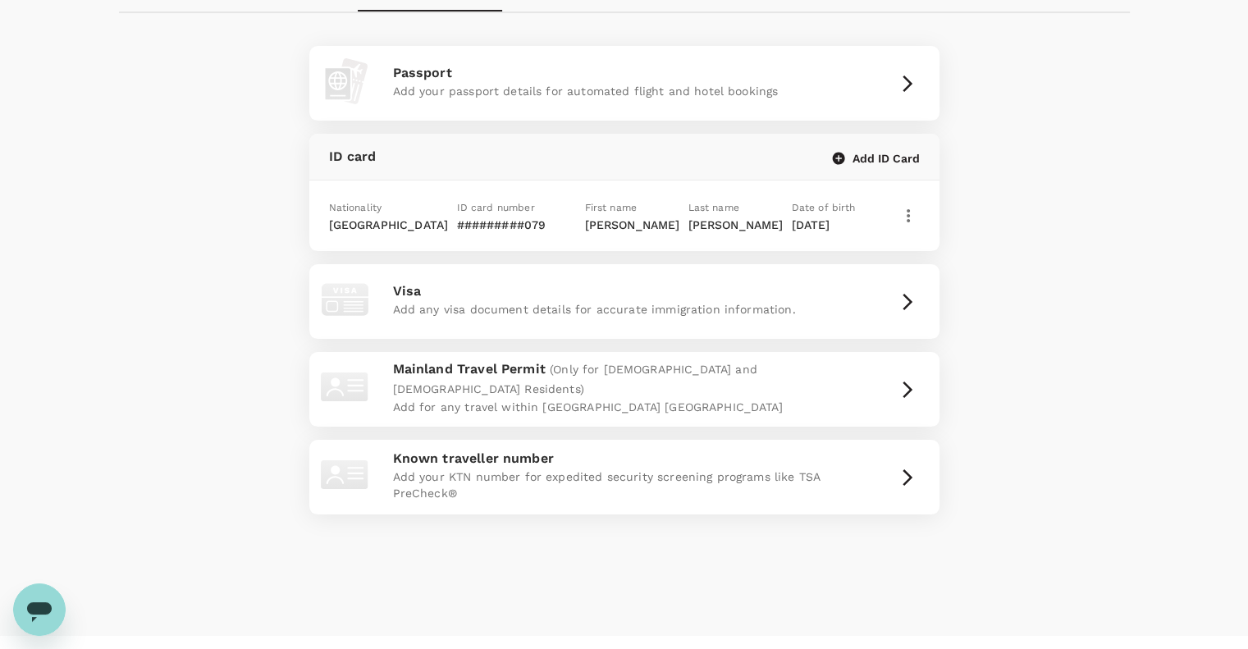
scroll to position [0, 0]
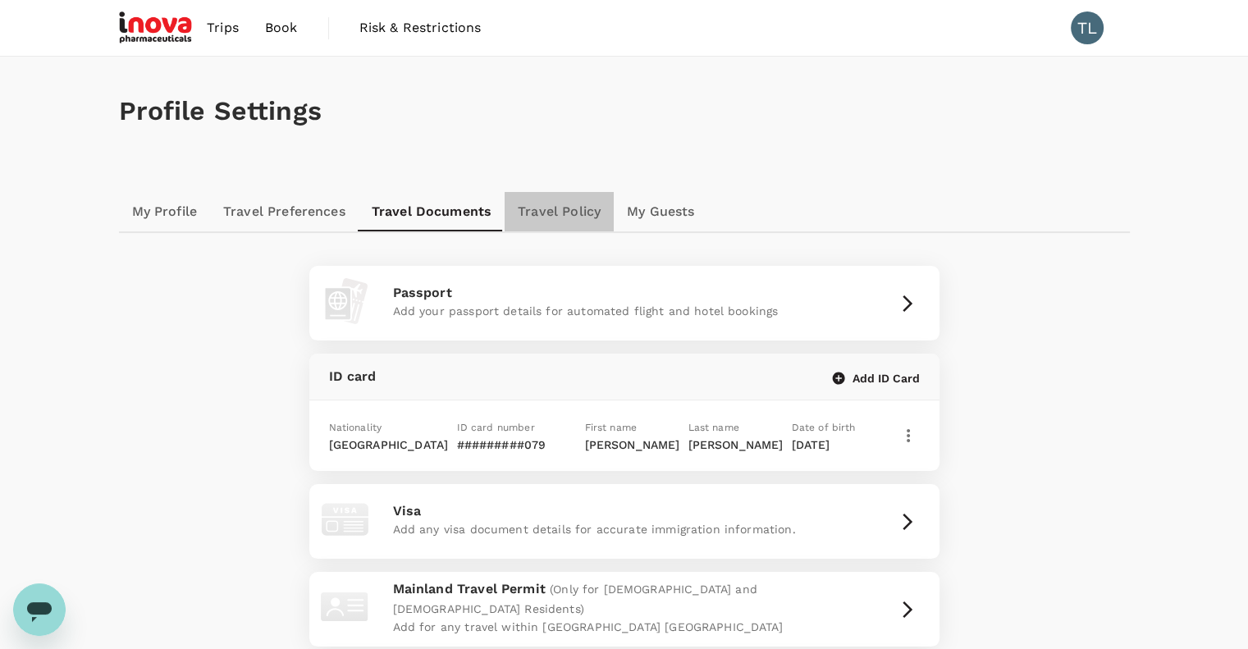
click at [575, 217] on link "Travel Policy" at bounding box center [559, 211] width 109 height 39
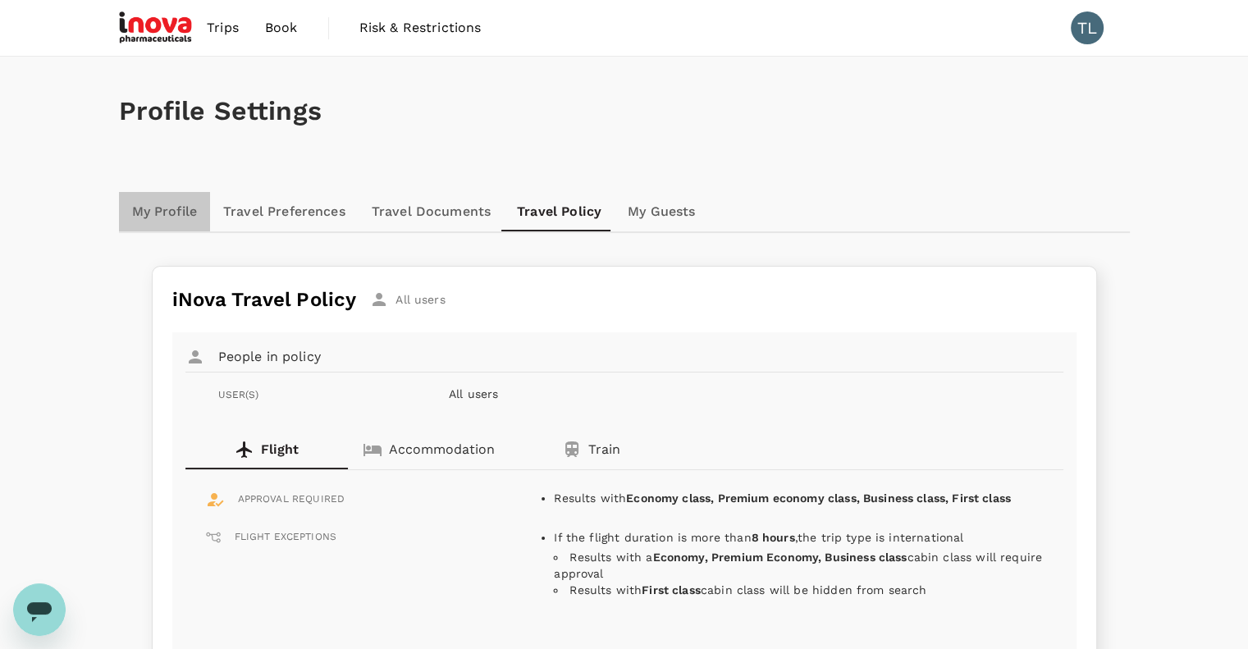
click at [177, 210] on link "My Profile" at bounding box center [165, 211] width 92 height 39
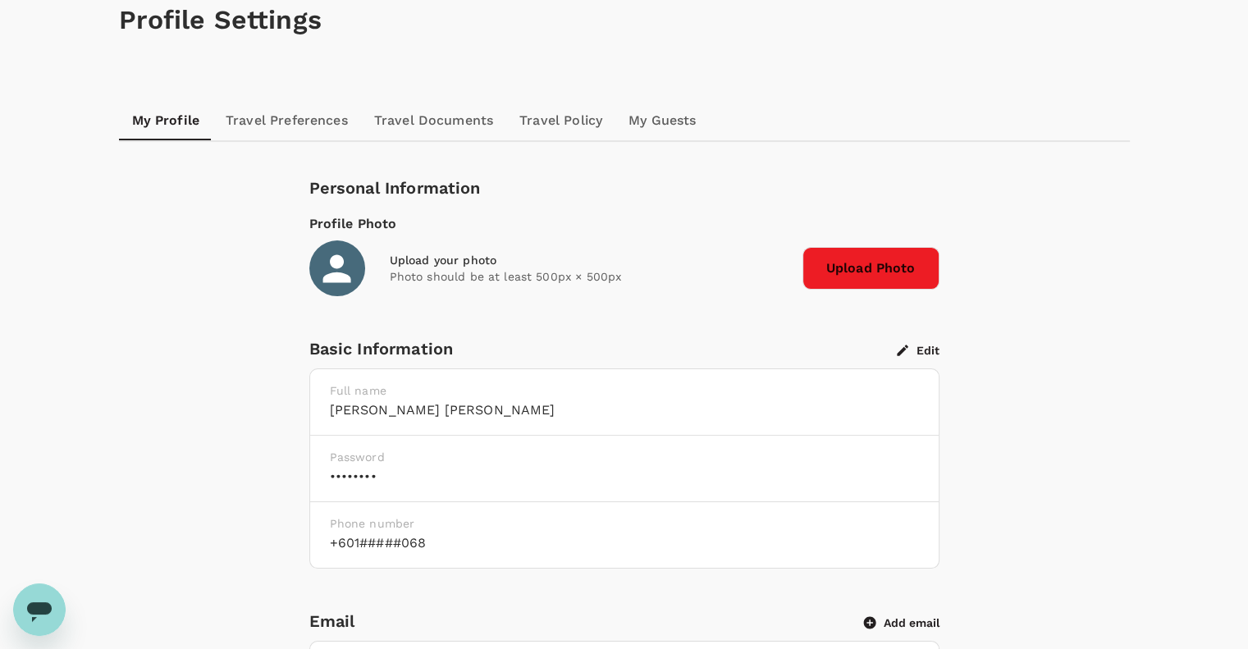
scroll to position [92, 0]
click at [305, 114] on link "Travel Preferences" at bounding box center [287, 119] width 149 height 39
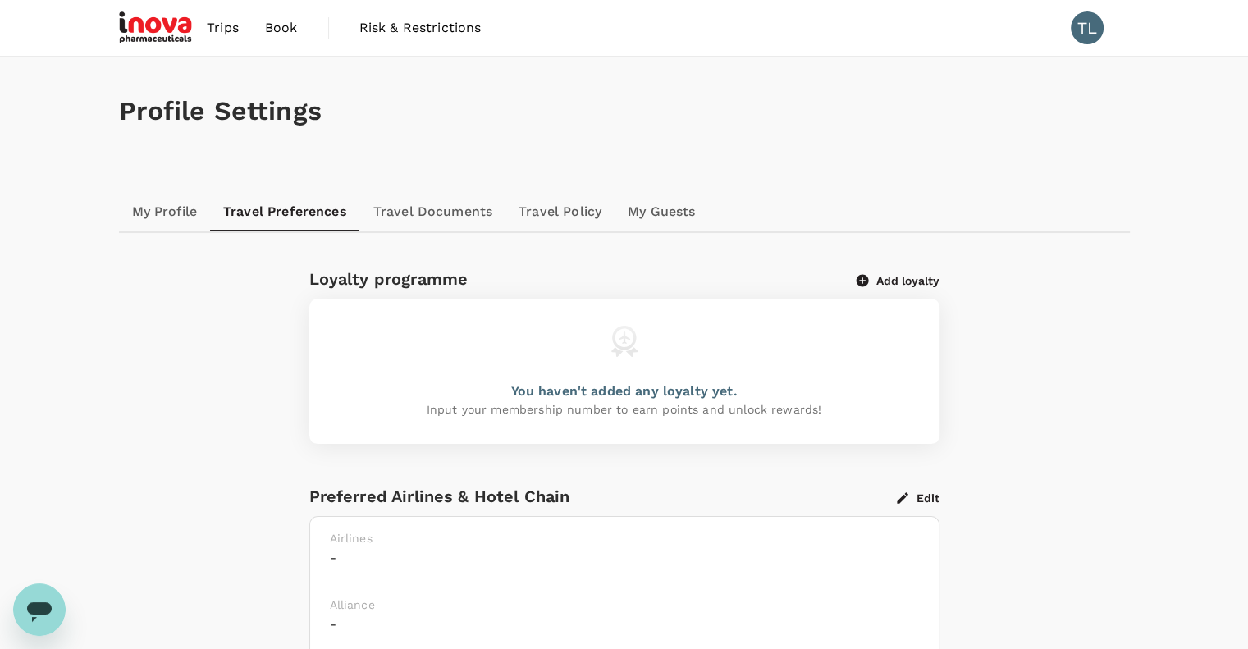
scroll to position [258, 0]
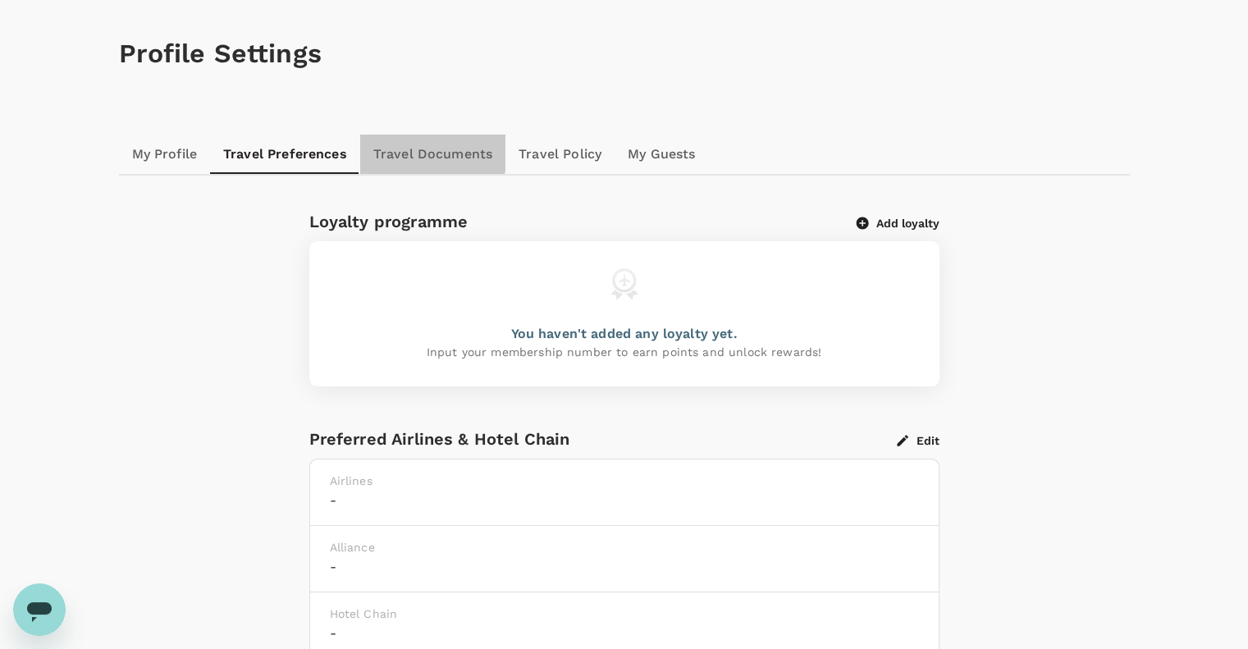
click at [418, 149] on link "Travel Documents" at bounding box center [432, 154] width 145 height 39
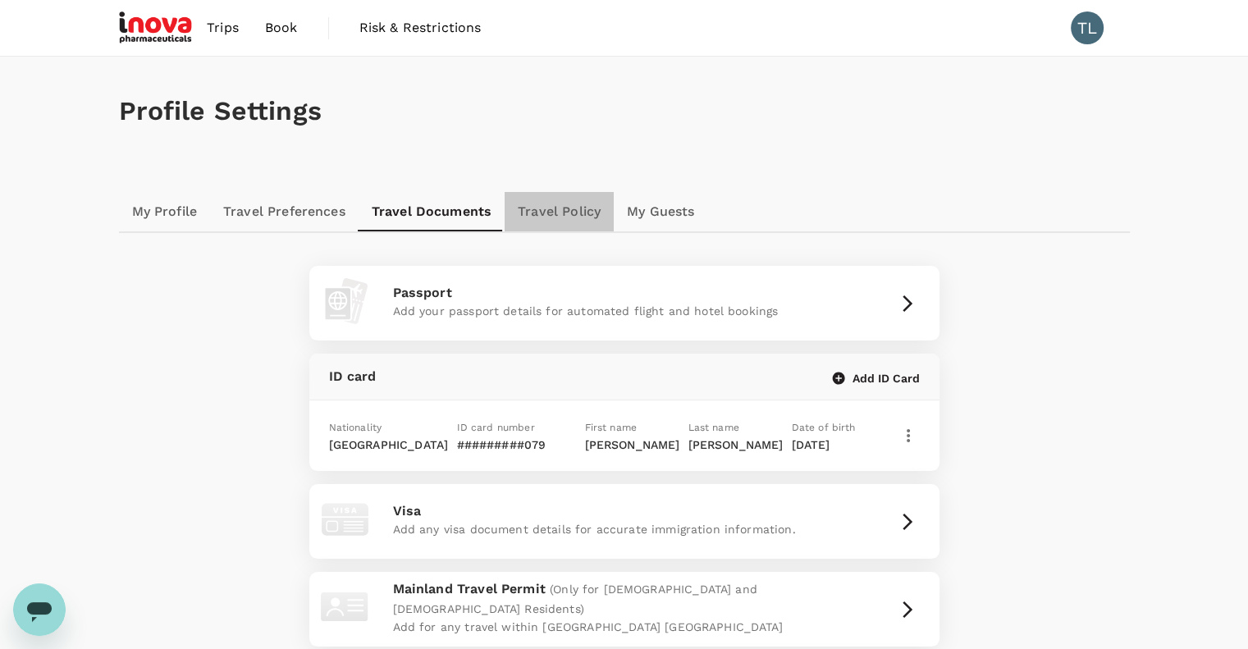
click at [537, 218] on link "Travel Policy" at bounding box center [559, 211] width 109 height 39
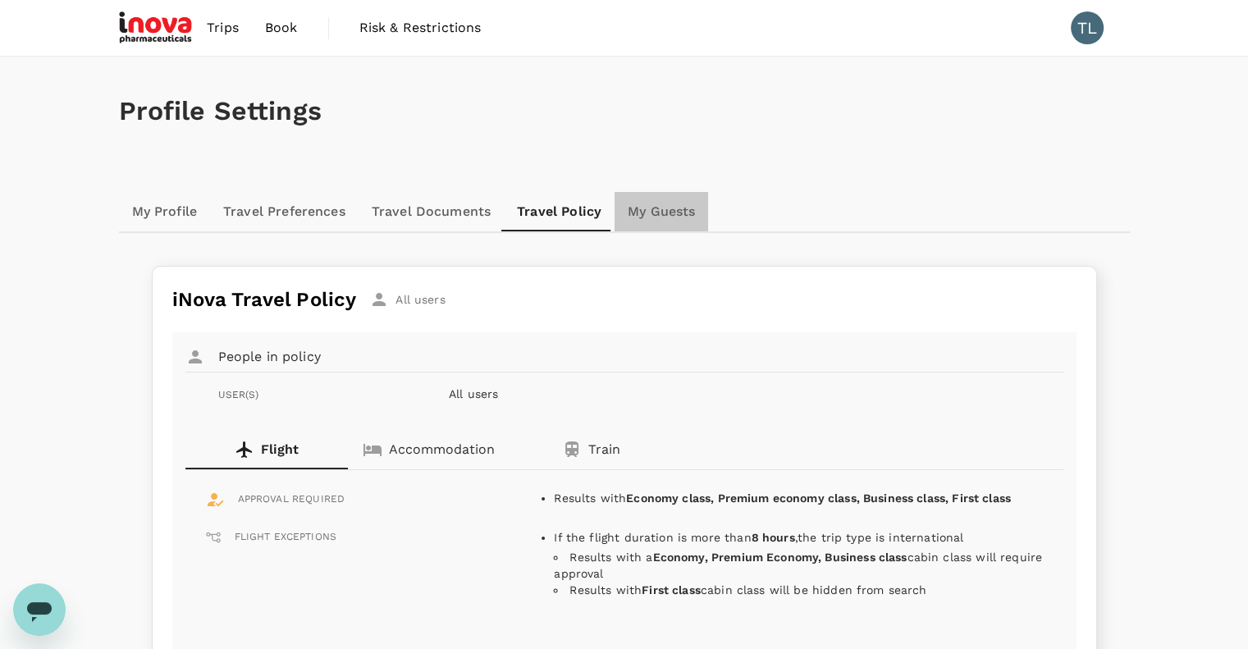
click at [679, 222] on link "My Guests" at bounding box center [662, 211] width 94 height 39
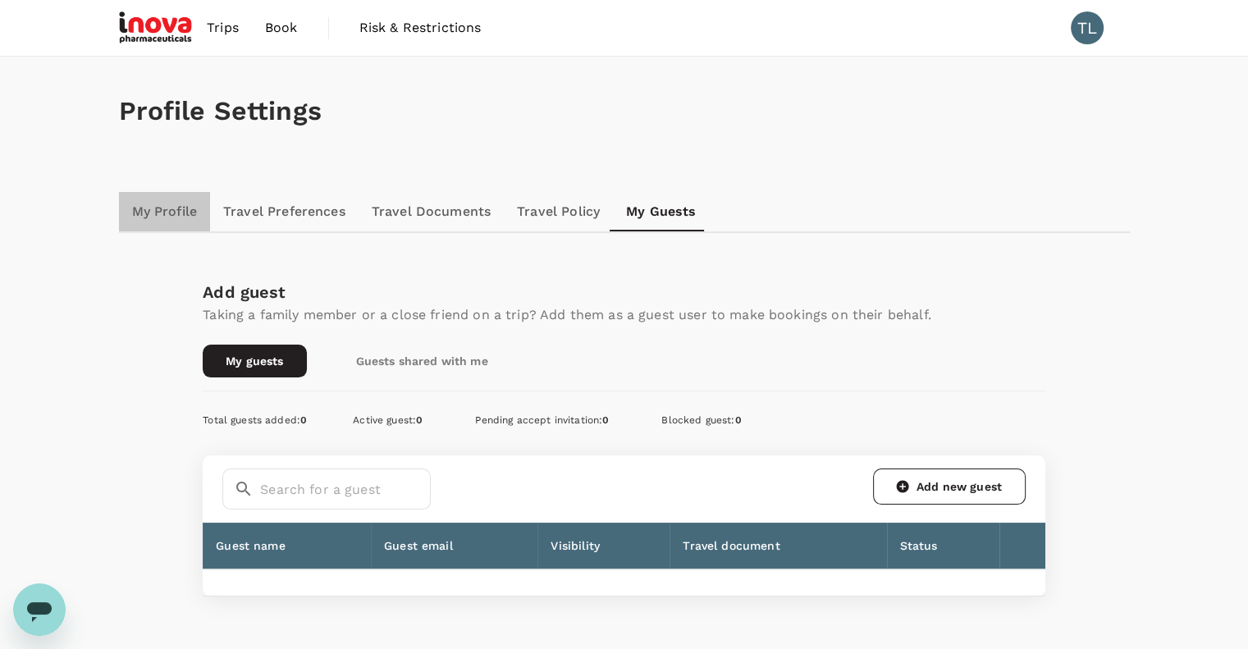
click at [154, 213] on link "My Profile" at bounding box center [165, 211] width 92 height 39
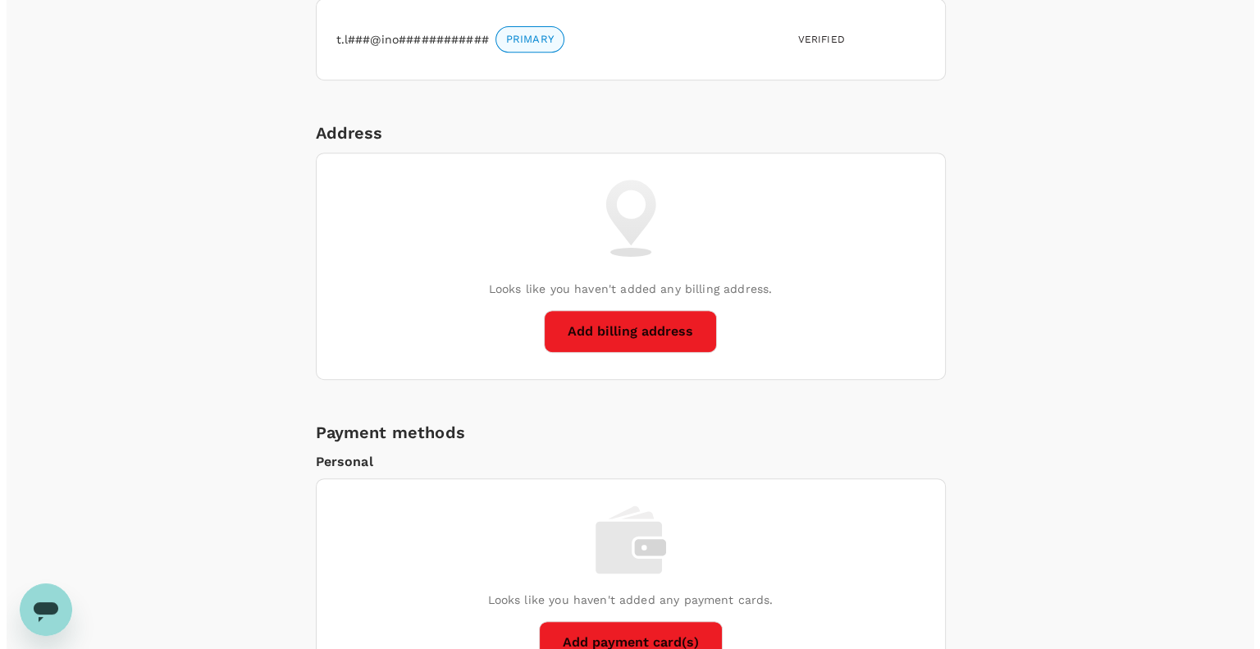
scroll to position [949, 0]
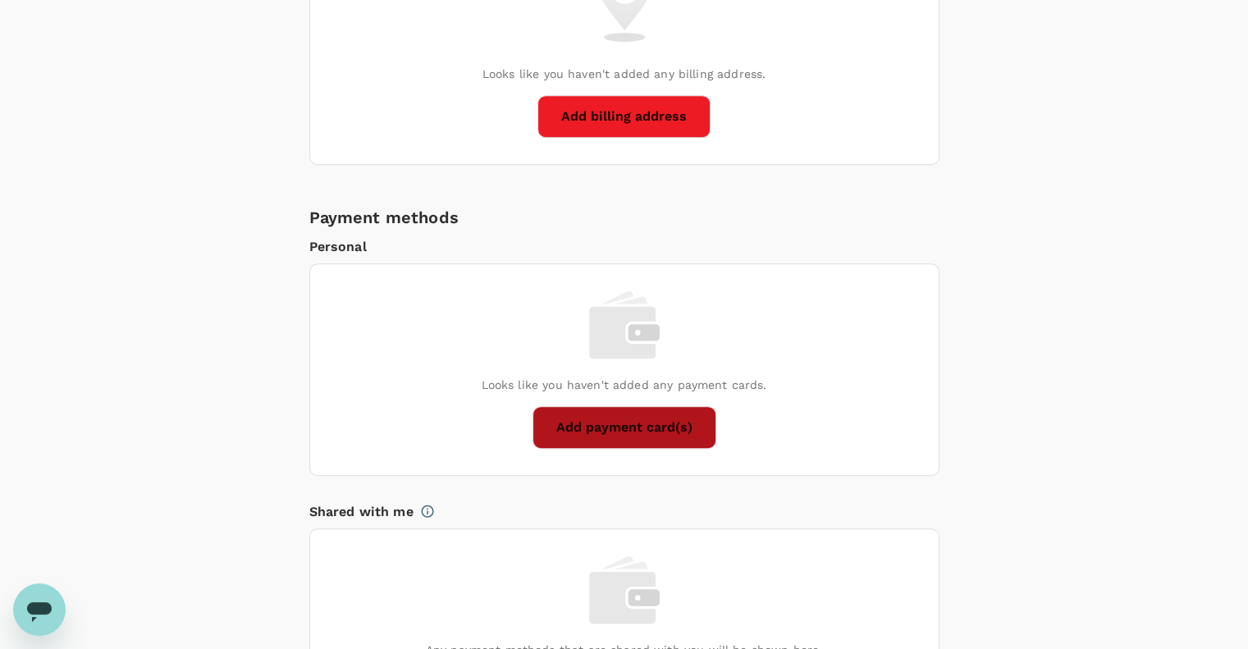
click at [627, 416] on button "Add payment card(s)" at bounding box center [625, 427] width 184 height 43
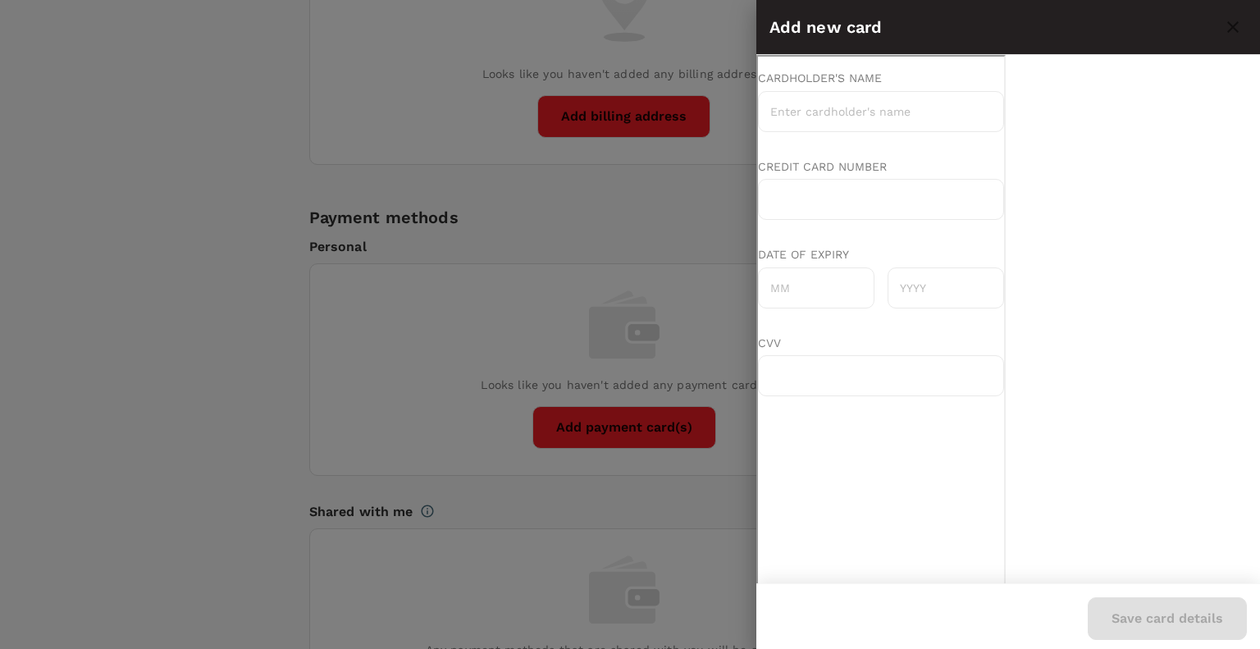
scroll to position [0, 0]
click at [931, 119] on input "Cardholder's name" at bounding box center [879, 109] width 246 height 41
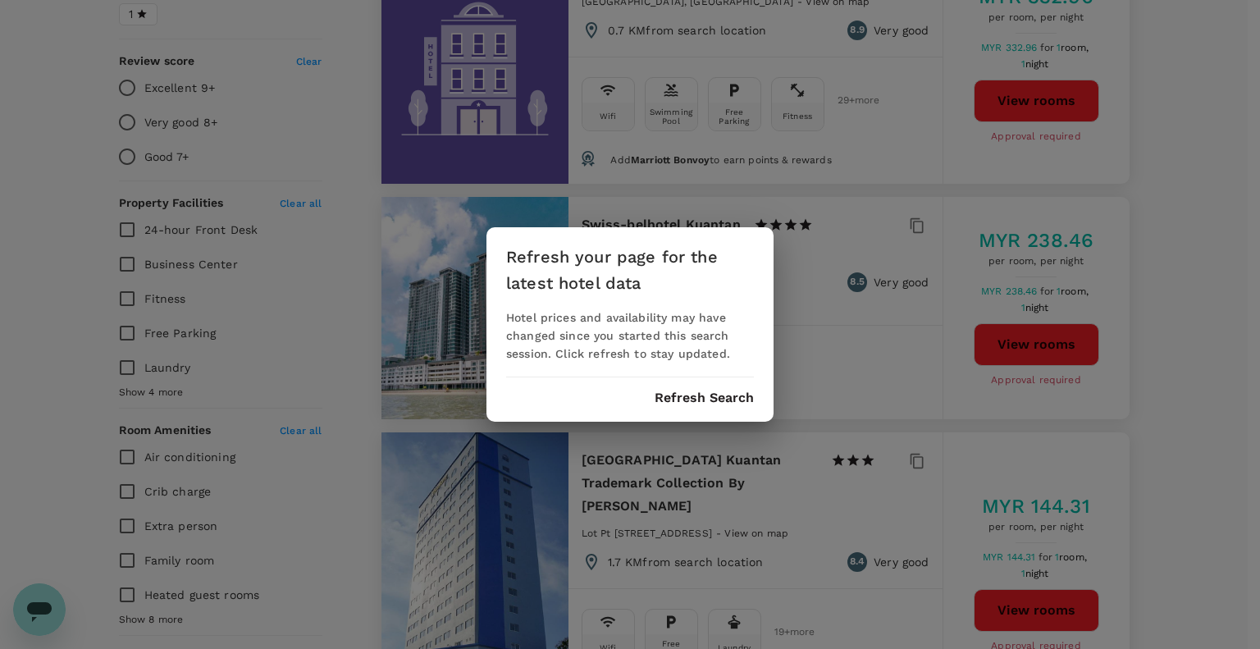
click at [716, 385] on div "Refresh your page for the latest hotel data Hotel prices and availability may h…" at bounding box center [630, 324] width 287 height 194
